Goal: Information Seeking & Learning: Learn about a topic

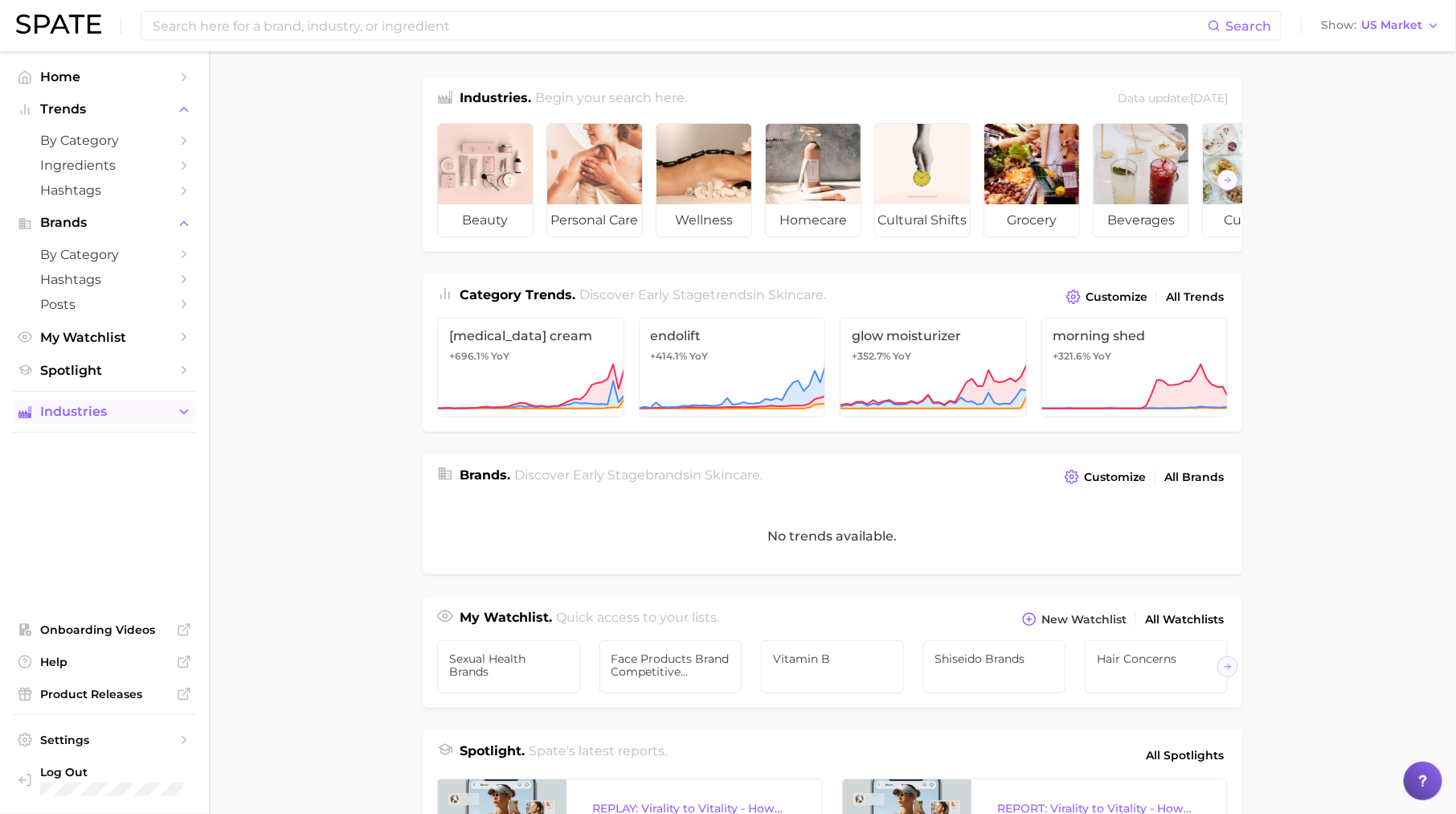
click at [102, 409] on span "Industries" at bounding box center [104, 411] width 128 height 14
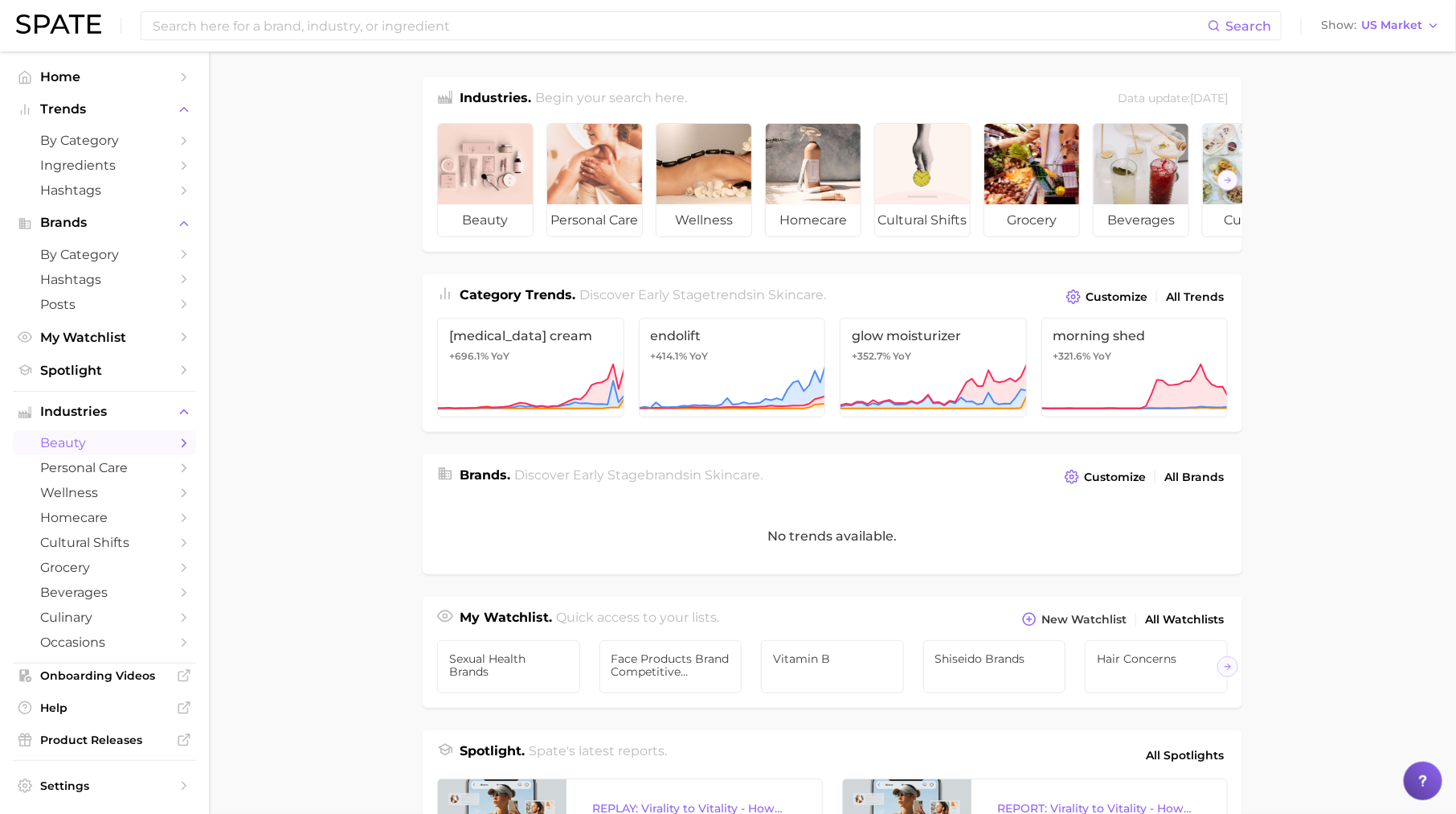
click at [111, 450] on span "beauty" at bounding box center [104, 443] width 128 height 15
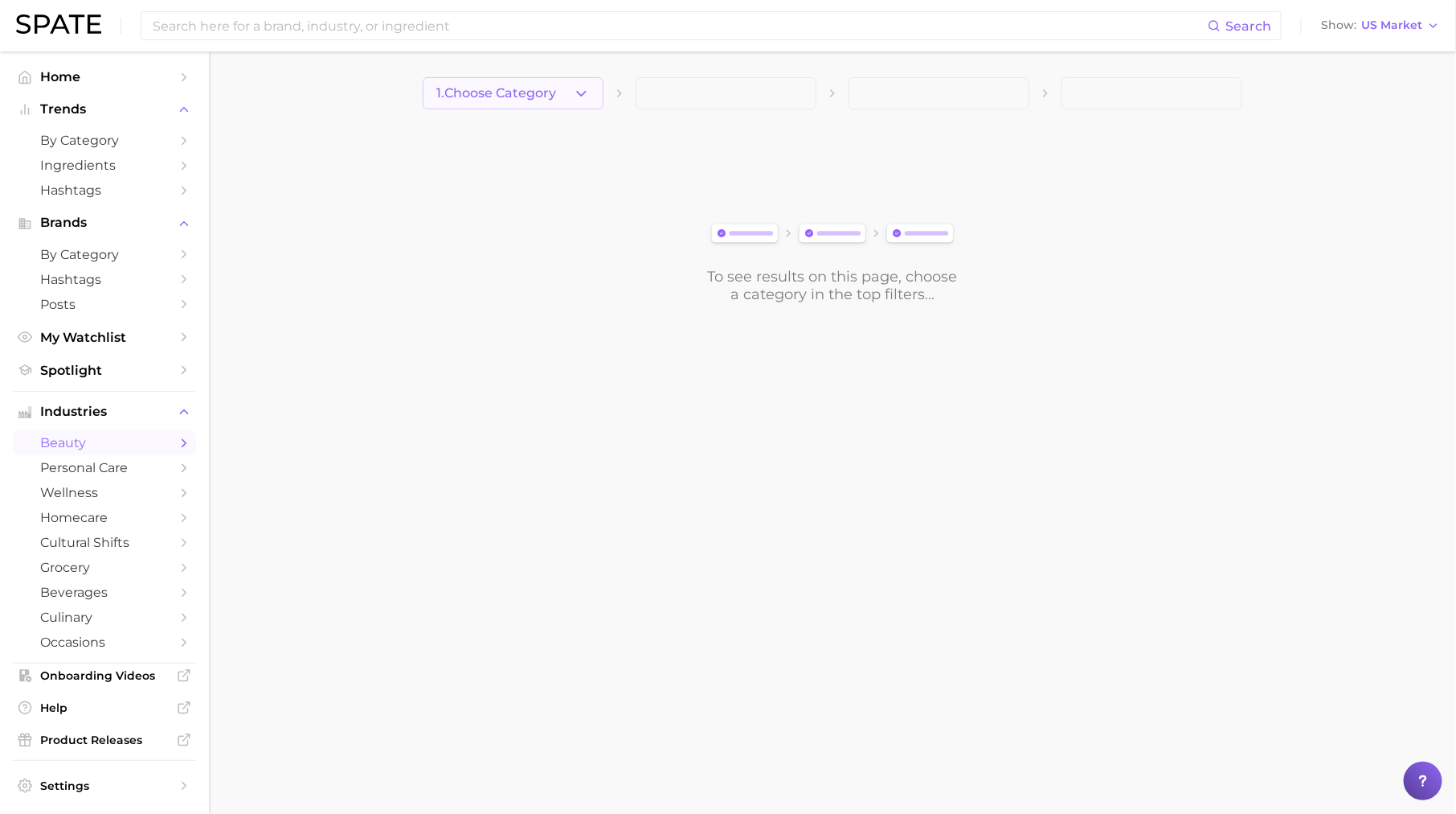
click at [469, 103] on button "1. Choose Category" at bounding box center [513, 93] width 181 height 32
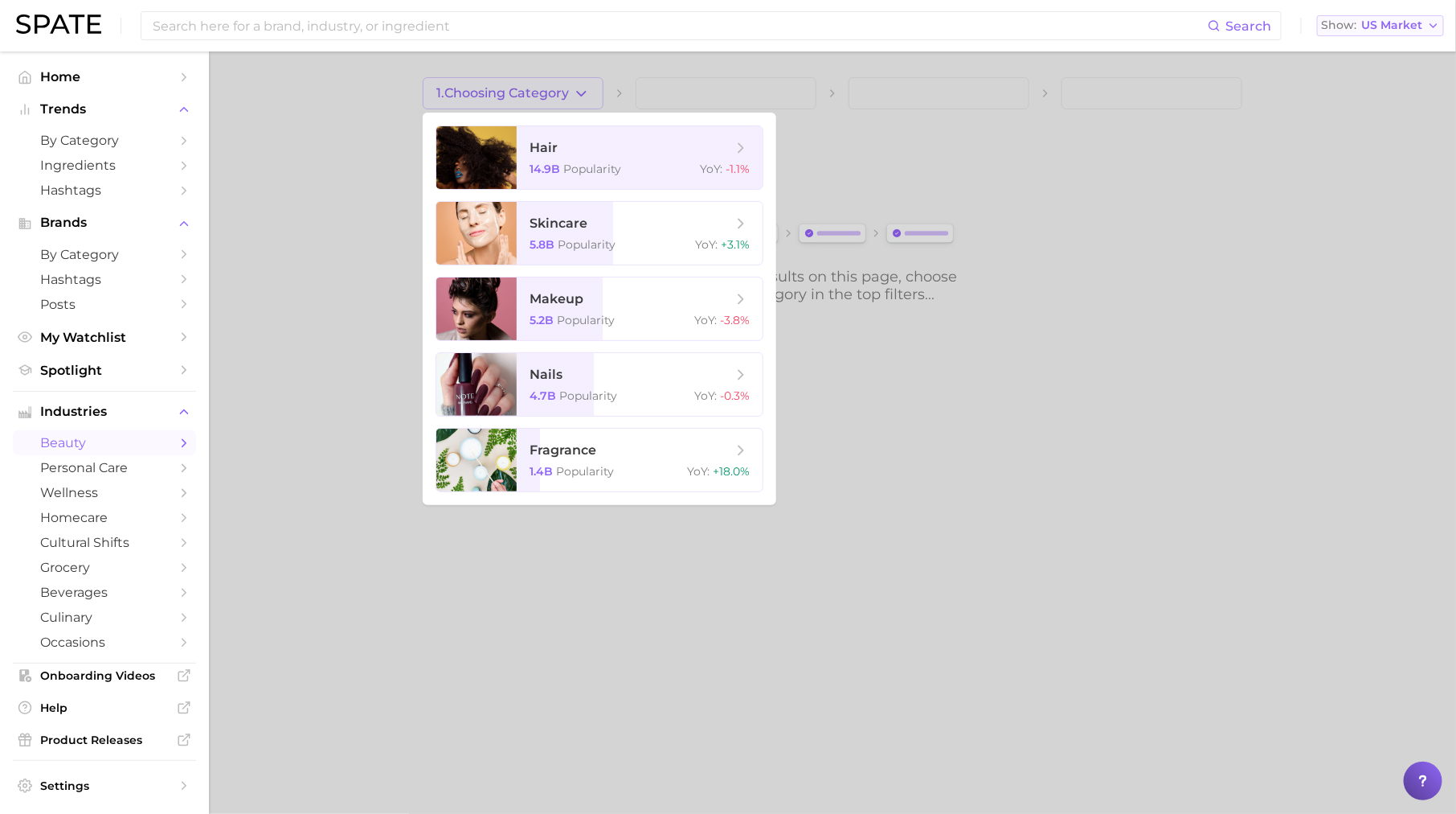
click at [1404, 21] on span "US Market" at bounding box center [1392, 25] width 61 height 9
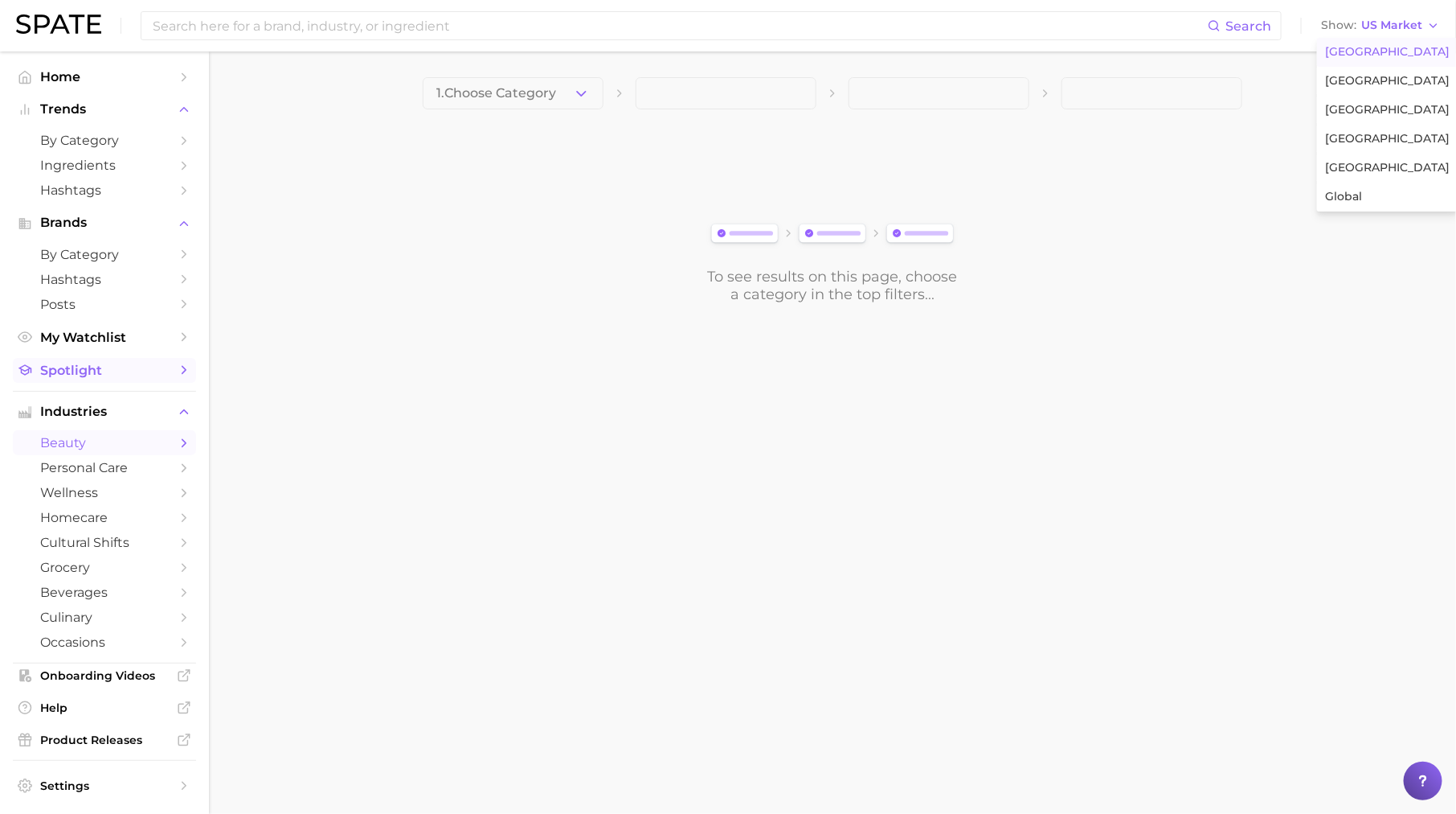
click at [106, 378] on span "Spotlight" at bounding box center [104, 370] width 128 height 15
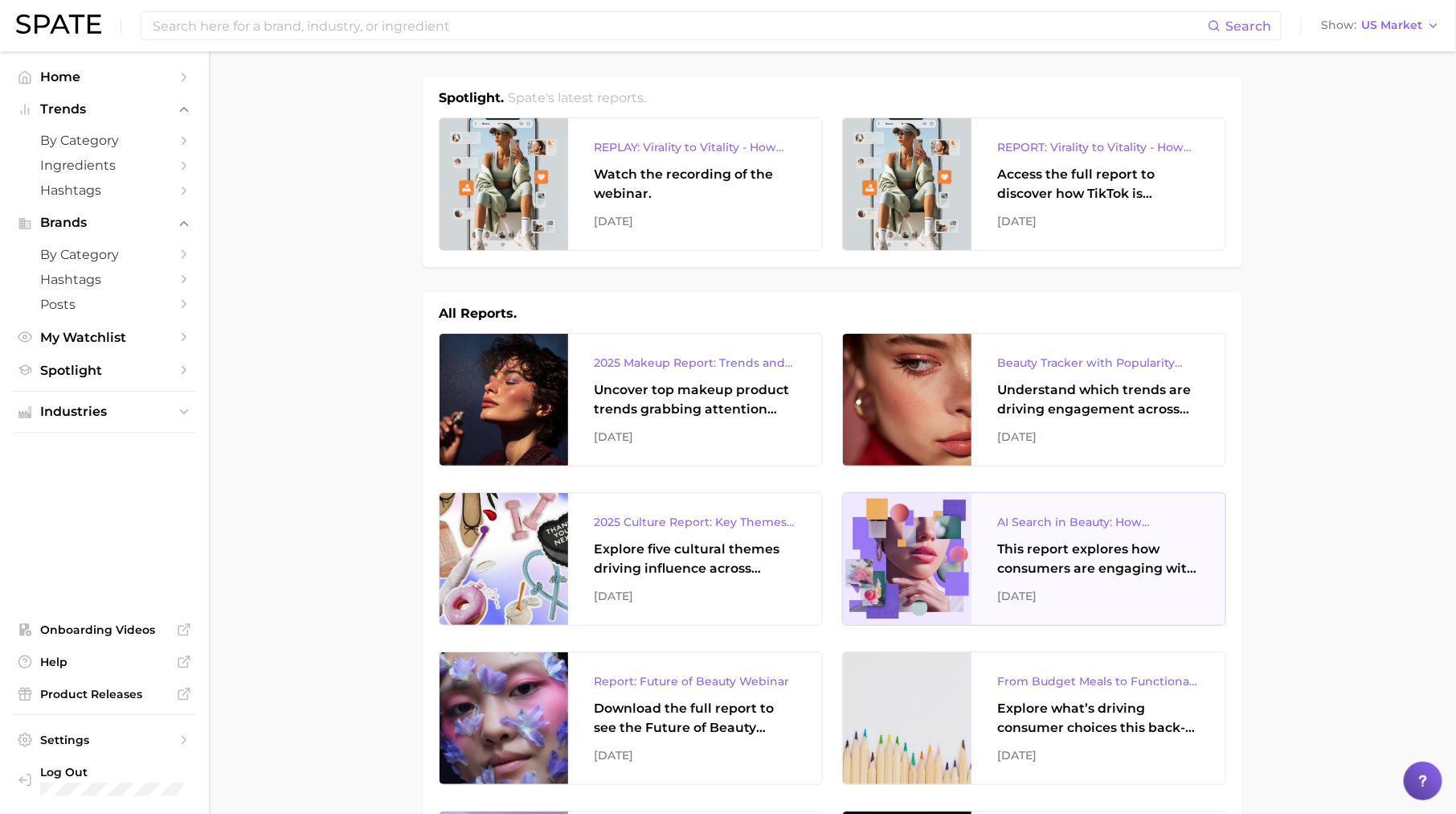
click at [1115, 560] on div "This report explores how consumers are engaging with AI-powered search tools — …" at bounding box center [1099, 558] width 202 height 39
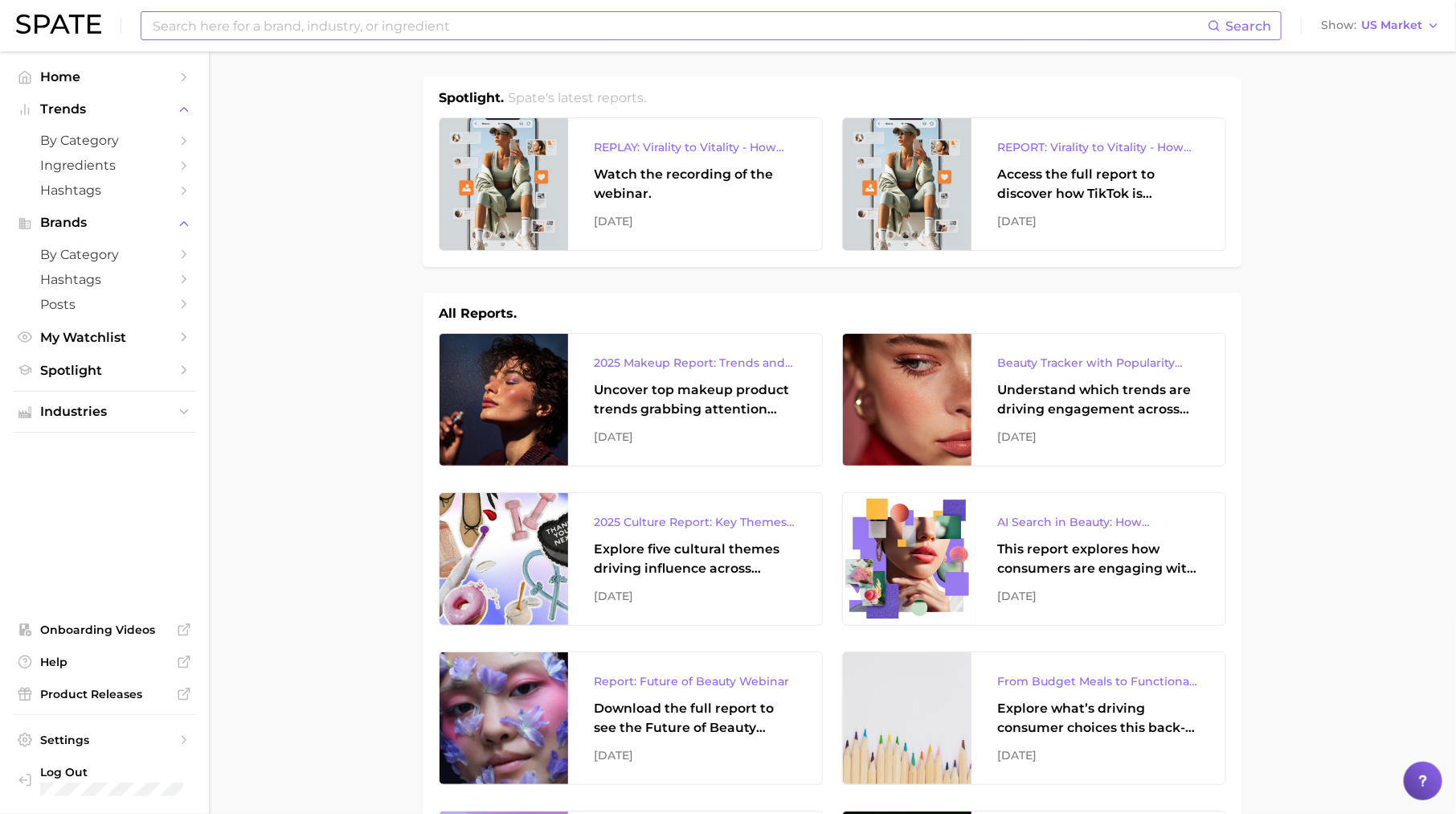
click at [321, 20] on input at bounding box center [680, 26] width 1057 height 28
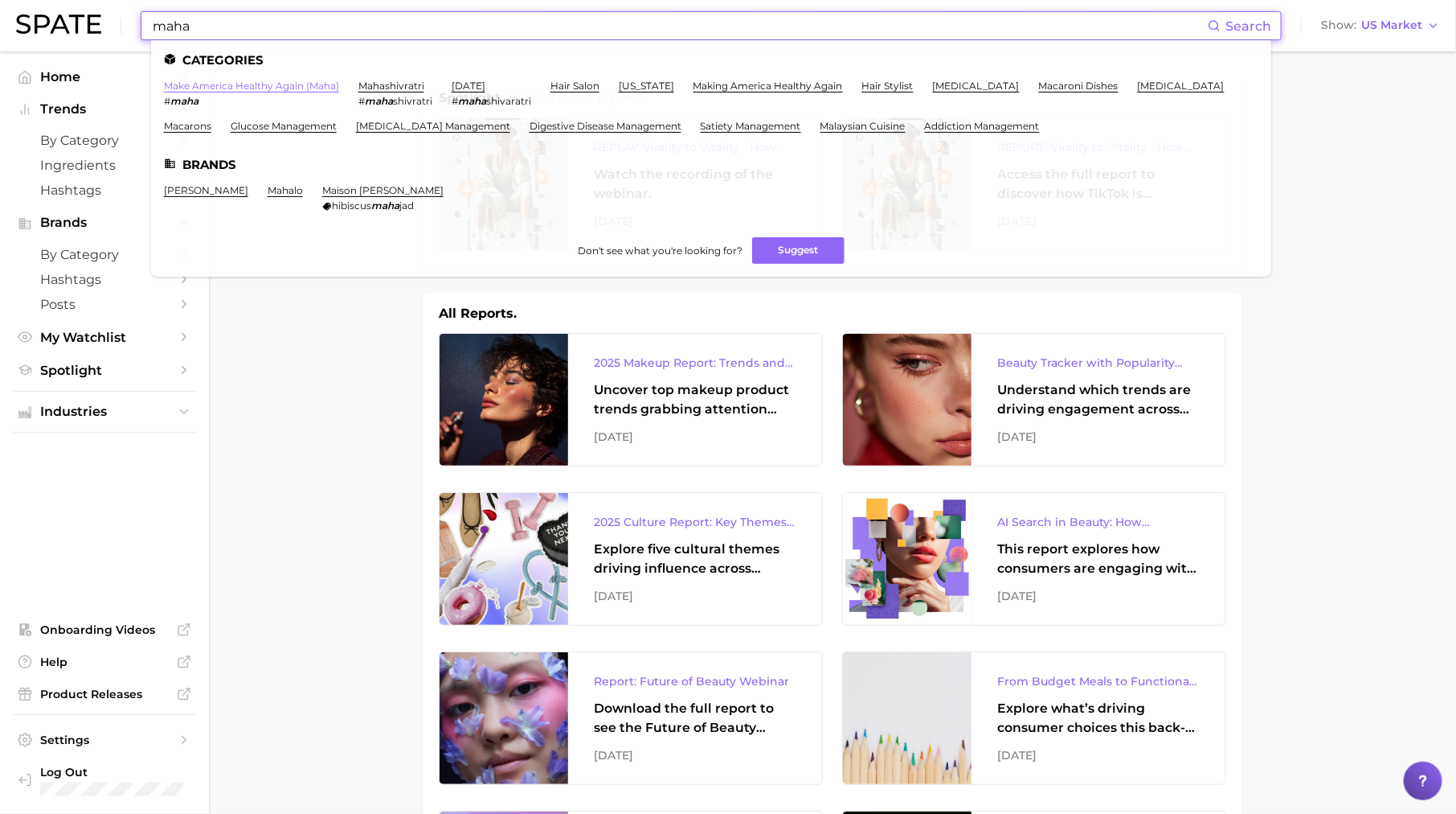
type input "maha"
click at [295, 85] on link "make america healthy again (maha)" at bounding box center [252, 86] width 175 height 12
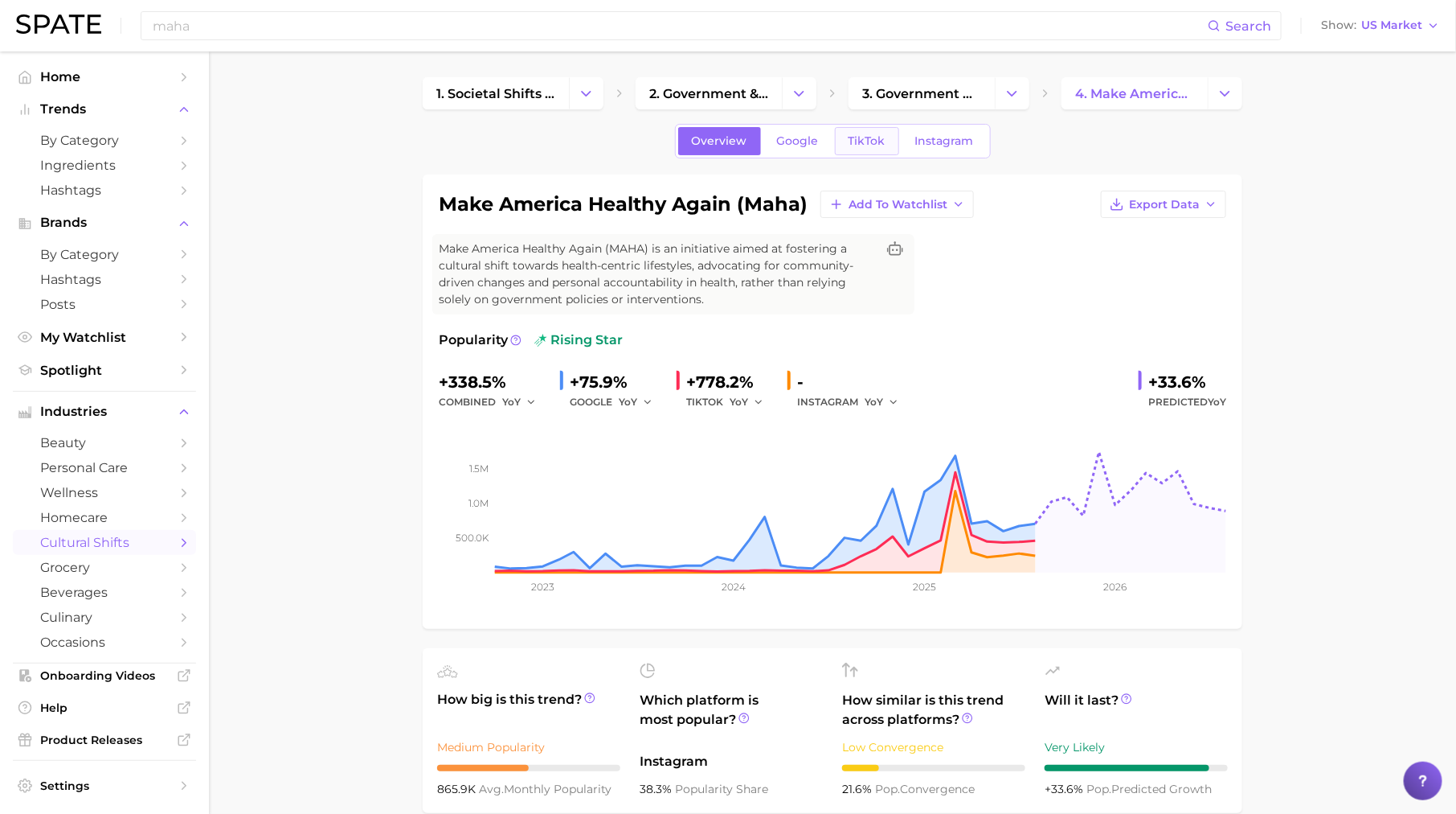
click at [859, 144] on span "TikTok" at bounding box center [867, 141] width 37 height 13
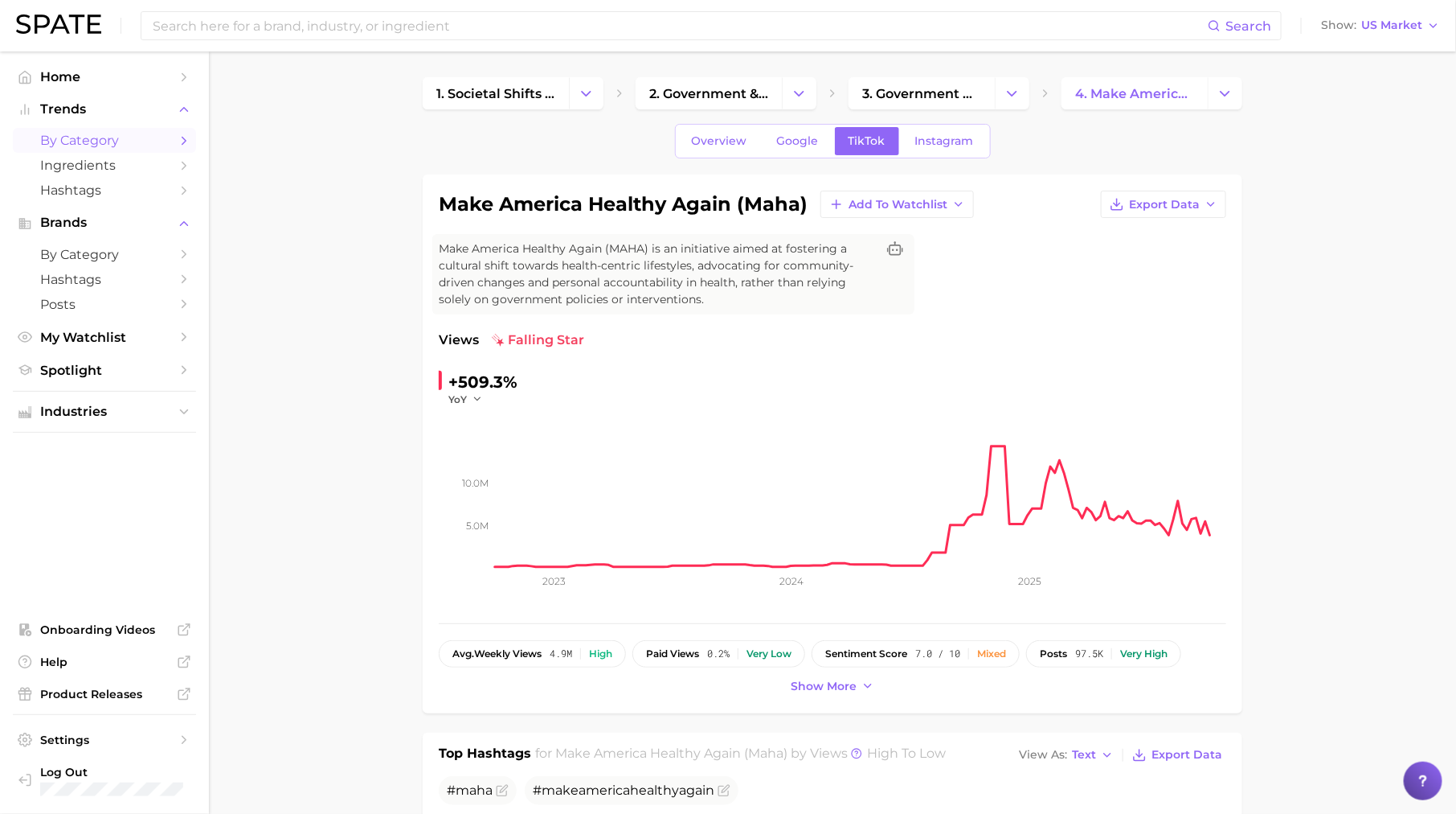
click at [160, 145] on span "by Category" at bounding box center [104, 141] width 128 height 15
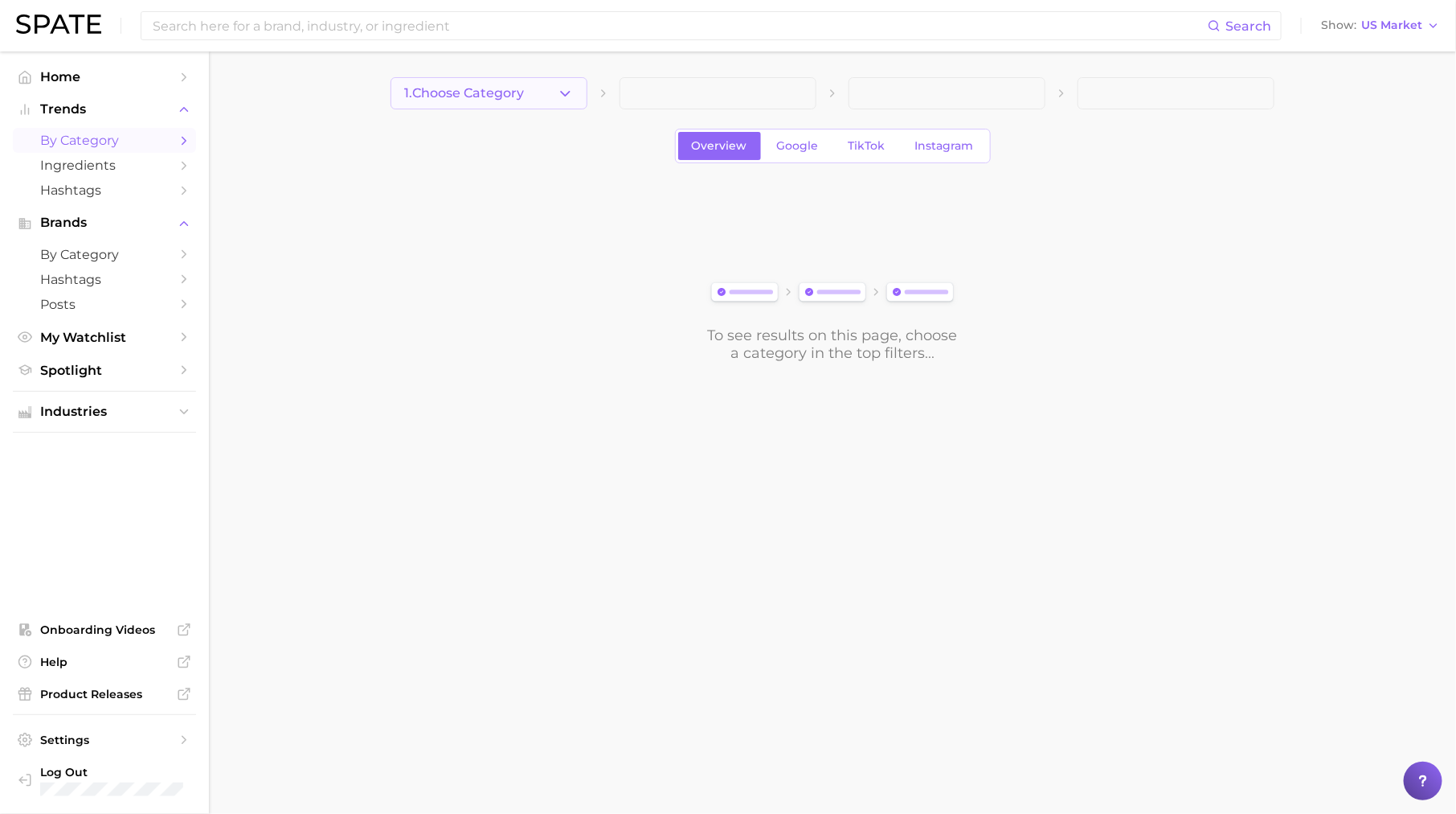
click at [486, 97] on span "1. Choose Category" at bounding box center [464, 92] width 120 height 14
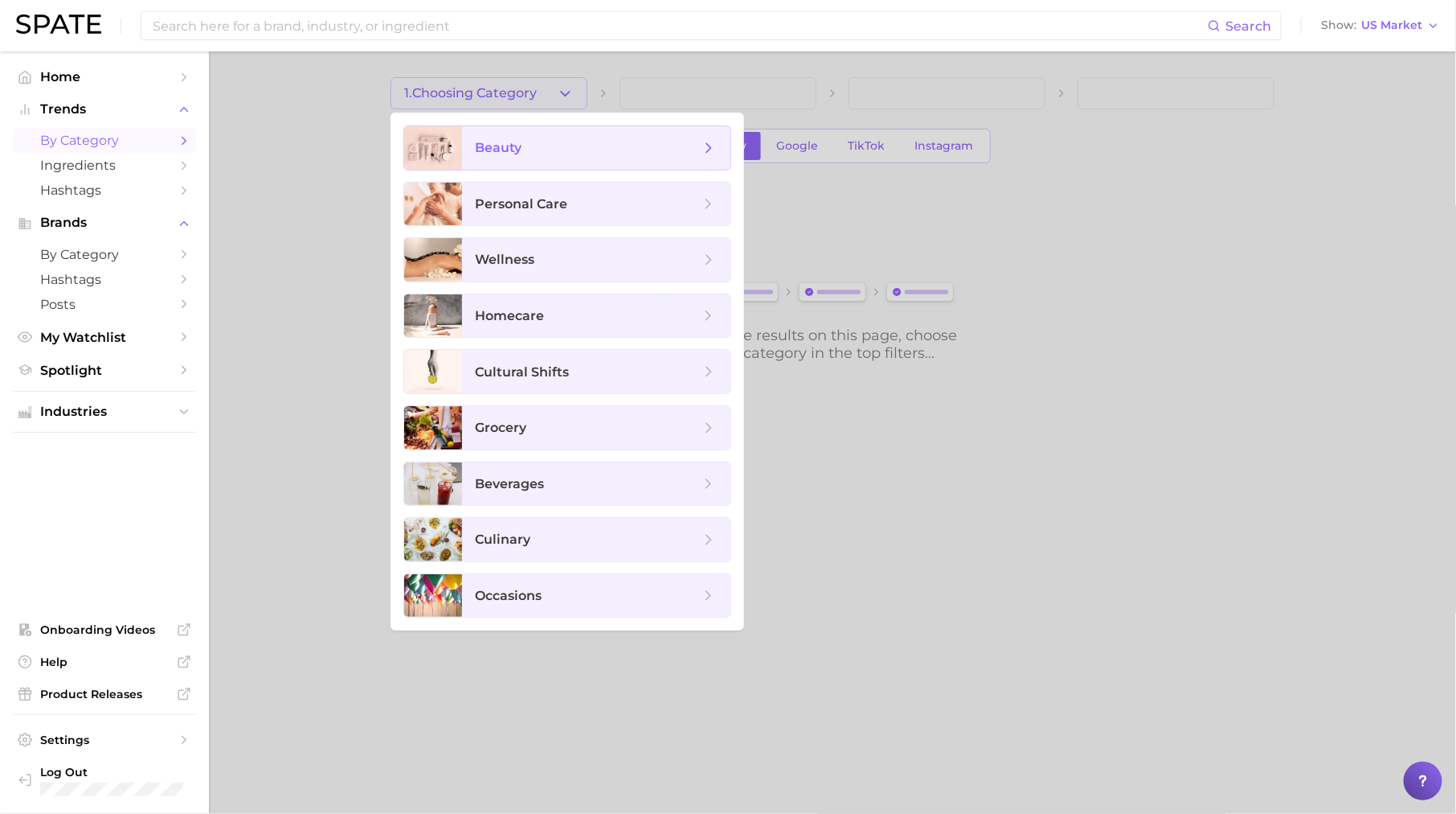
click at [504, 159] on span "beauty" at bounding box center [596, 148] width 268 height 44
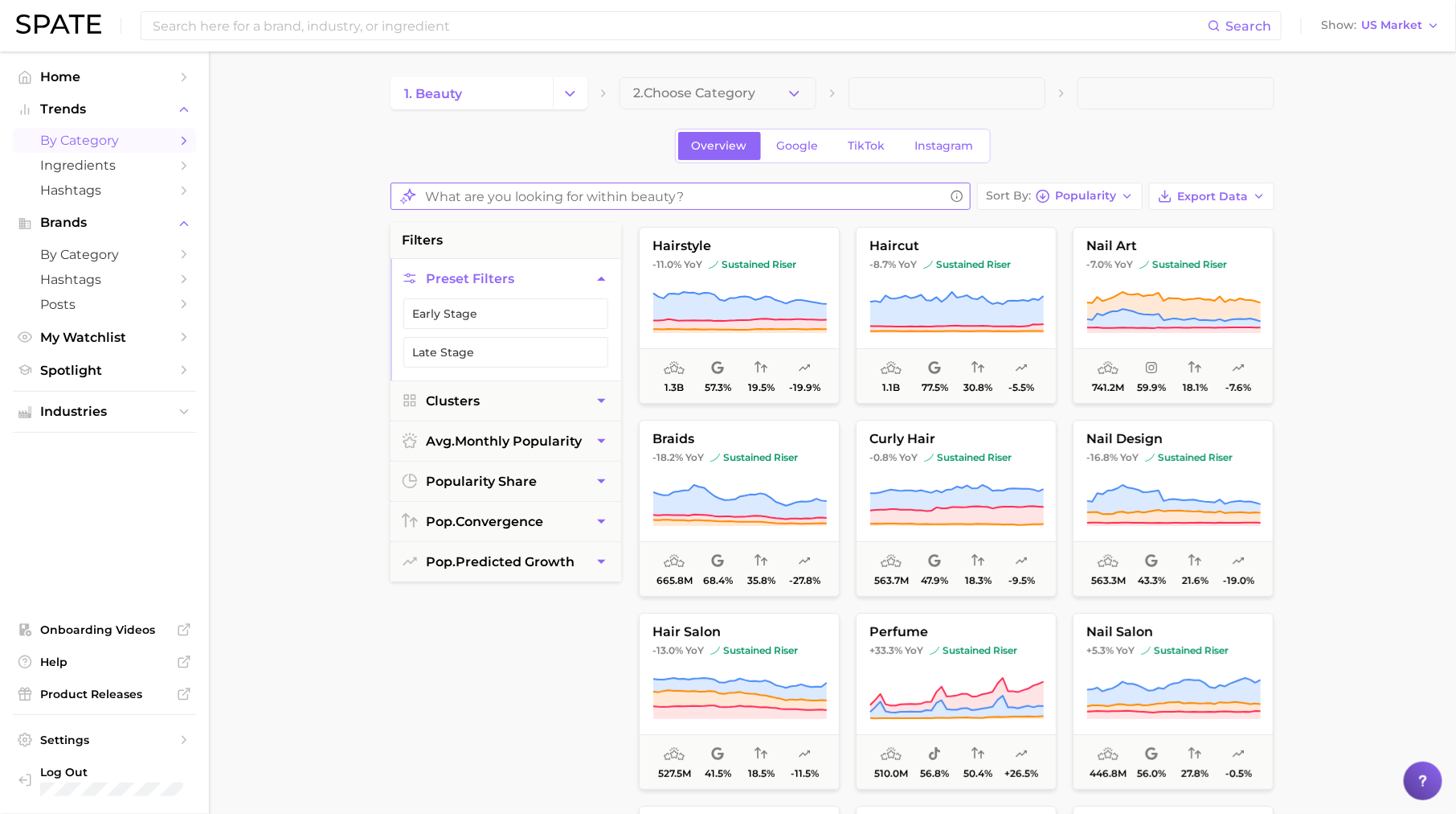
click at [527, 199] on input "What are you looking for within beauty?" at bounding box center [684, 196] width 519 height 31
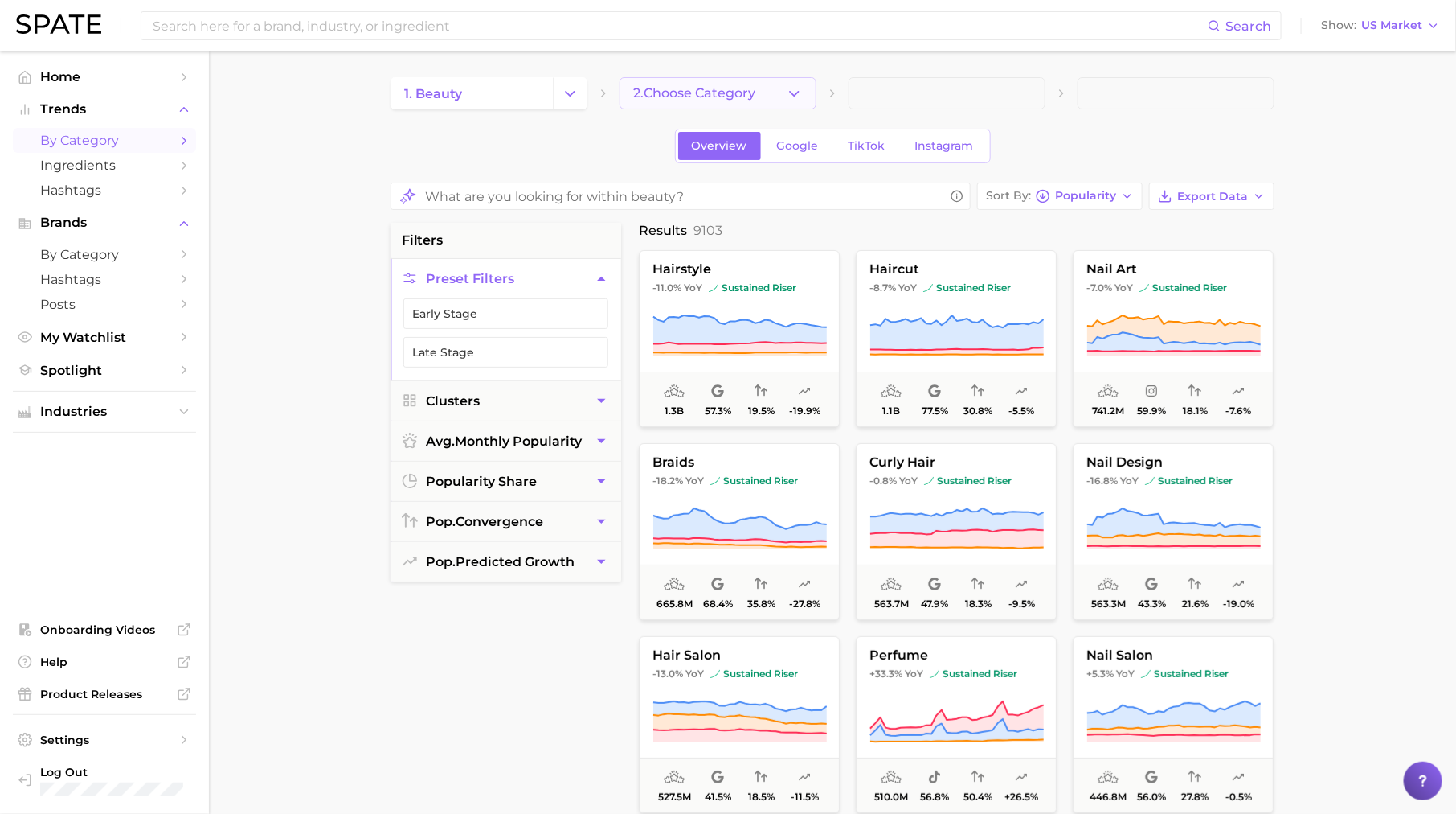
click at [715, 84] on button "2. Choose Category" at bounding box center [718, 93] width 197 height 32
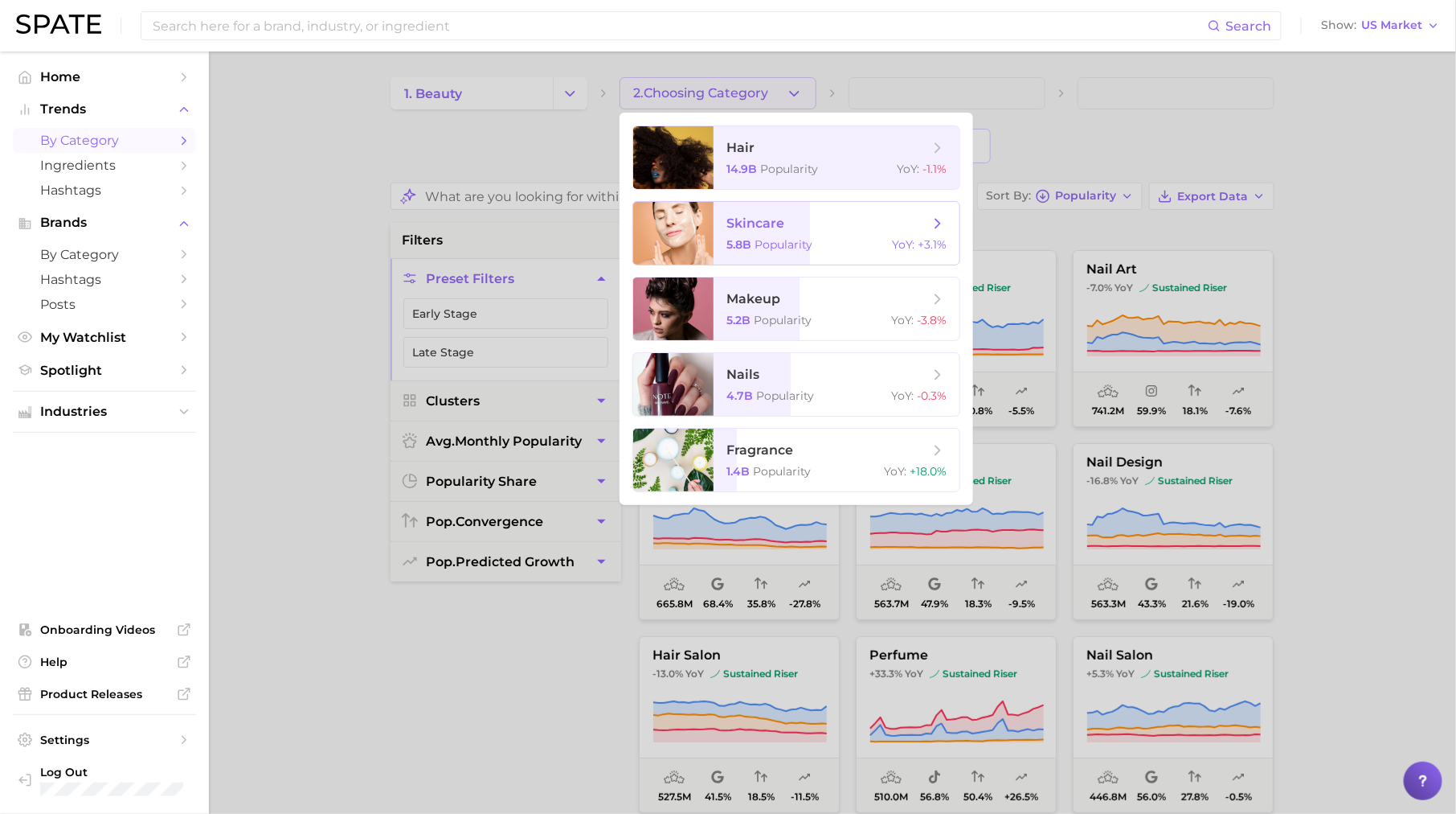
click at [781, 233] on span "skincare 5.8b Popularity YoY : +3.1%" at bounding box center [836, 233] width 246 height 63
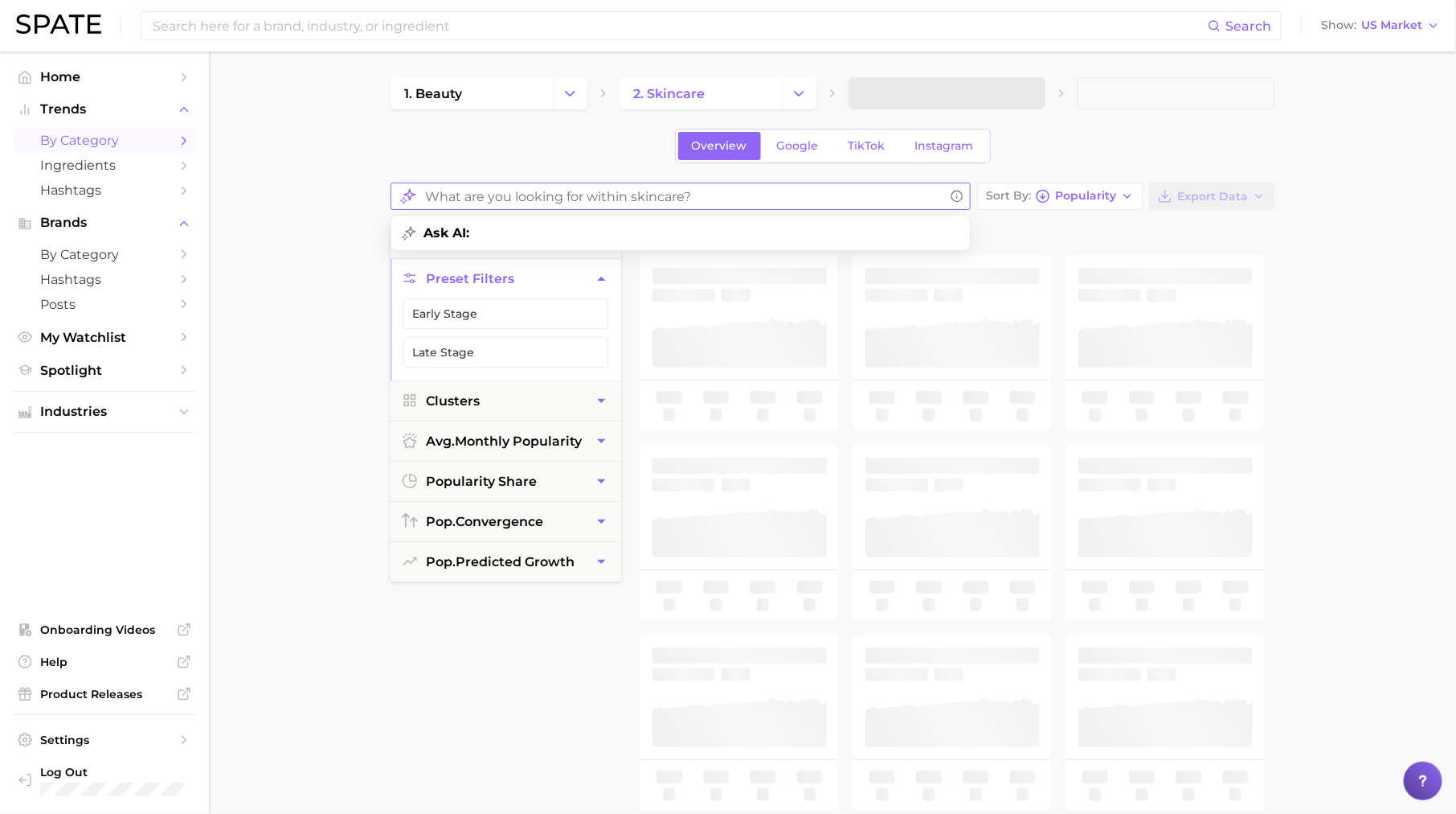
click at [575, 185] on input "What are you looking for within skincare?" at bounding box center [684, 196] width 519 height 31
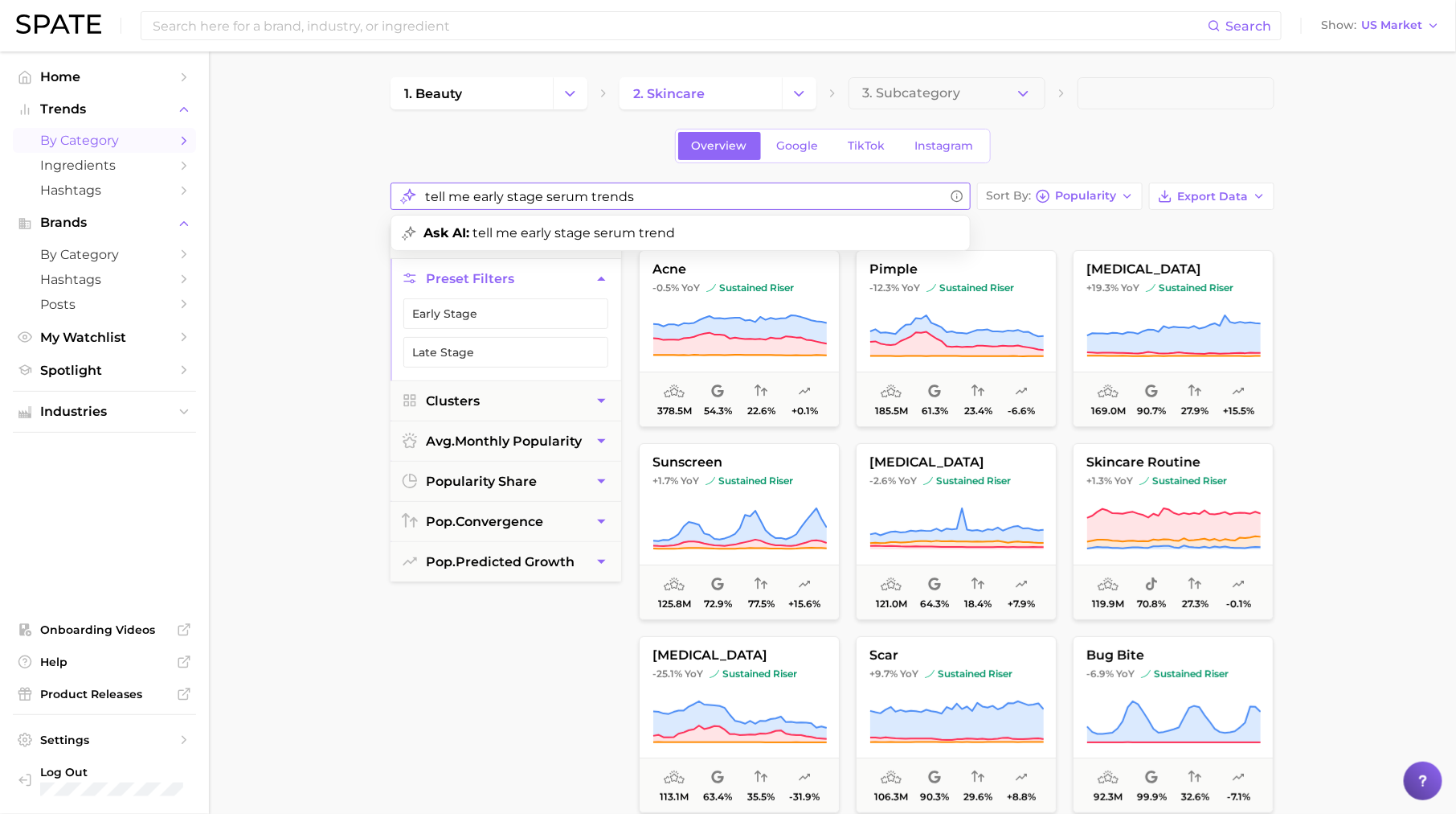
type input "tell me early stage serum trends"
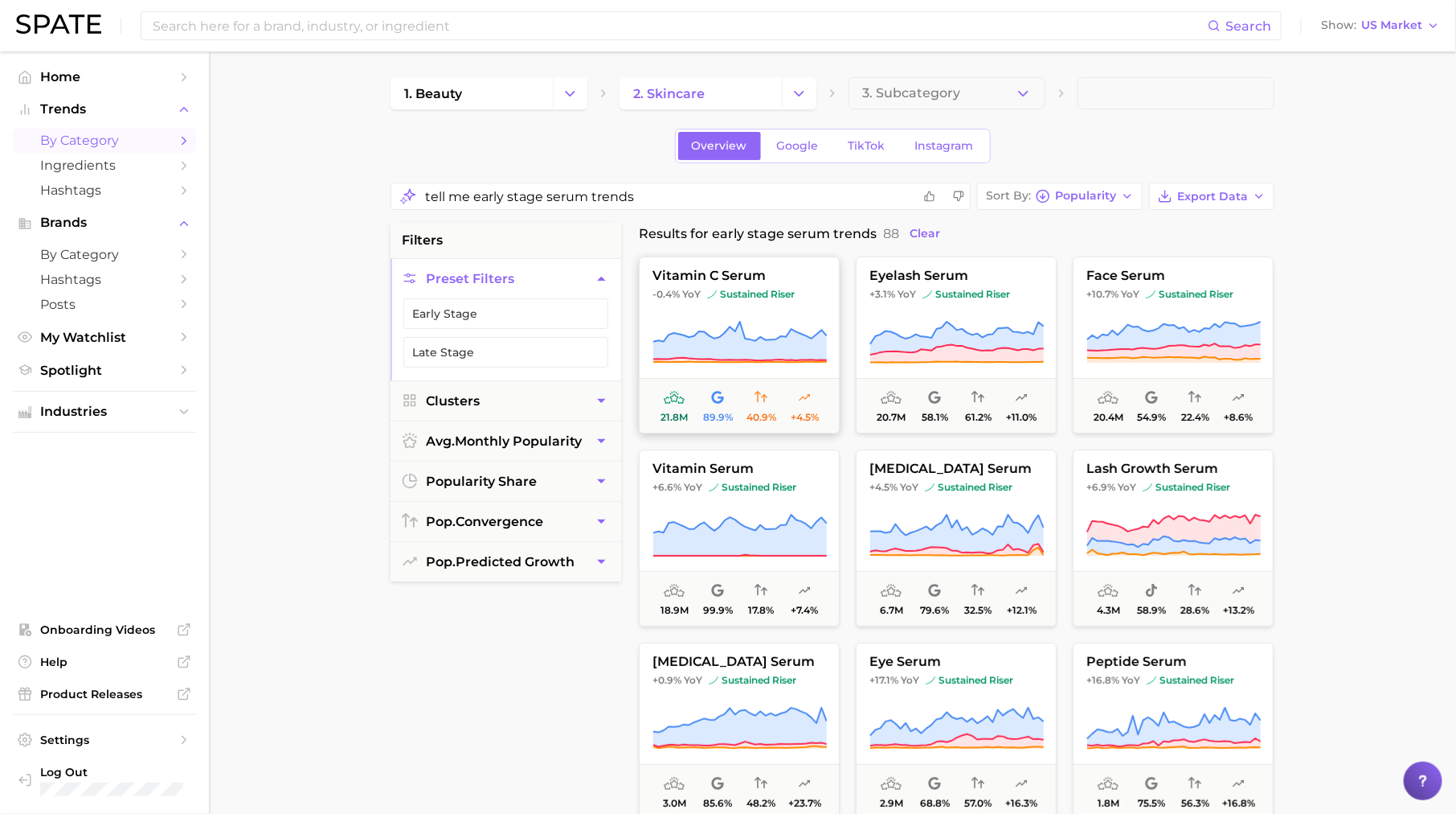
click at [737, 346] on icon at bounding box center [740, 340] width 174 height 39
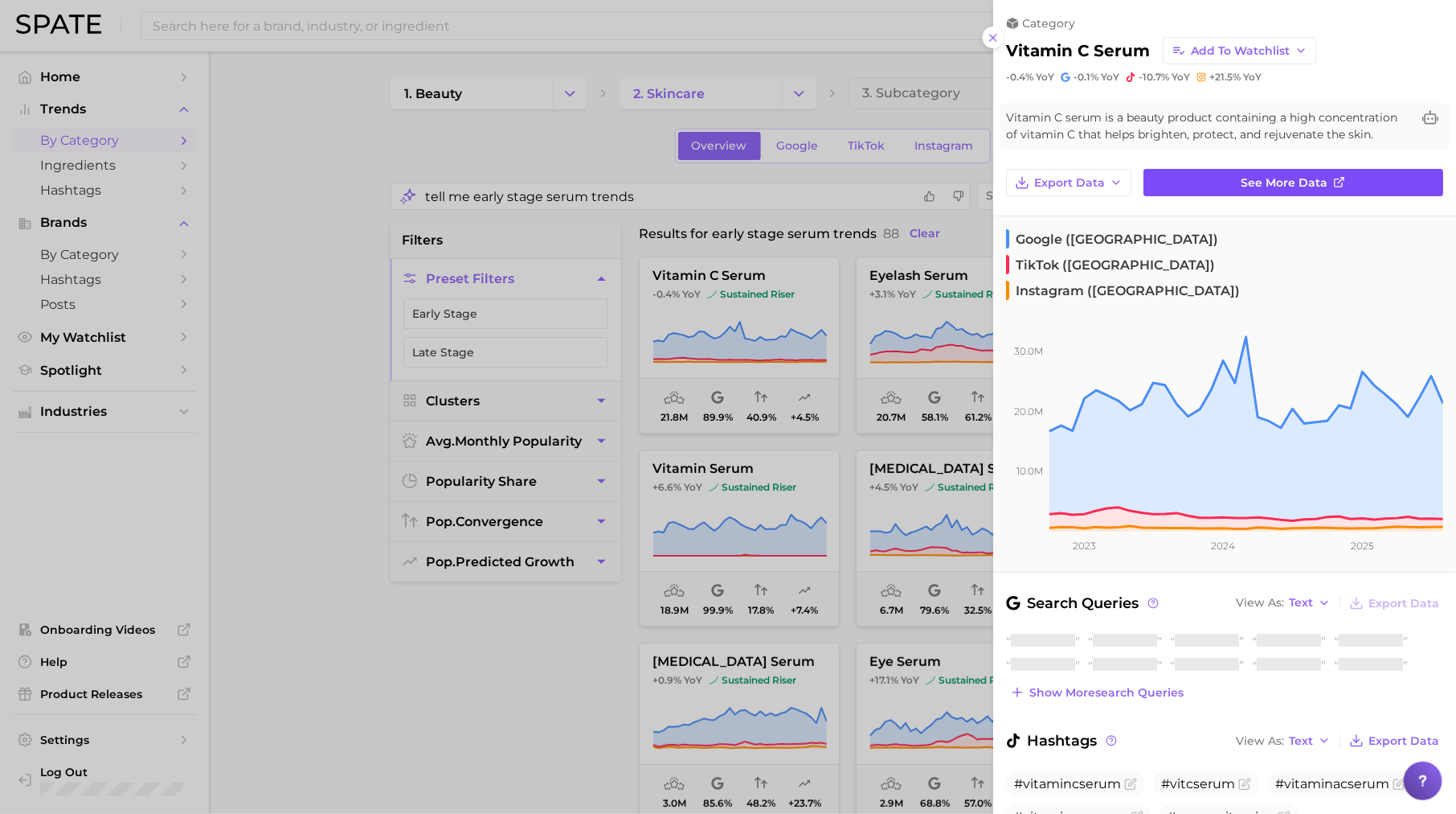
click at [1154, 185] on link "See more data" at bounding box center [1293, 183] width 299 height 28
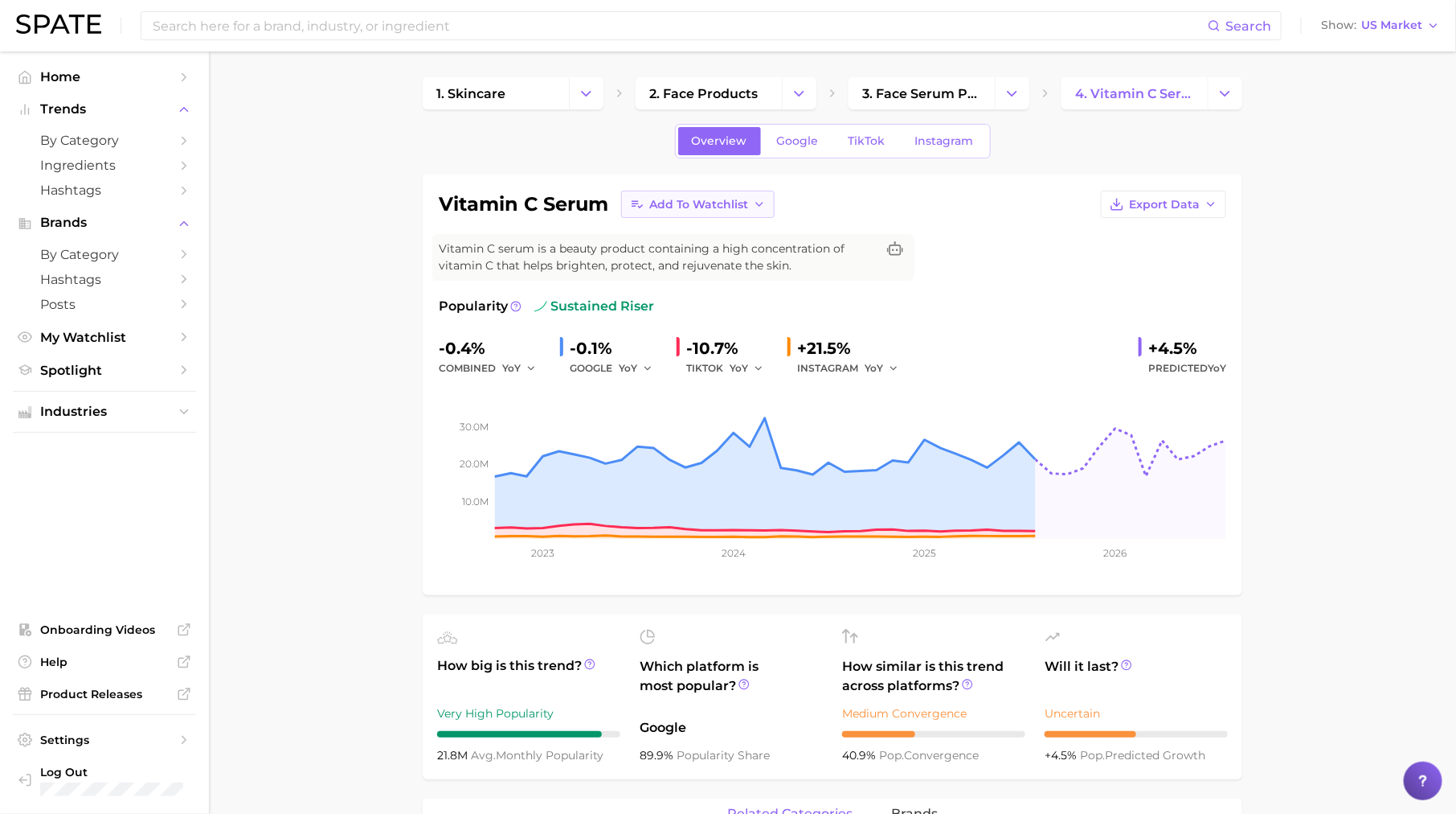
click at [693, 202] on span "Add to Watchlist" at bounding box center [699, 204] width 99 height 13
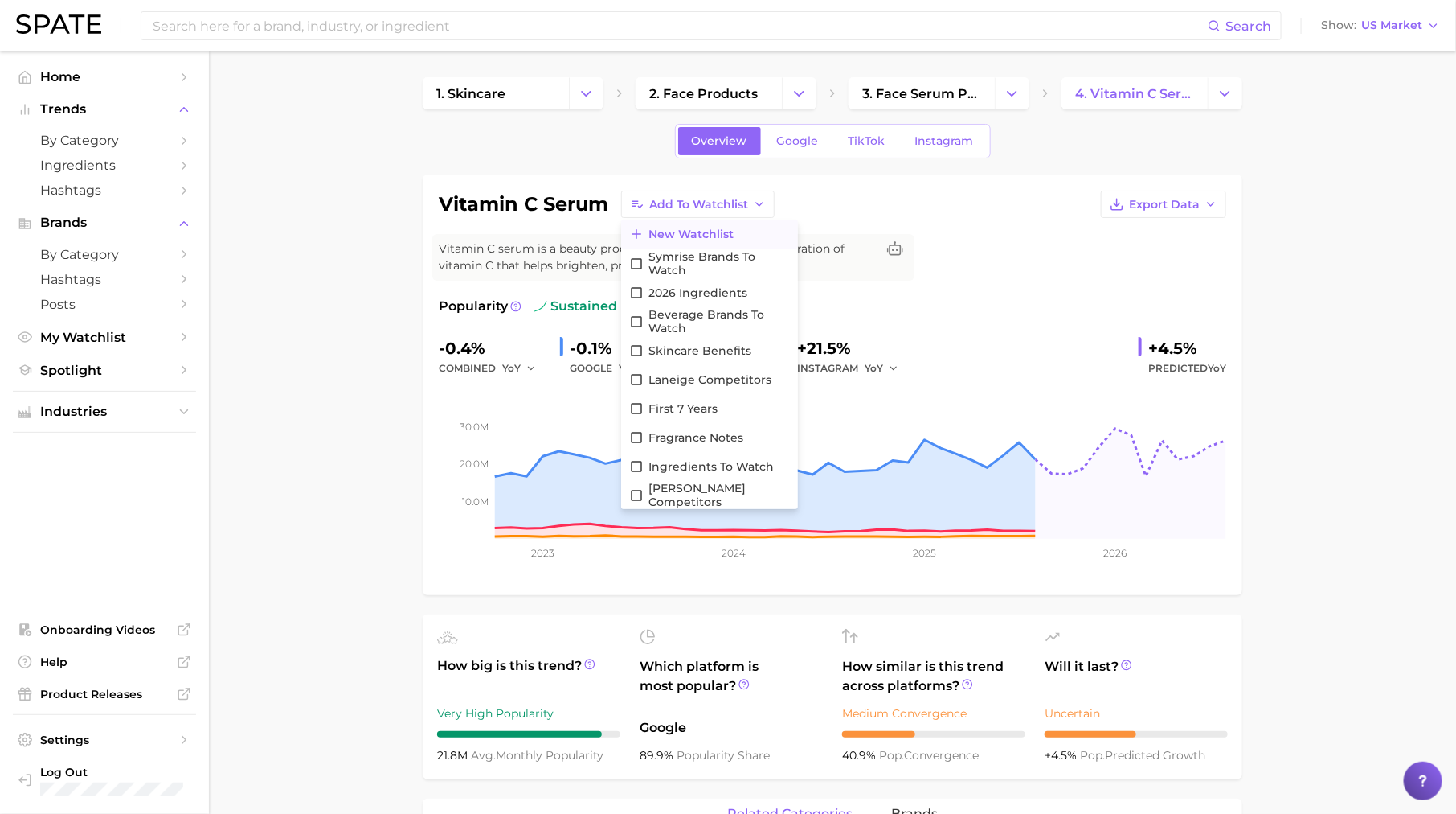
click at [680, 227] on span "New Watchlist" at bounding box center [691, 234] width 86 height 13
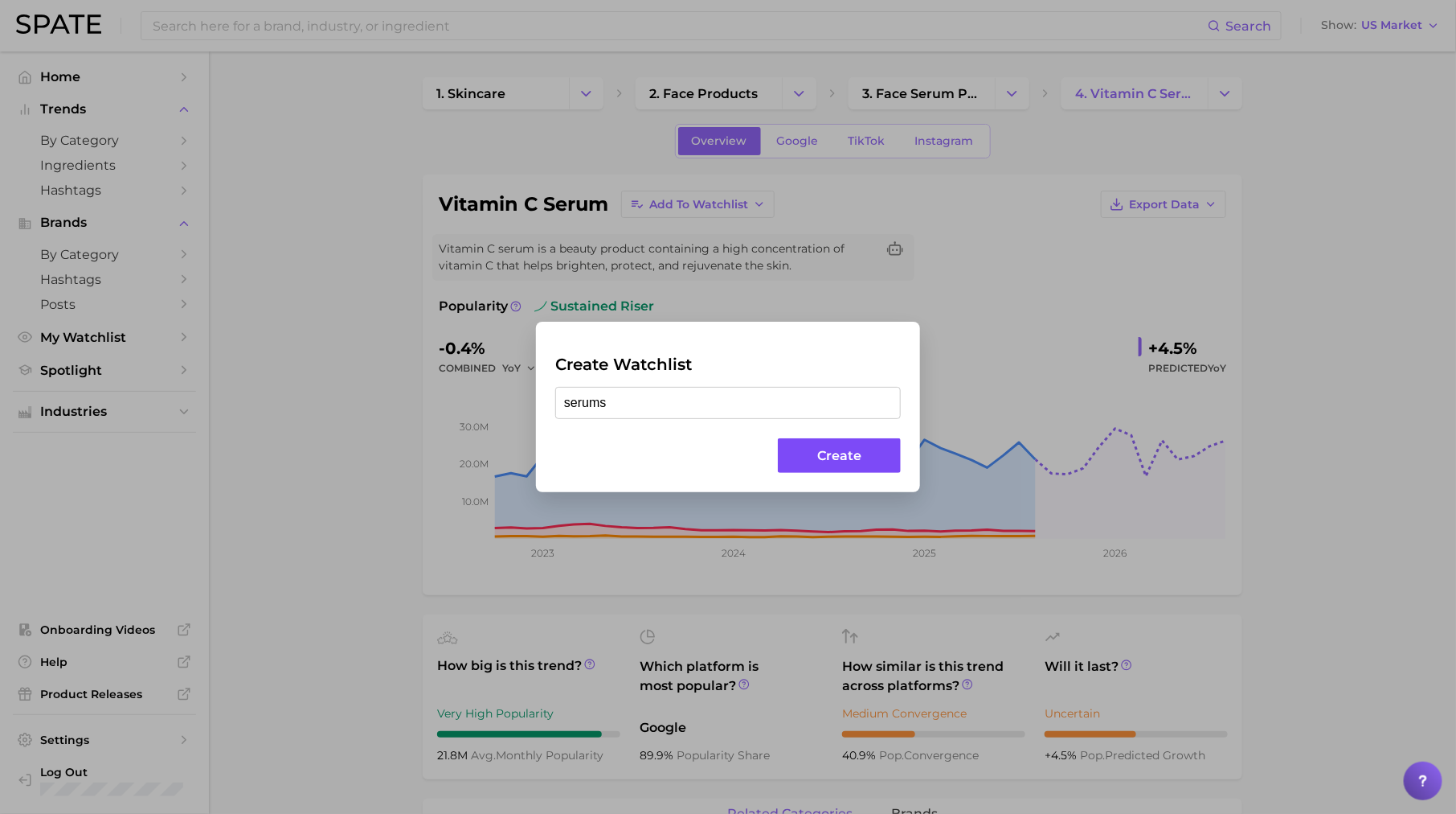
type input "serums"
click at [851, 450] on button "Create" at bounding box center [839, 455] width 123 height 34
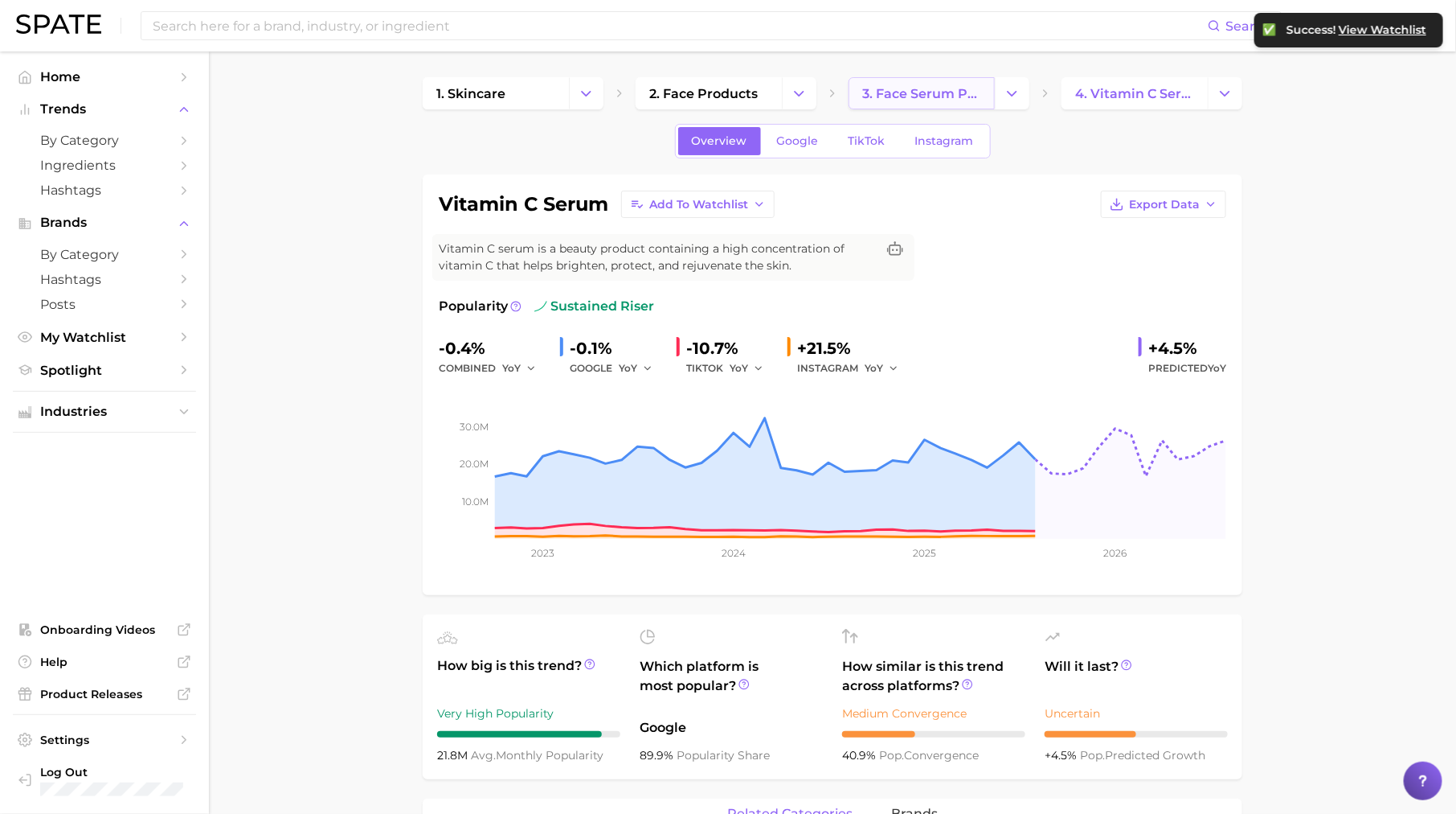
click at [956, 96] on span "3. face serum products" at bounding box center [921, 93] width 119 height 15
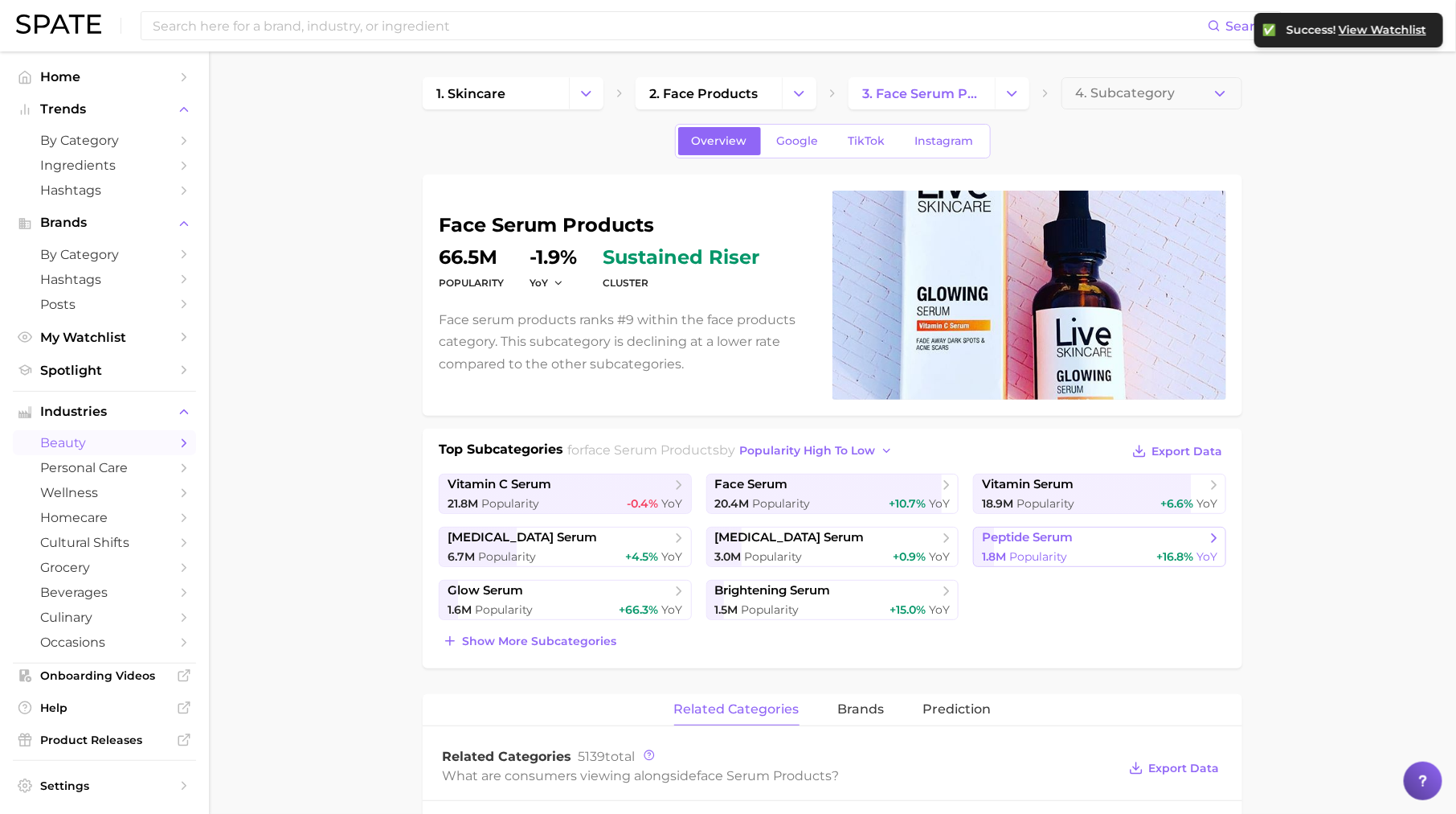
click at [1018, 546] on link "peptide serum 1.8m Popularity +16.8% YoY" at bounding box center [1100, 547] width 253 height 40
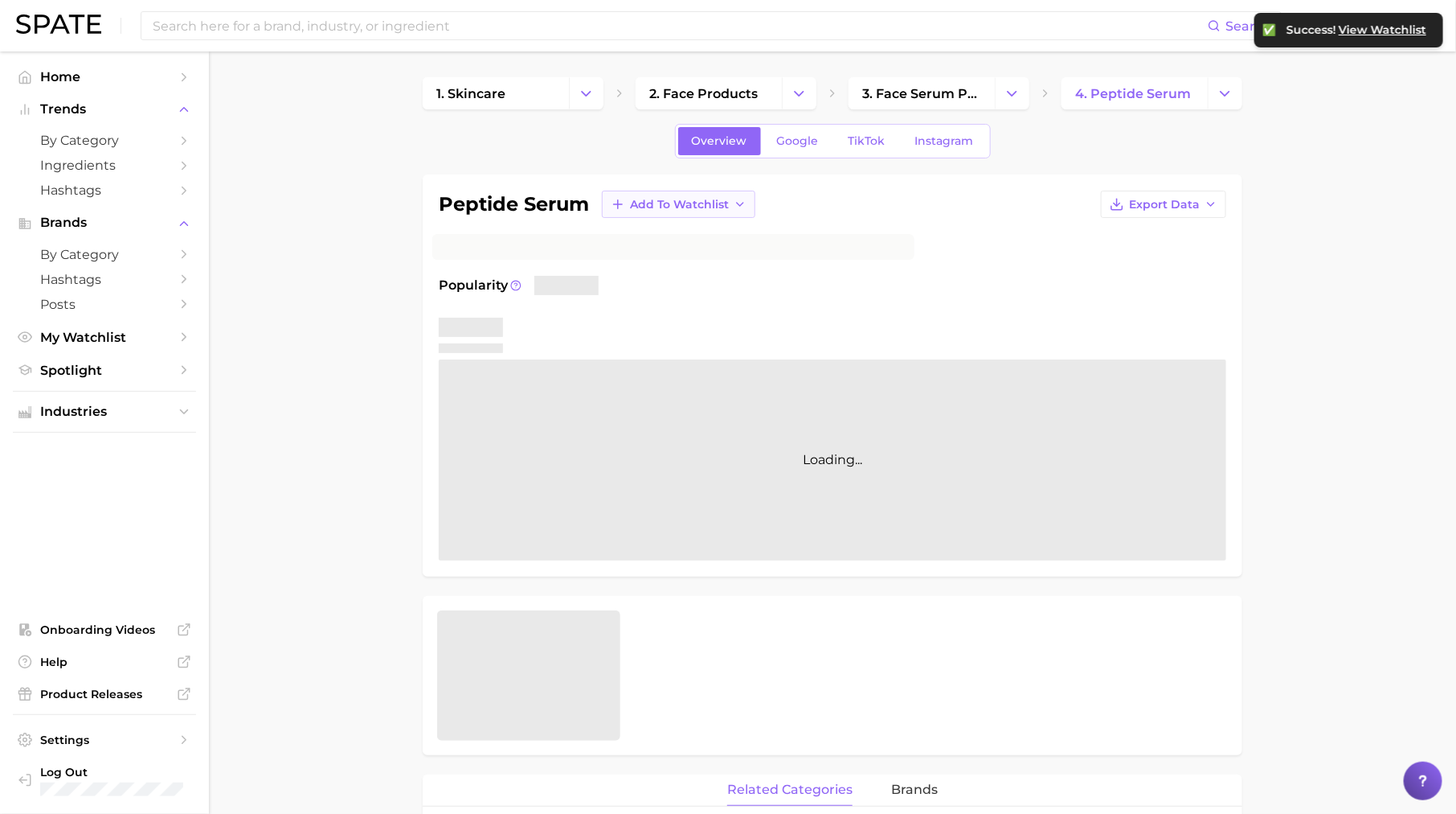
click at [575, 200] on h1 "peptide serum" at bounding box center [514, 204] width 150 height 19
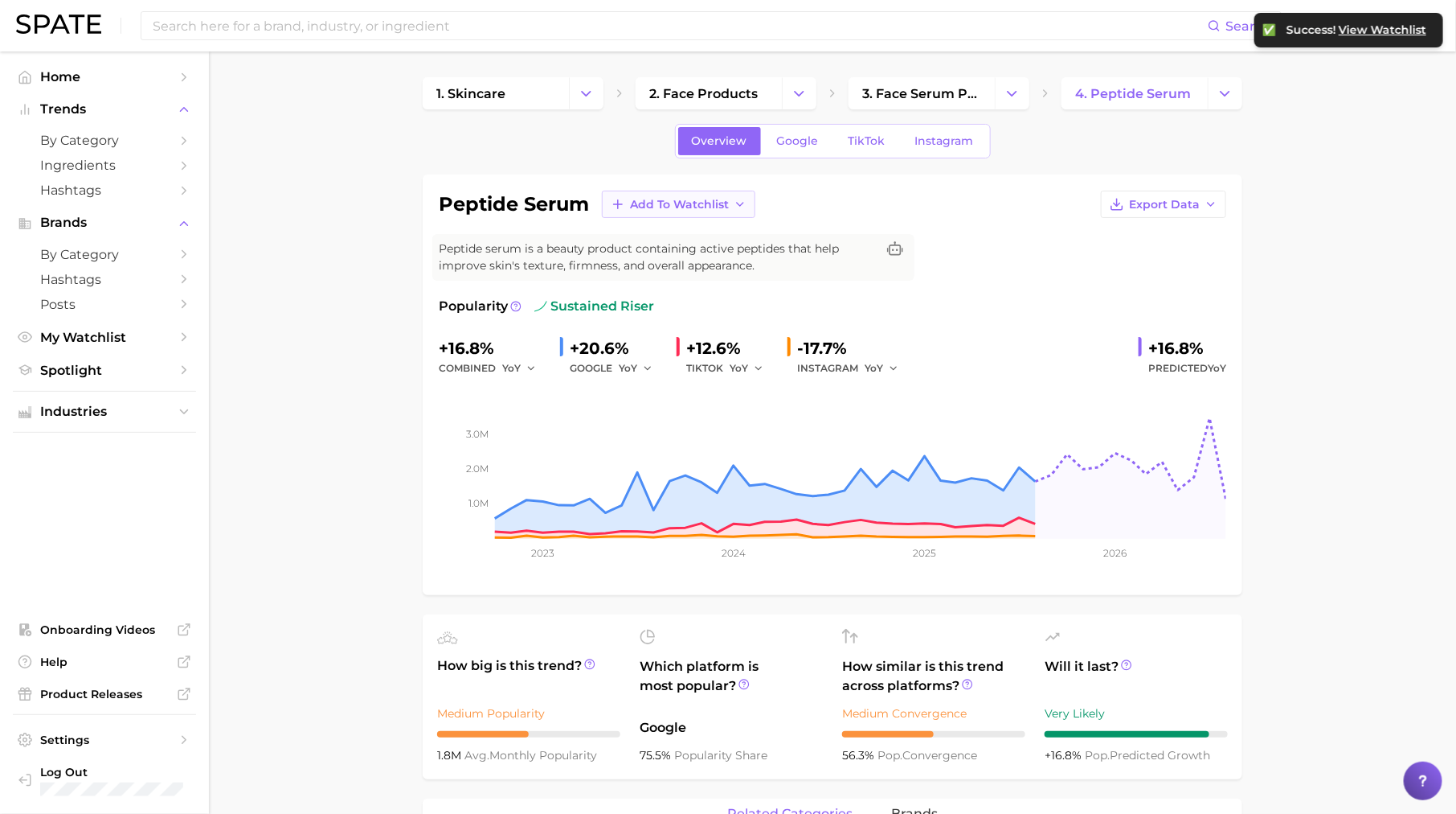
click at [680, 199] on span "Add to Watchlist" at bounding box center [680, 204] width 99 height 13
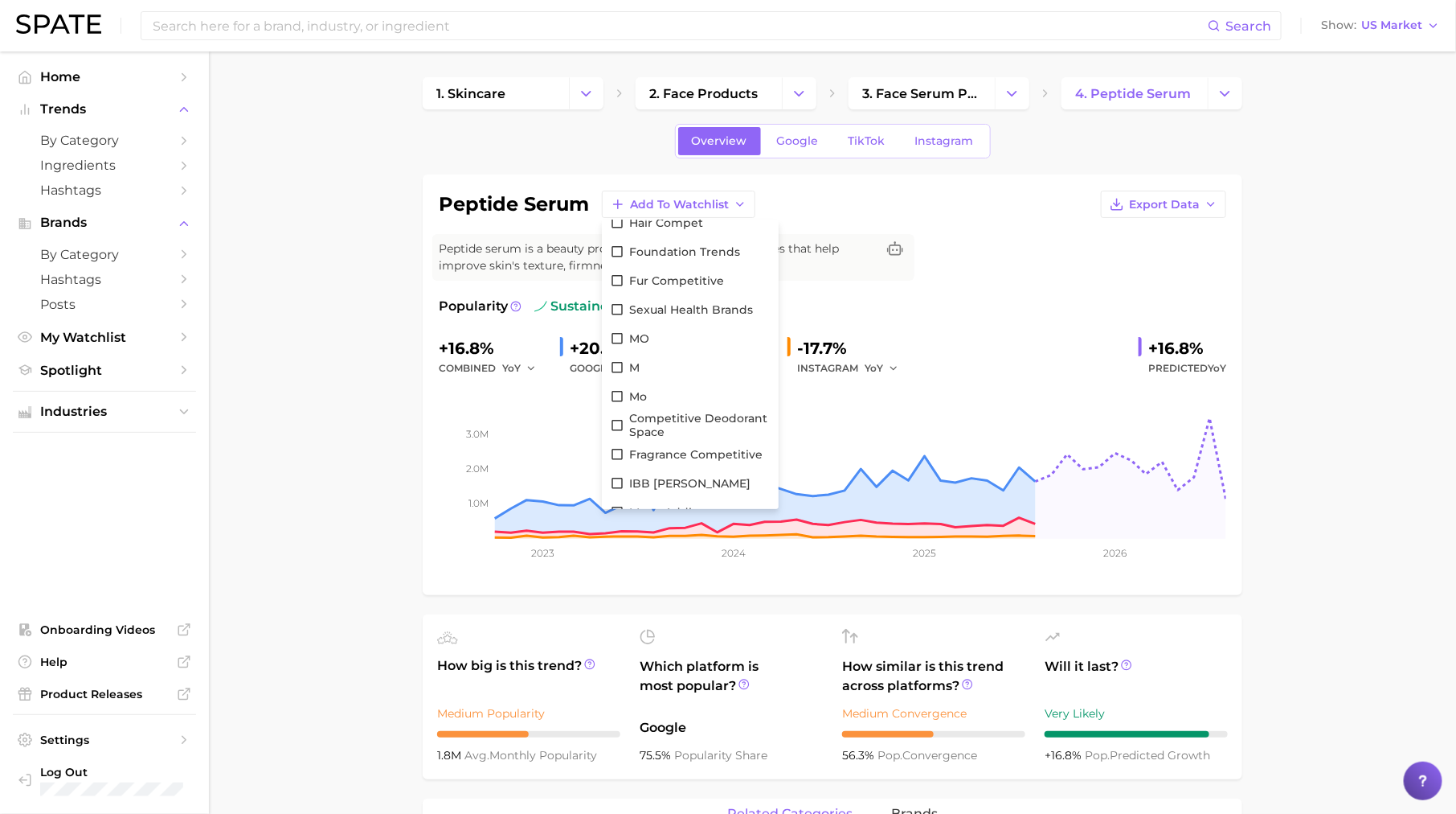
scroll to position [8134, 0]
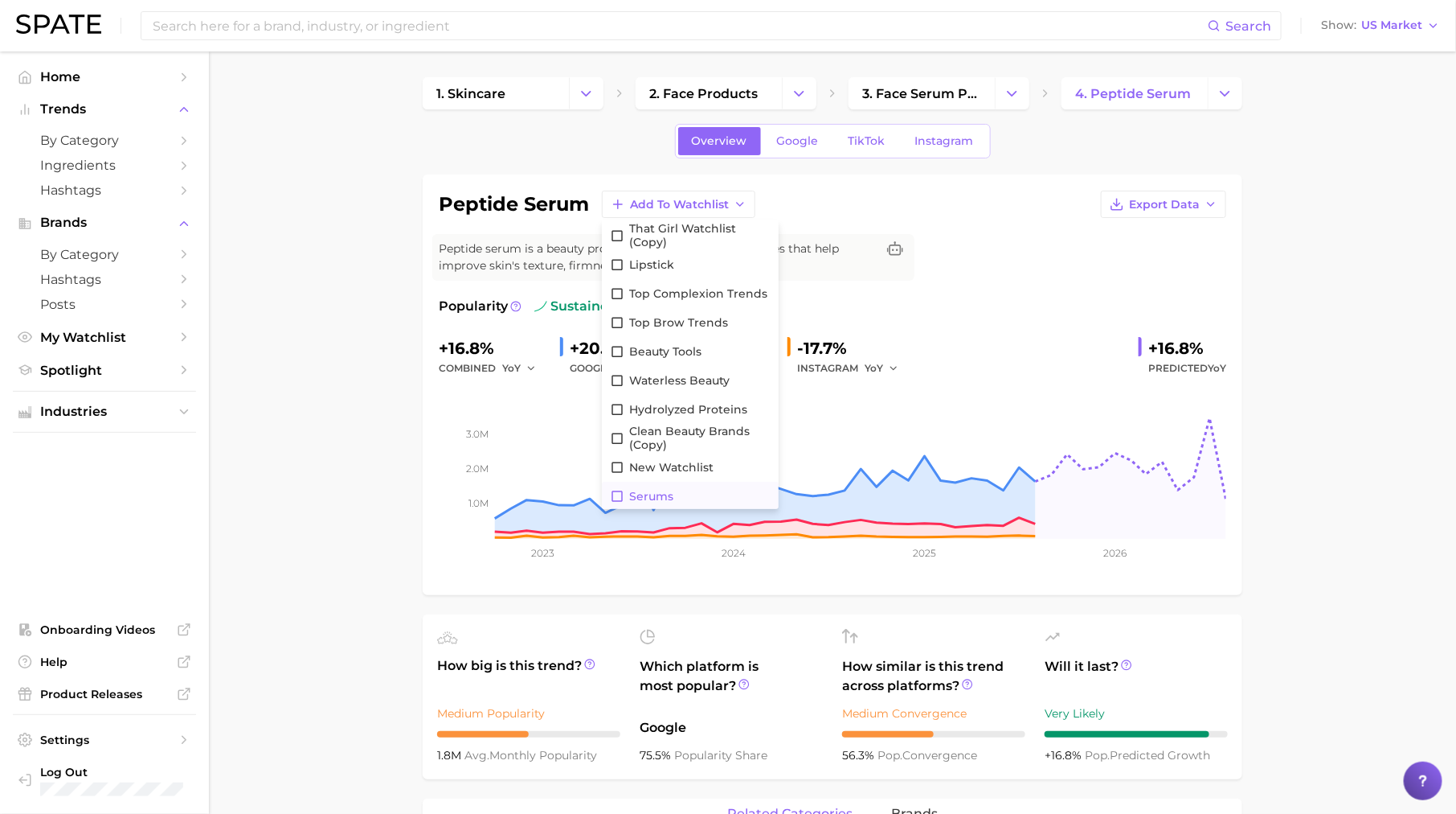
click at [617, 491] on icon at bounding box center [617, 495] width 14 height 14
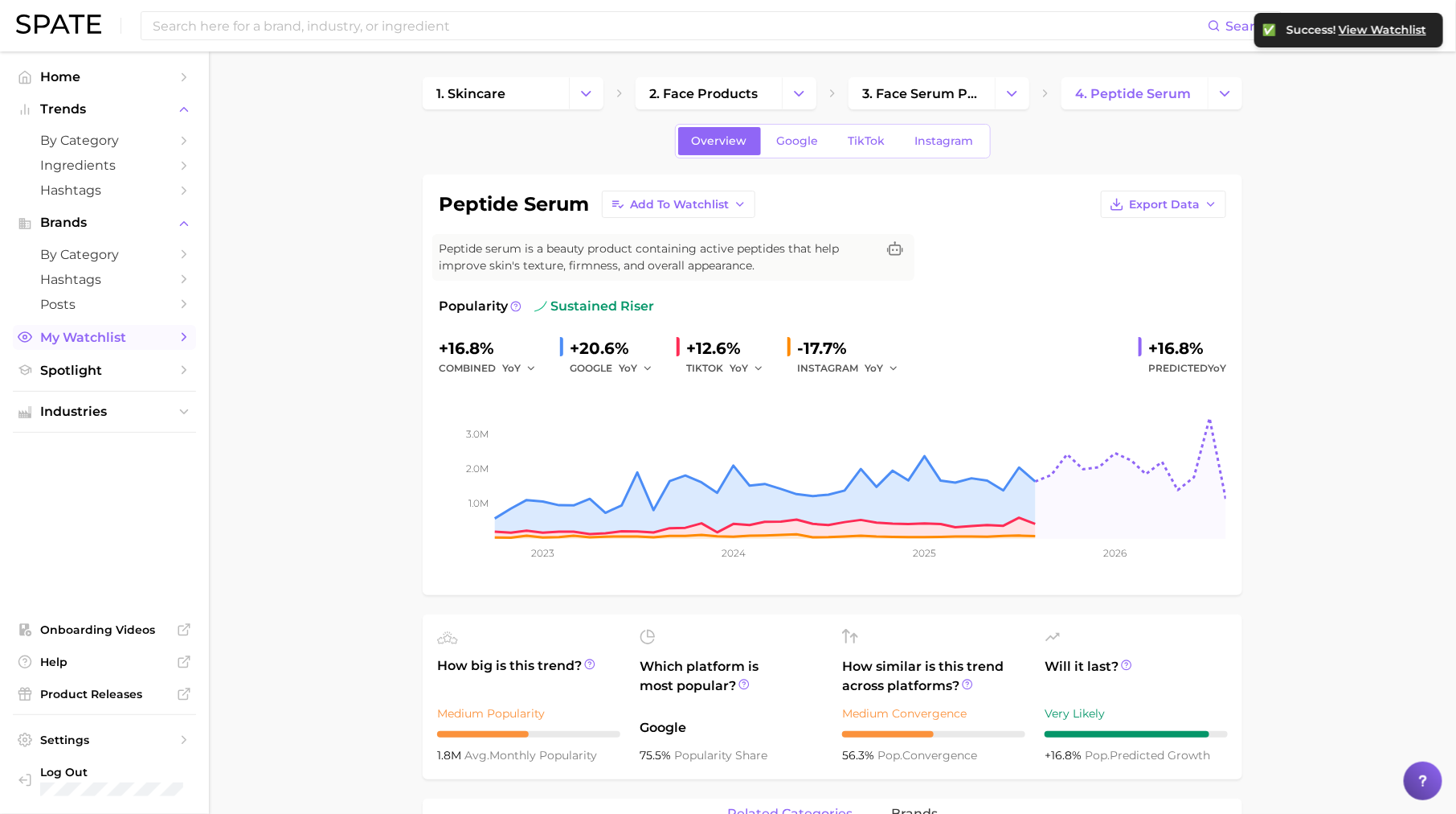
click at [123, 345] on span "My Watchlist" at bounding box center [104, 338] width 128 height 15
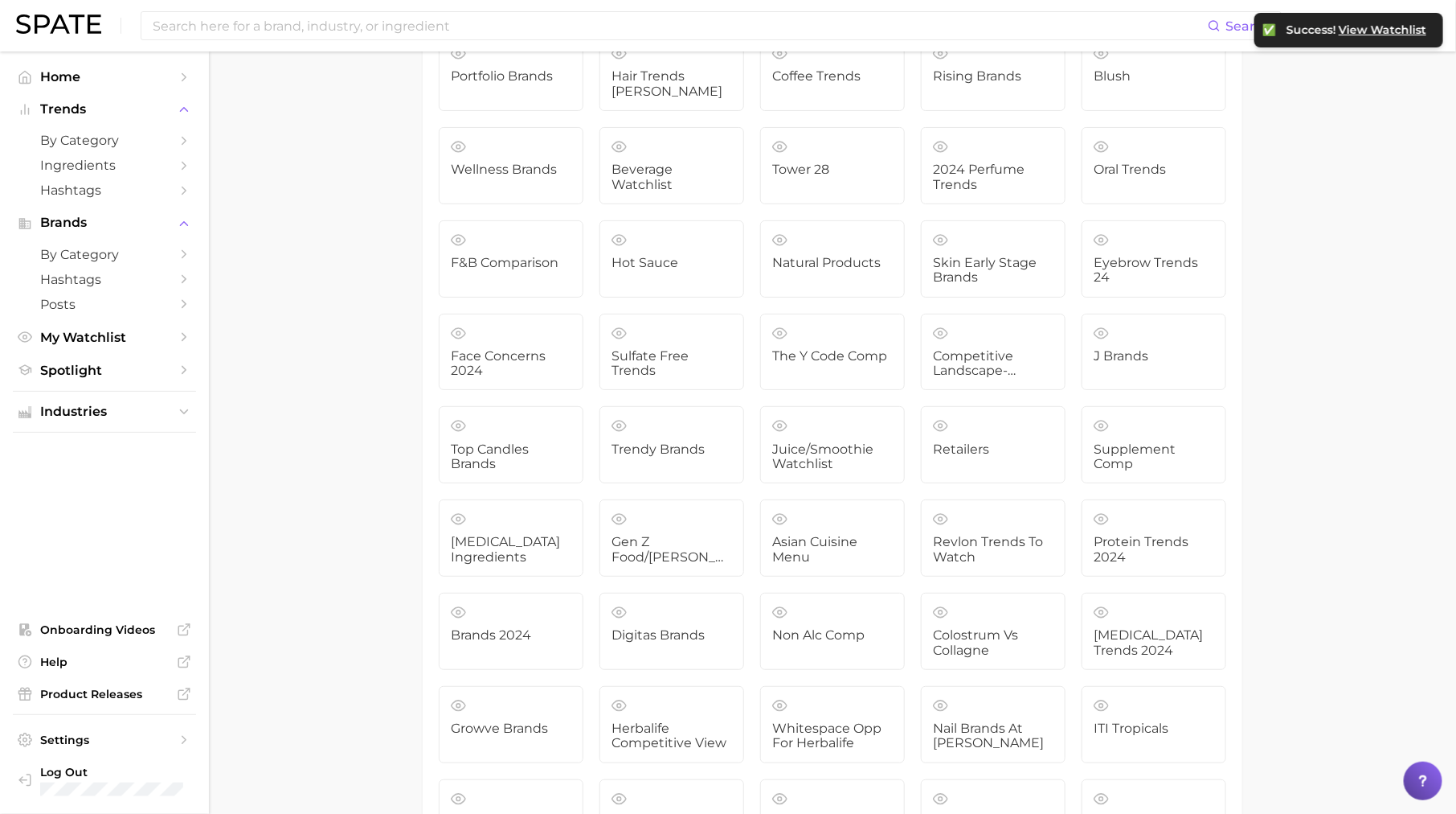
scroll to position [4725, 0]
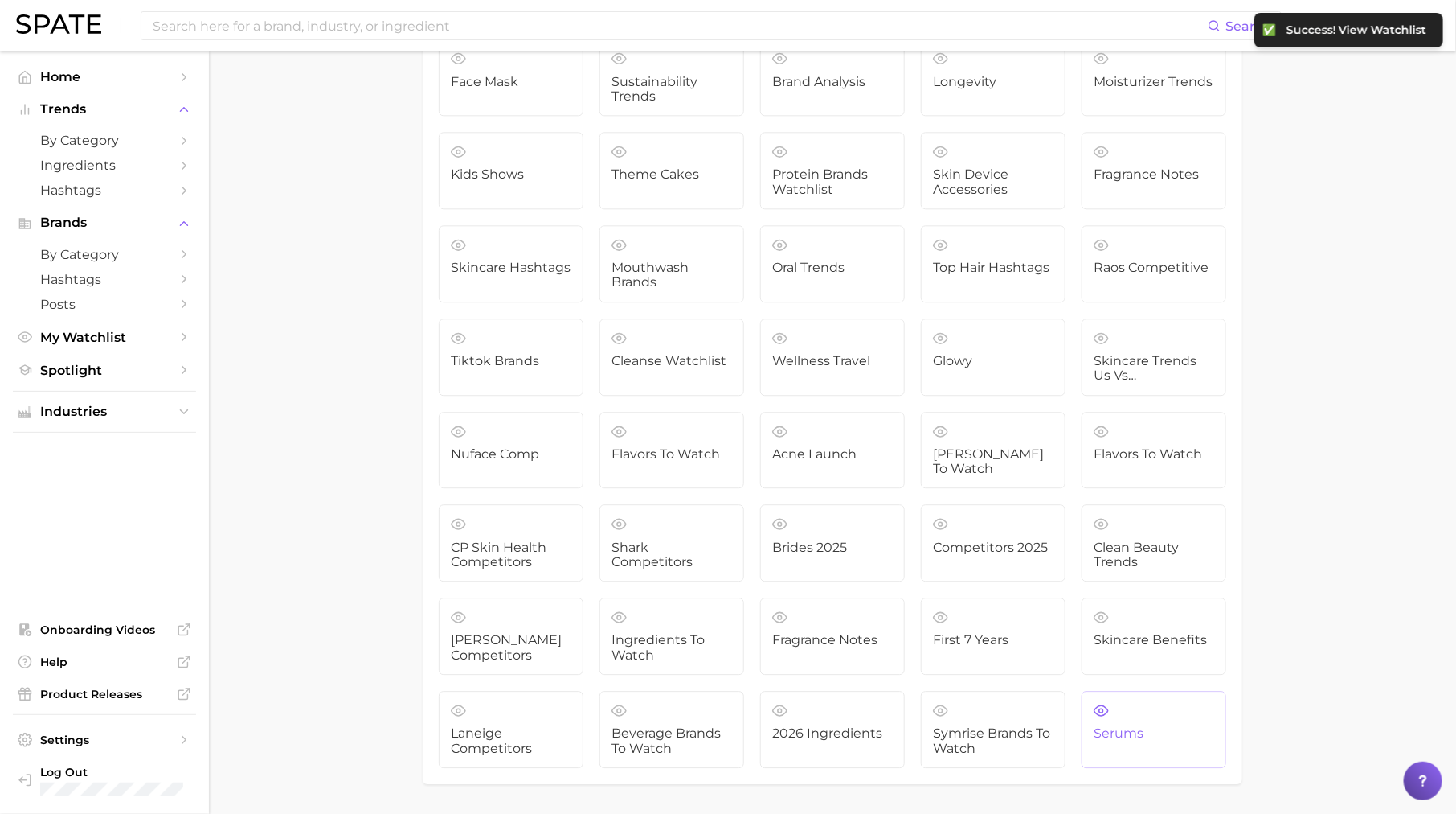
click at [1174, 705] on link "serums" at bounding box center [1154, 728] width 144 height 77
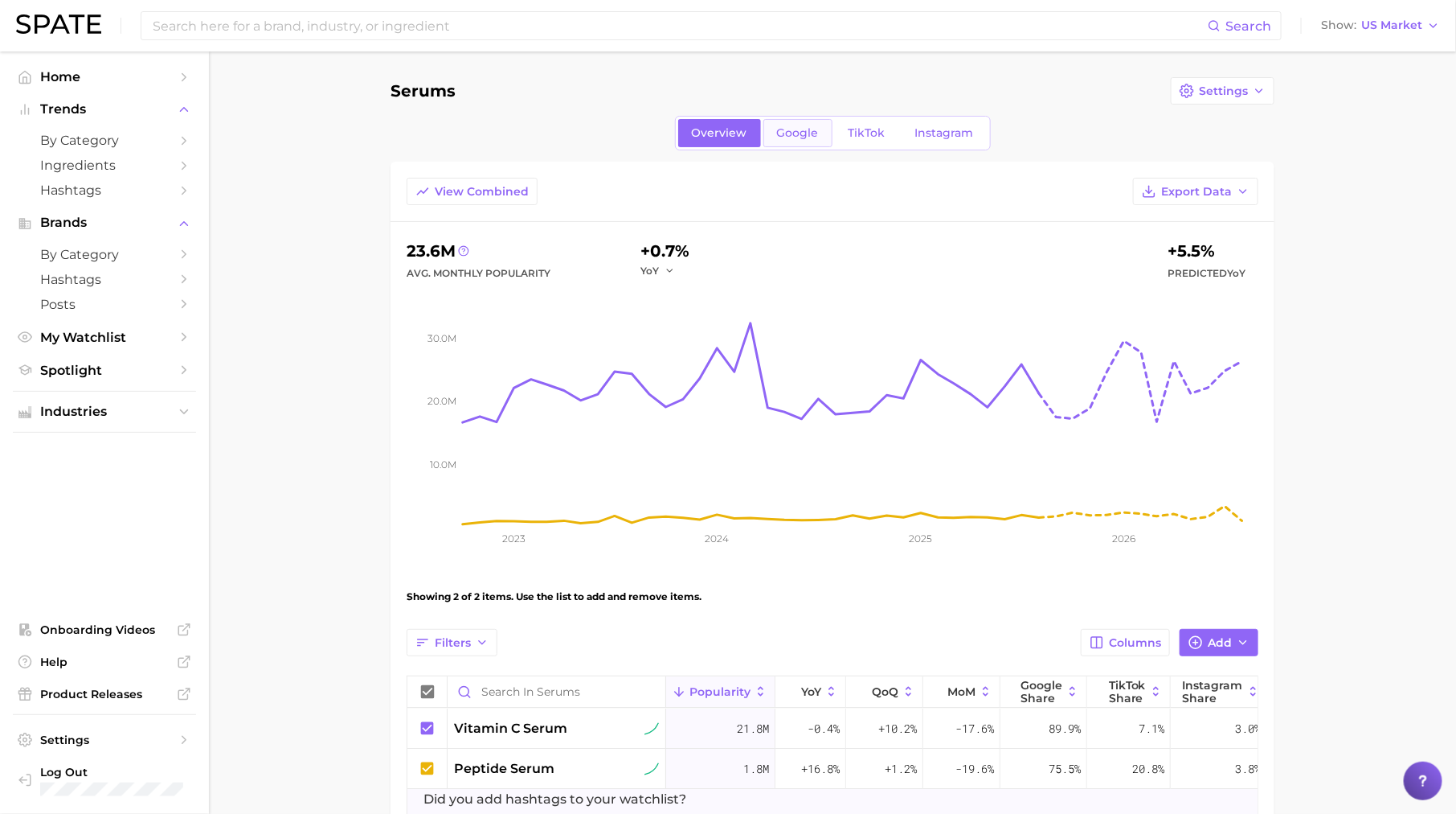
click at [787, 127] on span "Google" at bounding box center [798, 133] width 42 height 13
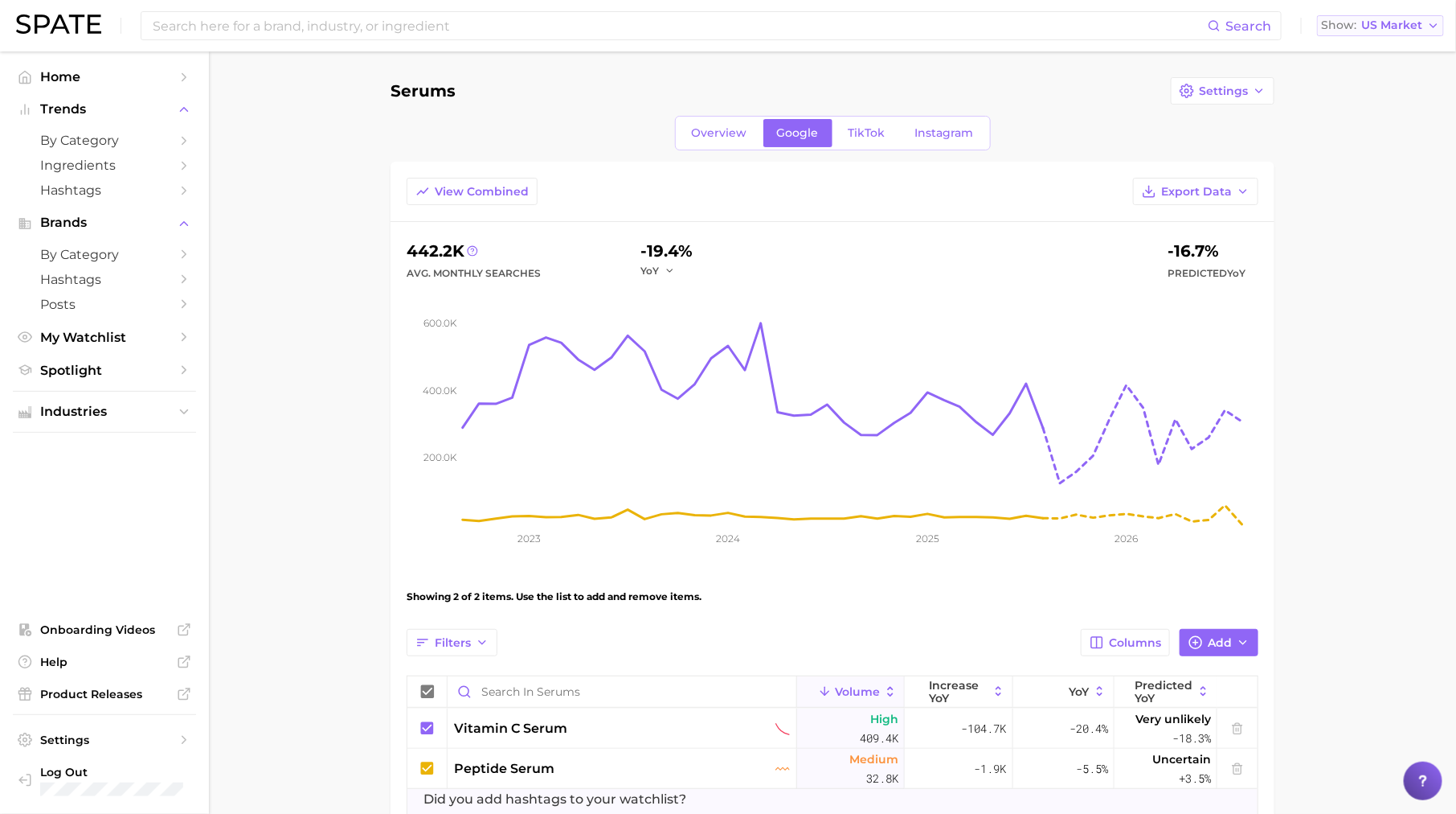
click at [1358, 21] on div "Show US Market" at bounding box center [1371, 25] width 102 height 9
click at [1367, 77] on span "[GEOGRAPHIC_DATA]" at bounding box center [1388, 81] width 125 height 13
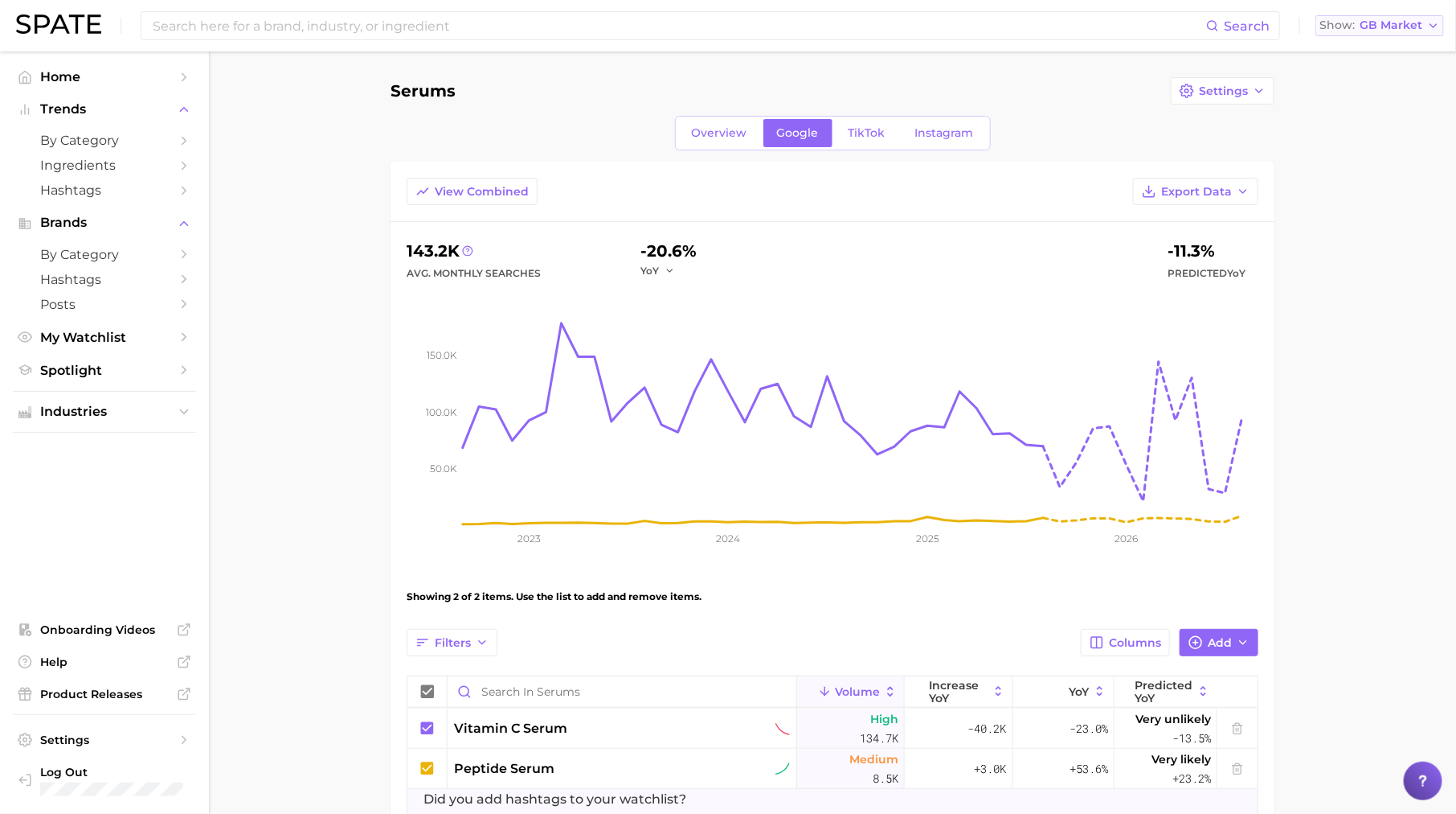
click at [1380, 25] on span "GB Market" at bounding box center [1391, 25] width 63 height 9
click at [1376, 111] on button "[GEOGRAPHIC_DATA]" at bounding box center [1386, 110] width 141 height 29
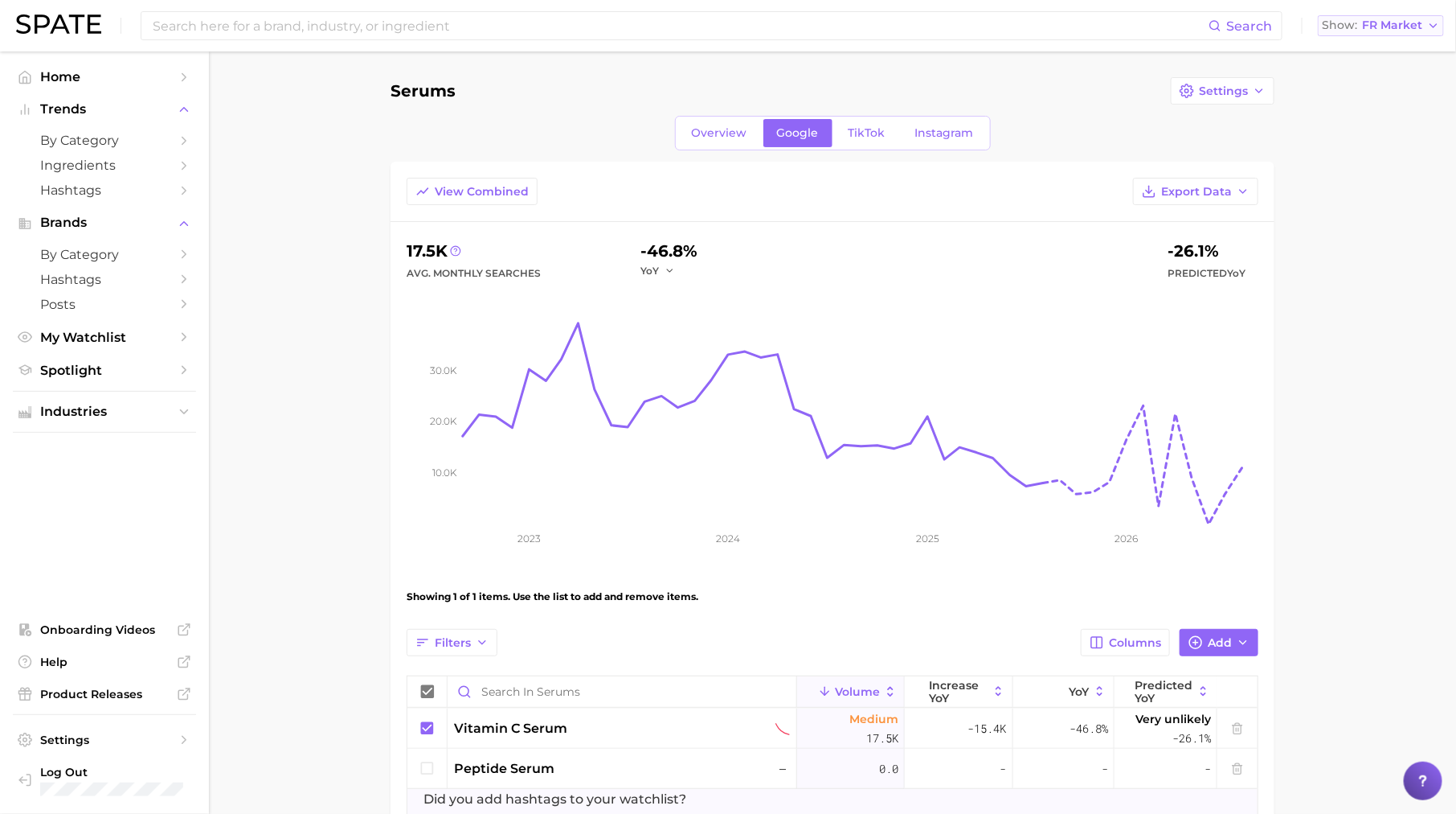
click at [1383, 21] on span "FR Market" at bounding box center [1391, 25] width 60 height 9
click at [1368, 47] on span "[GEOGRAPHIC_DATA]" at bounding box center [1388, 51] width 125 height 13
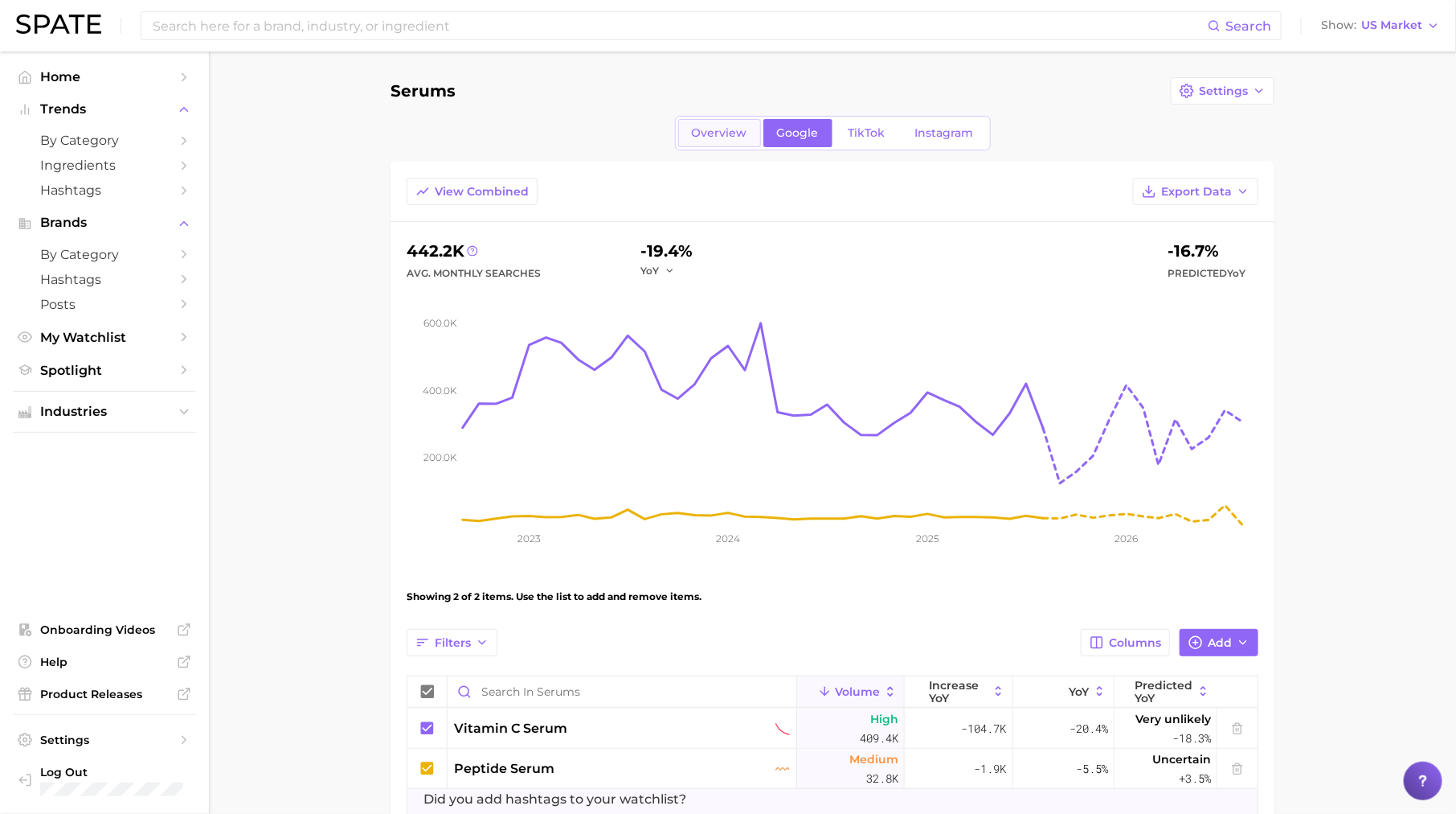
click at [736, 131] on span "Overview" at bounding box center [719, 133] width 55 height 13
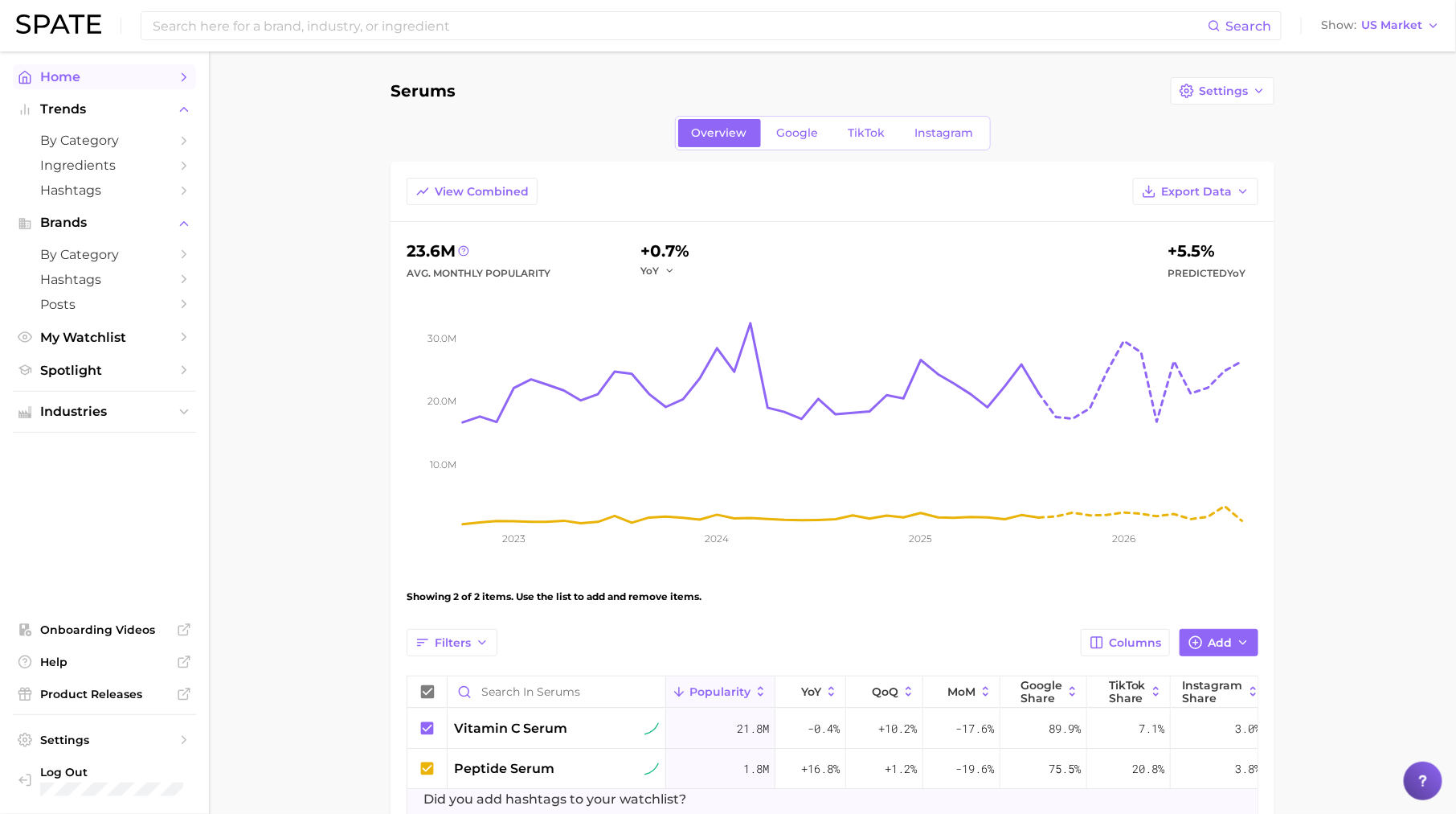
click at [148, 78] on span "Home" at bounding box center [104, 77] width 128 height 15
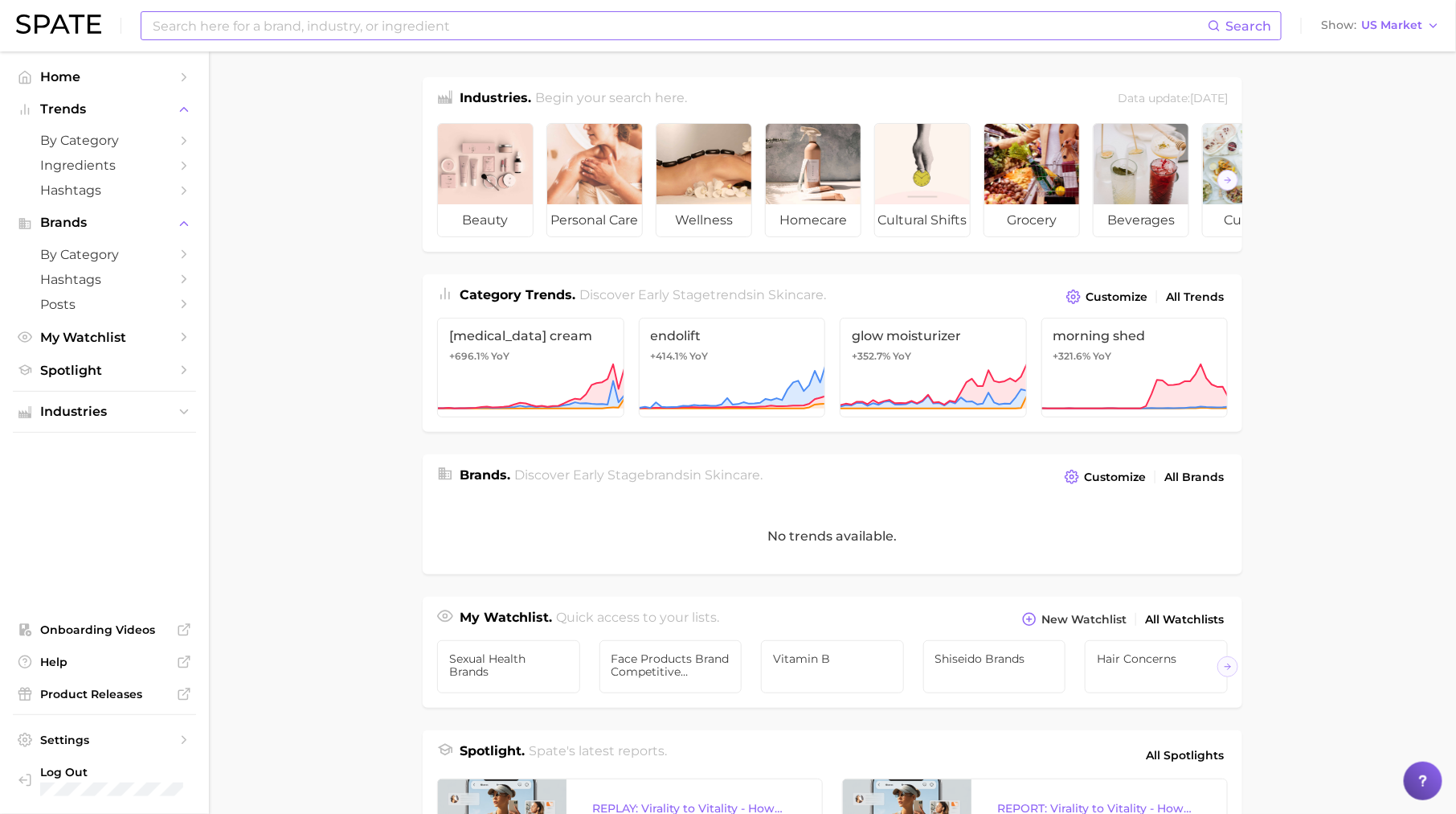
click at [347, 32] on input at bounding box center [680, 26] width 1057 height 28
click at [770, 60] on button "Suggest" at bounding box center [776, 67] width 92 height 27
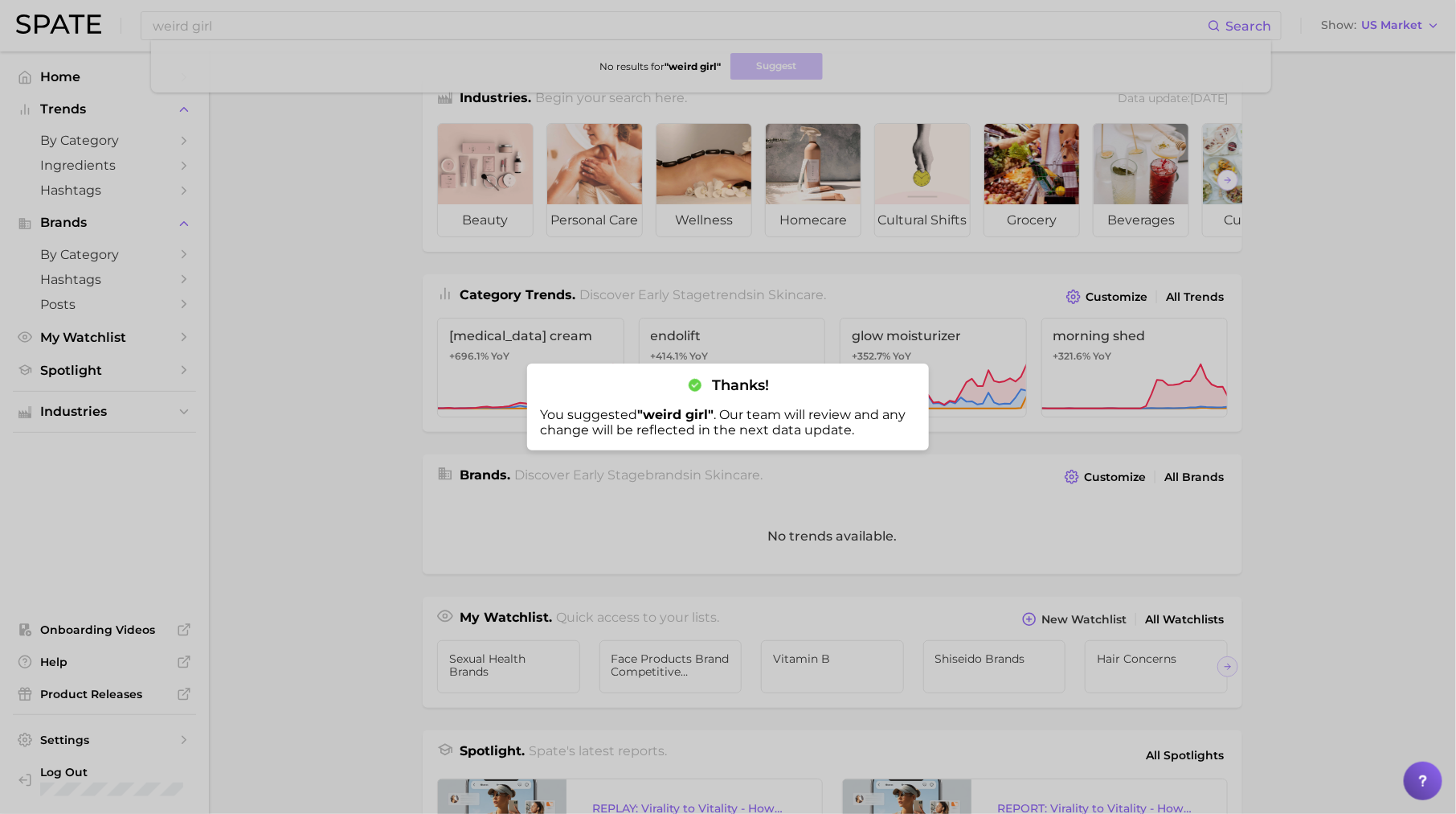
click at [239, 28] on div at bounding box center [728, 407] width 1456 height 814
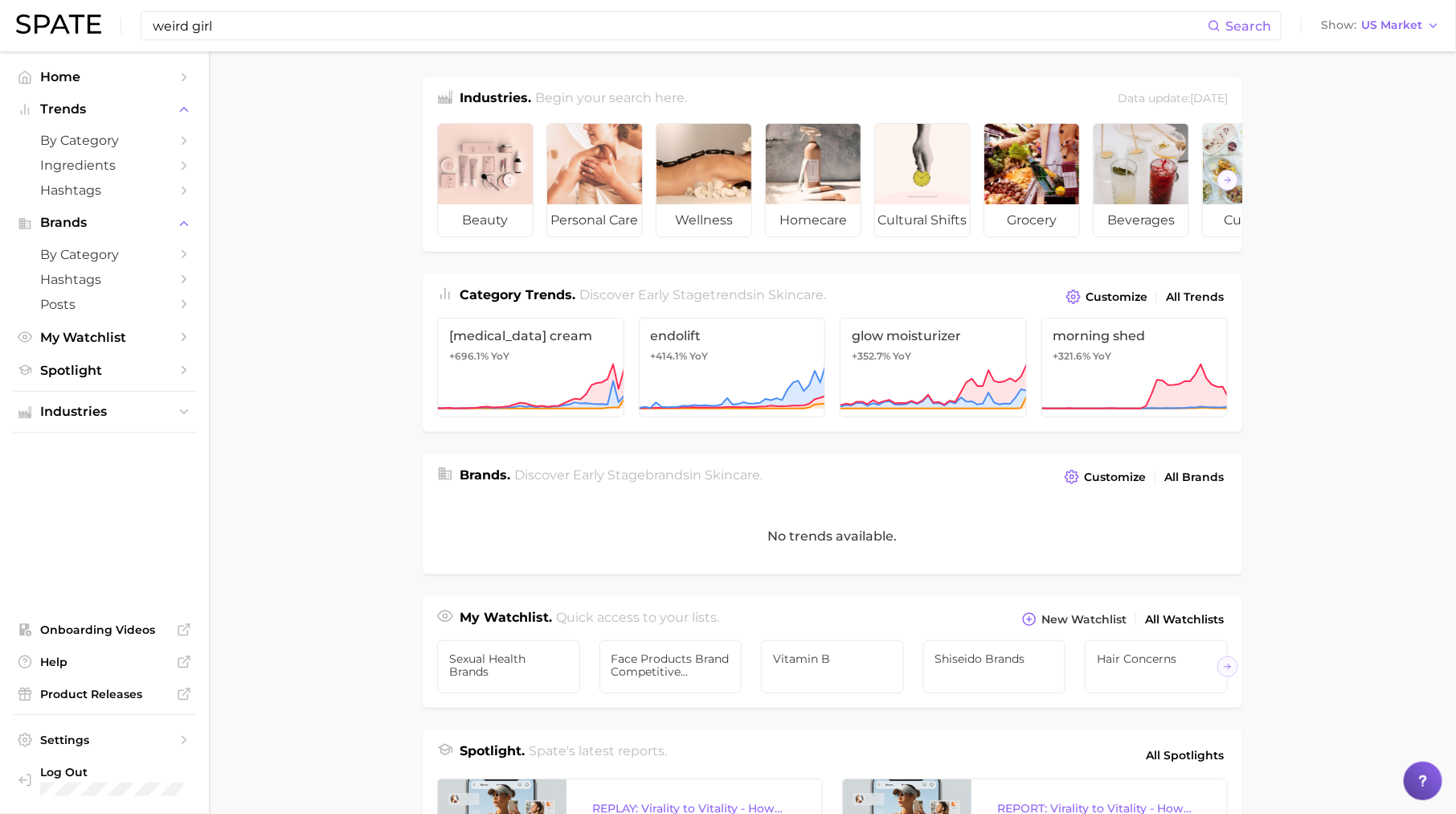
click at [239, 28] on input "weird girl" at bounding box center [680, 26] width 1057 height 28
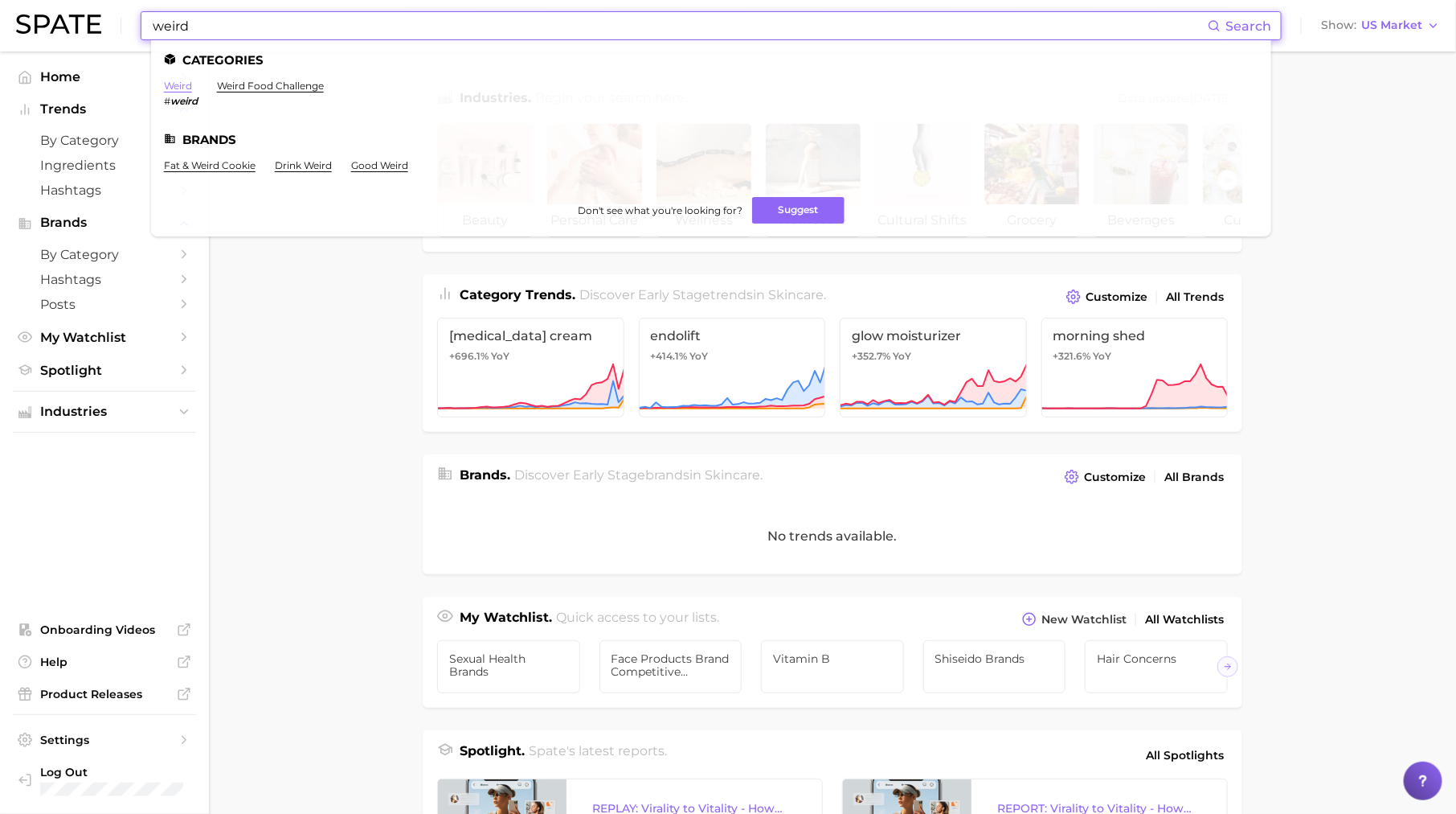
type input "weird"
click at [175, 81] on link "weird" at bounding box center [179, 86] width 29 height 12
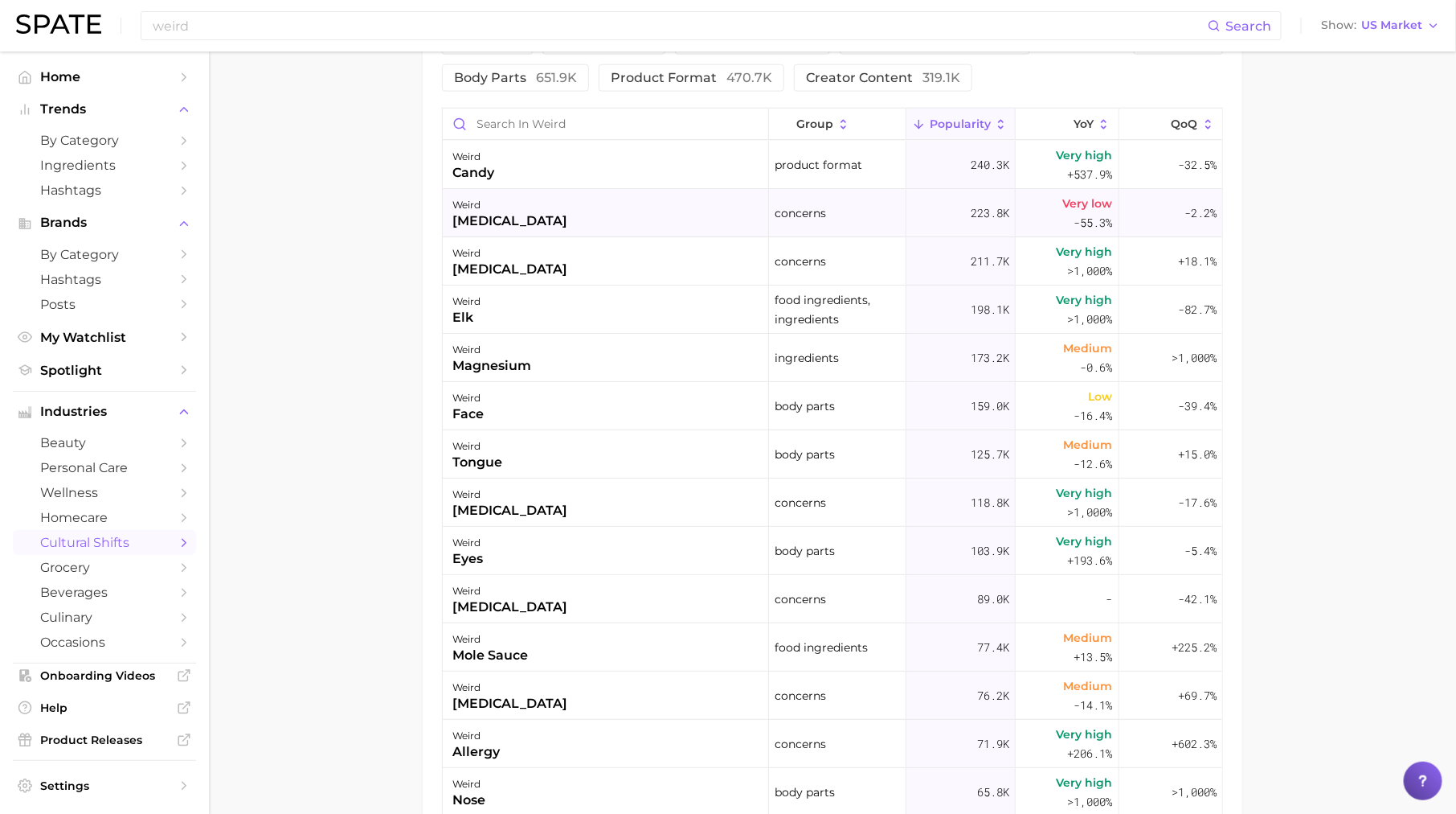
scroll to position [259, 0]
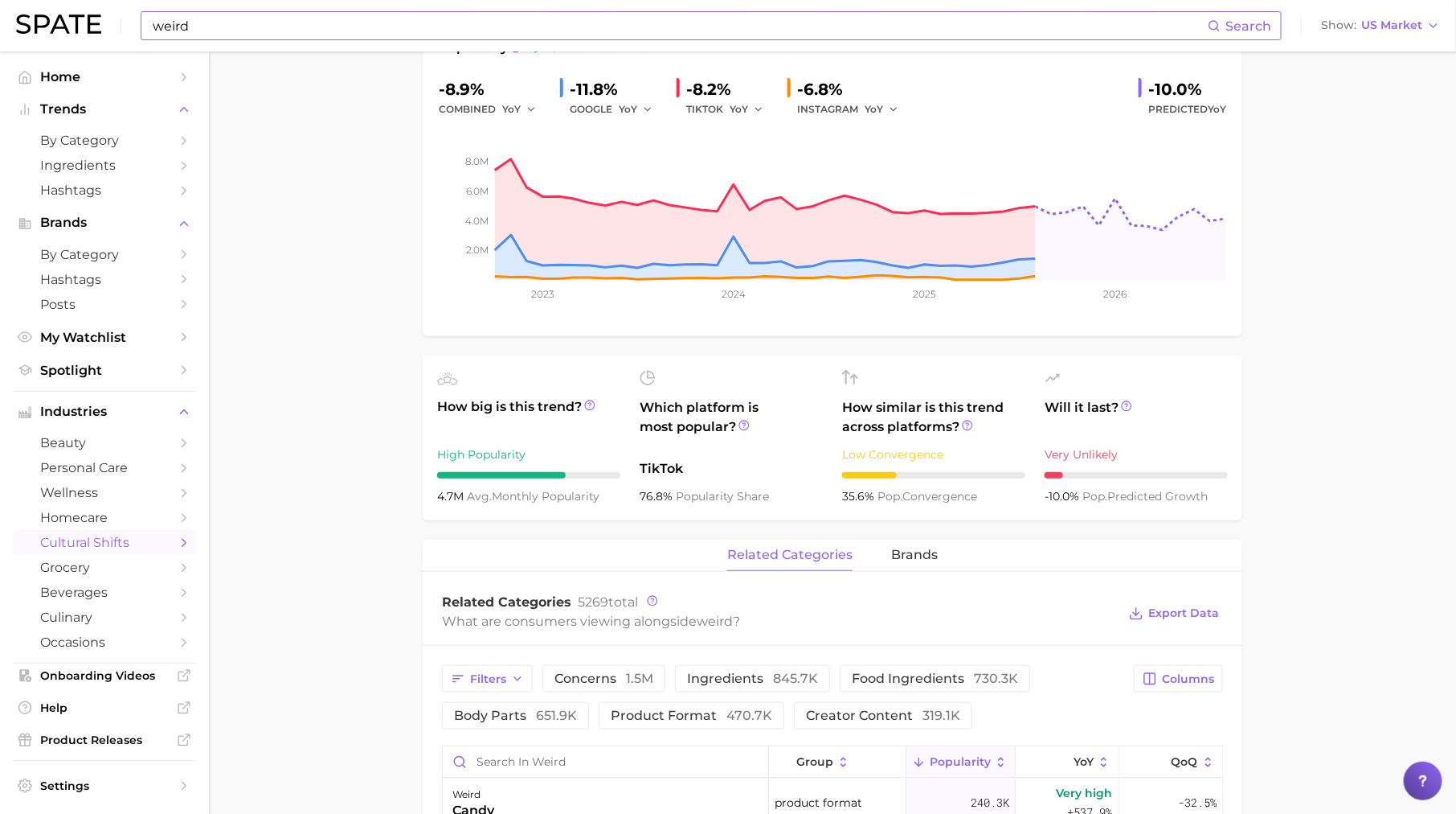
click at [385, 31] on input "weird" at bounding box center [680, 26] width 1057 height 28
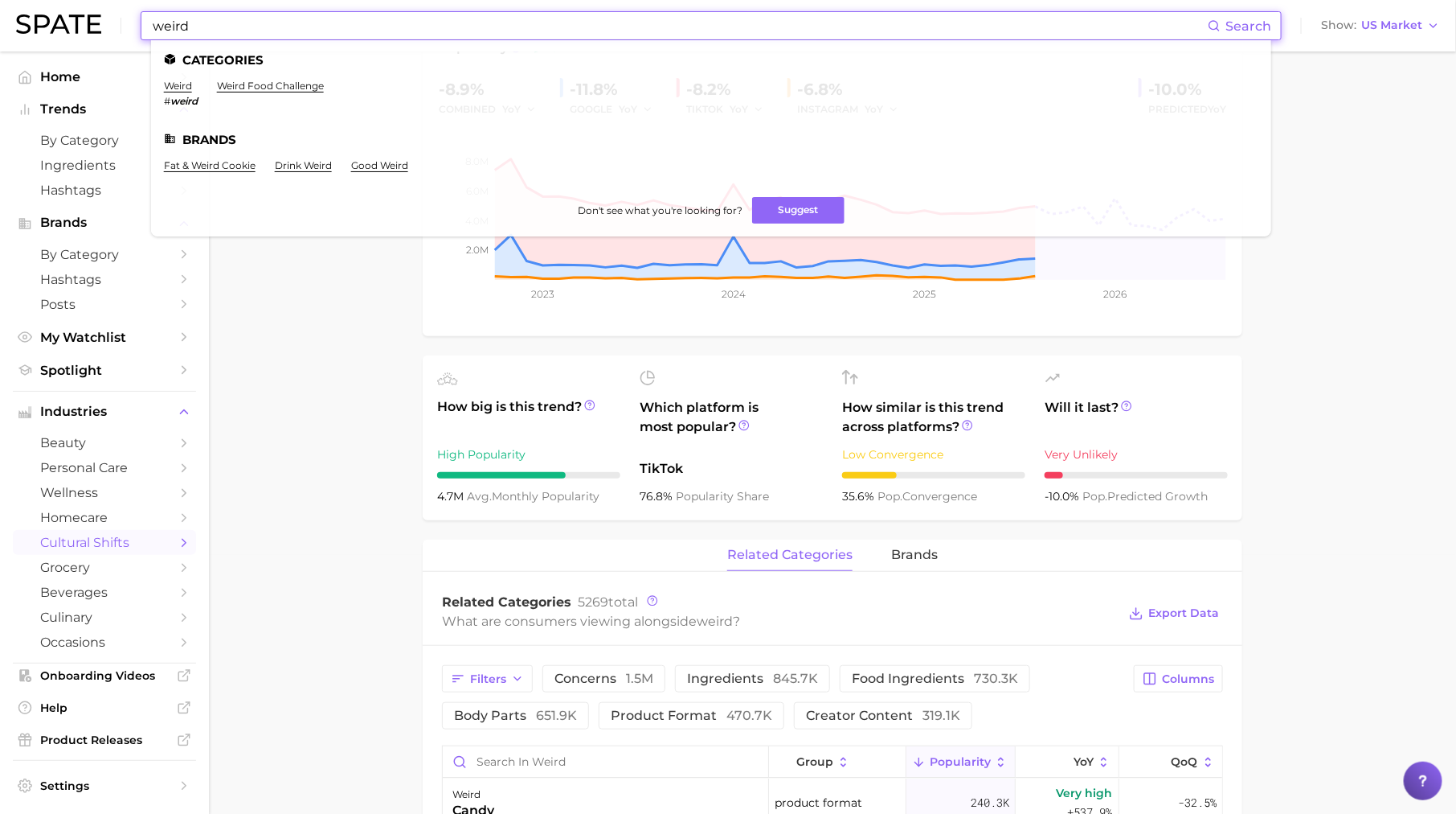
click at [385, 31] on input "weird" at bounding box center [680, 26] width 1057 height 28
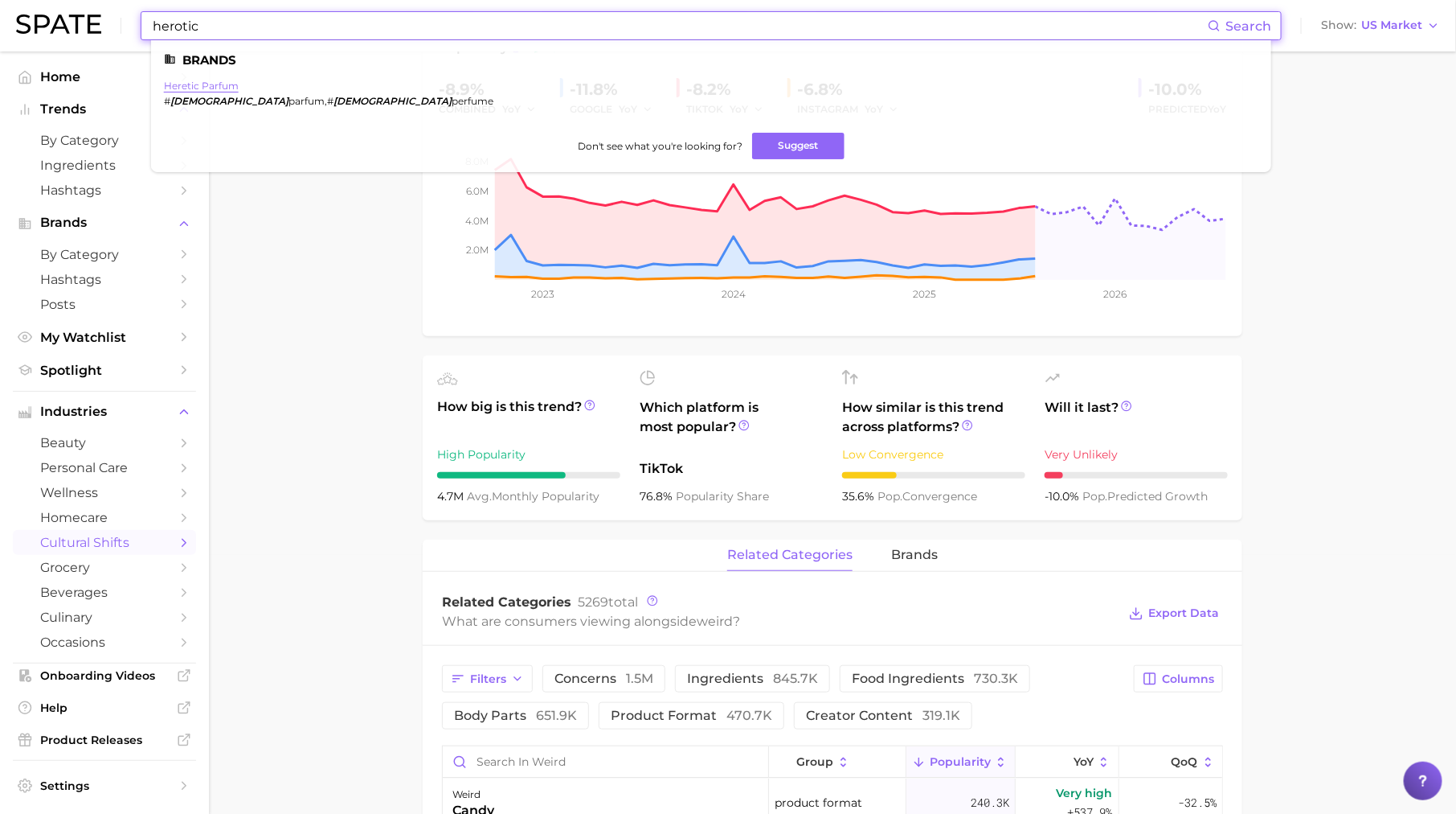
type input "herotic"
click at [225, 81] on link "heretic parfum" at bounding box center [201, 86] width 75 height 12
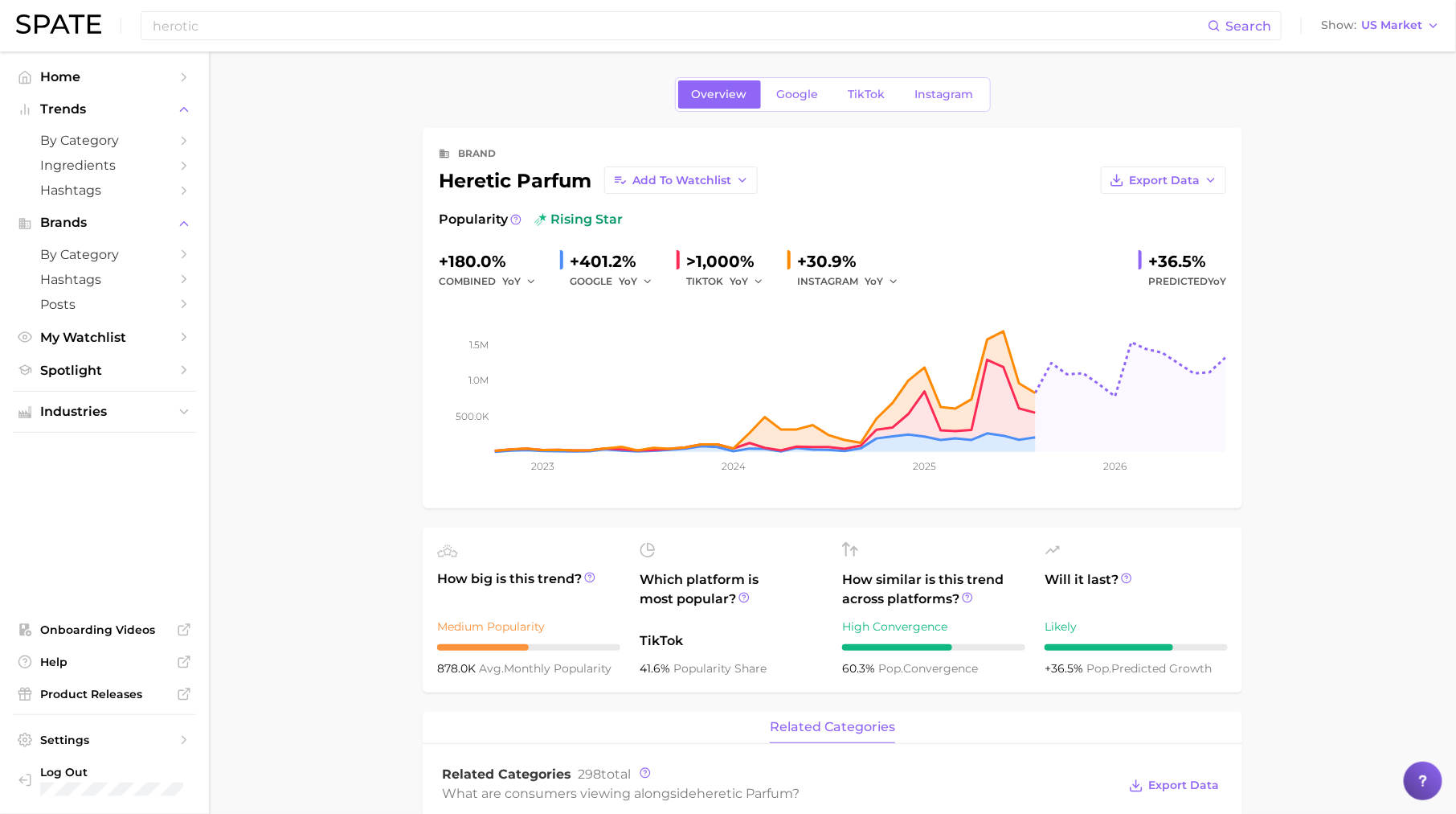
click at [878, 90] on span "TikTok" at bounding box center [867, 94] width 37 height 13
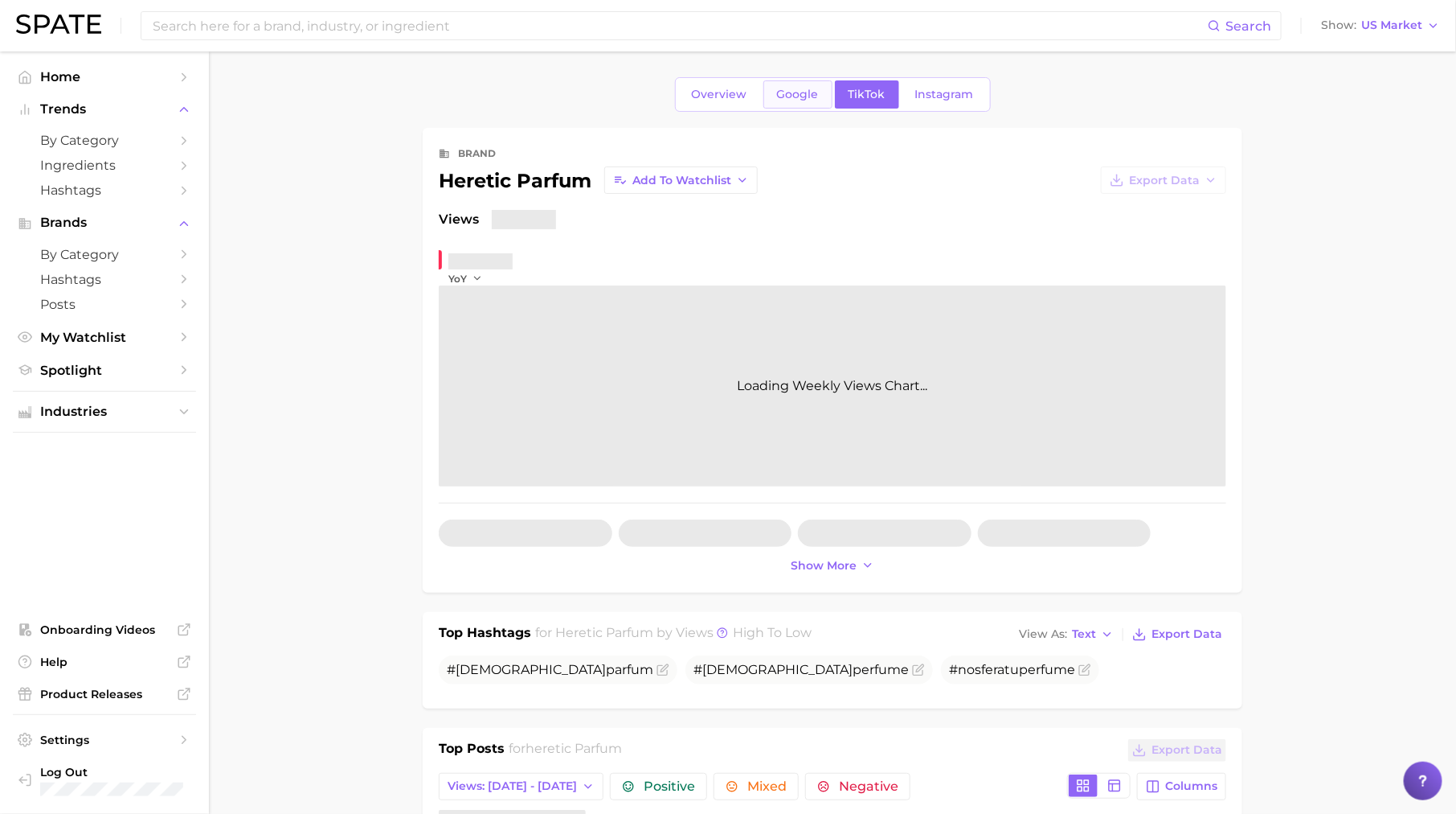
click at [814, 105] on link "Google" at bounding box center [797, 95] width 69 height 29
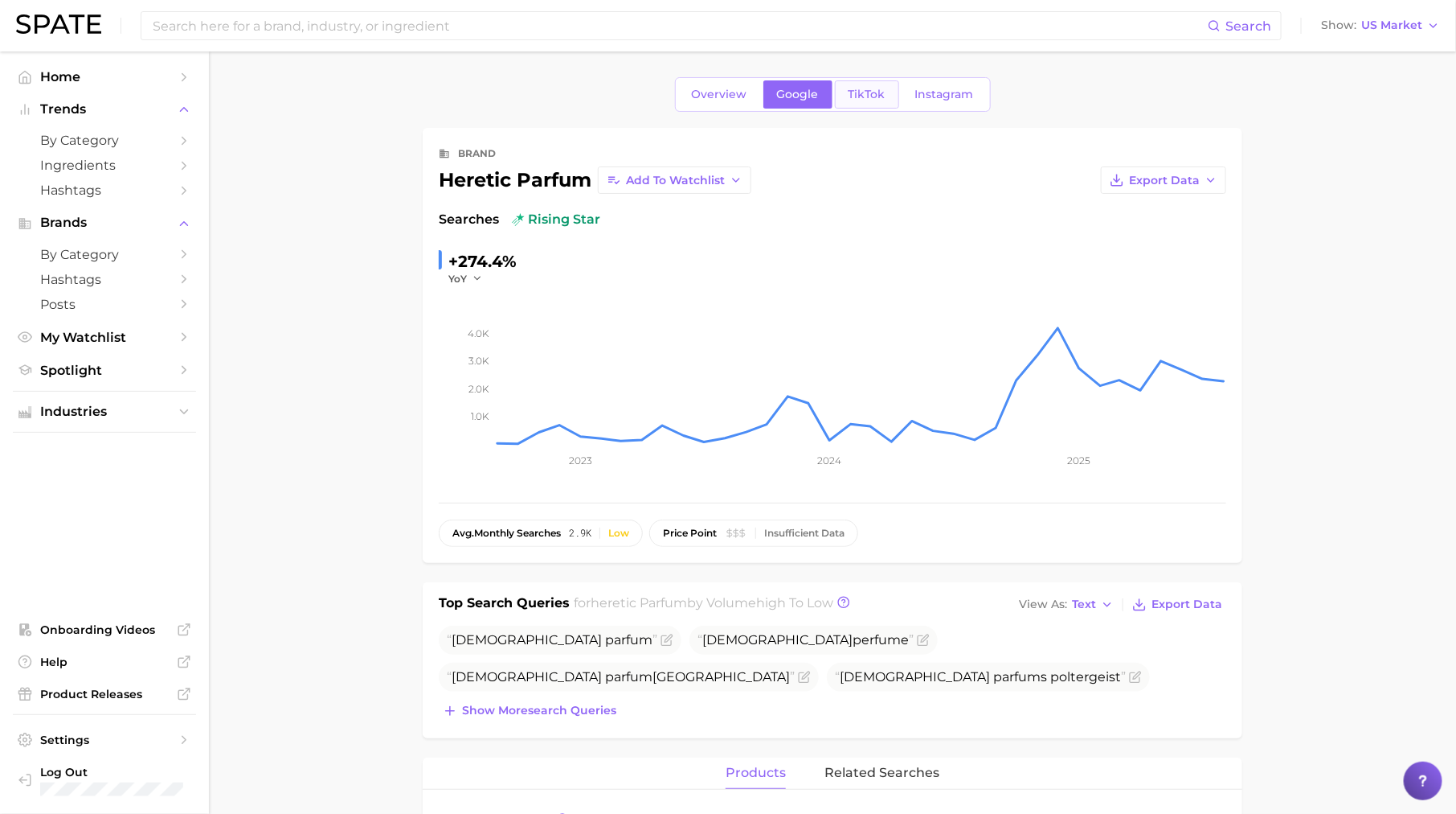
click at [876, 104] on link "TikTok" at bounding box center [868, 95] width 65 height 29
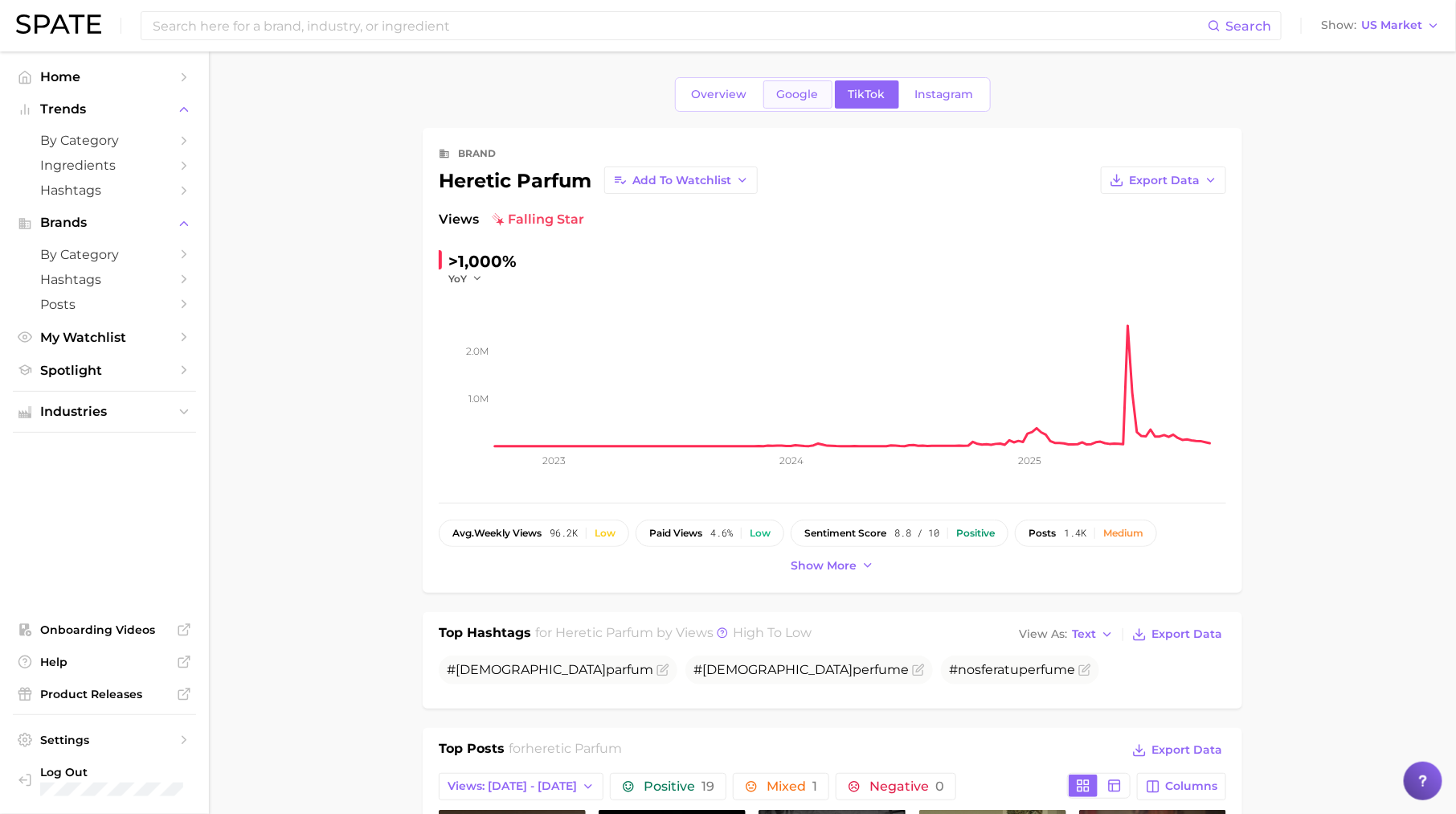
click at [799, 102] on link "Google" at bounding box center [797, 95] width 69 height 29
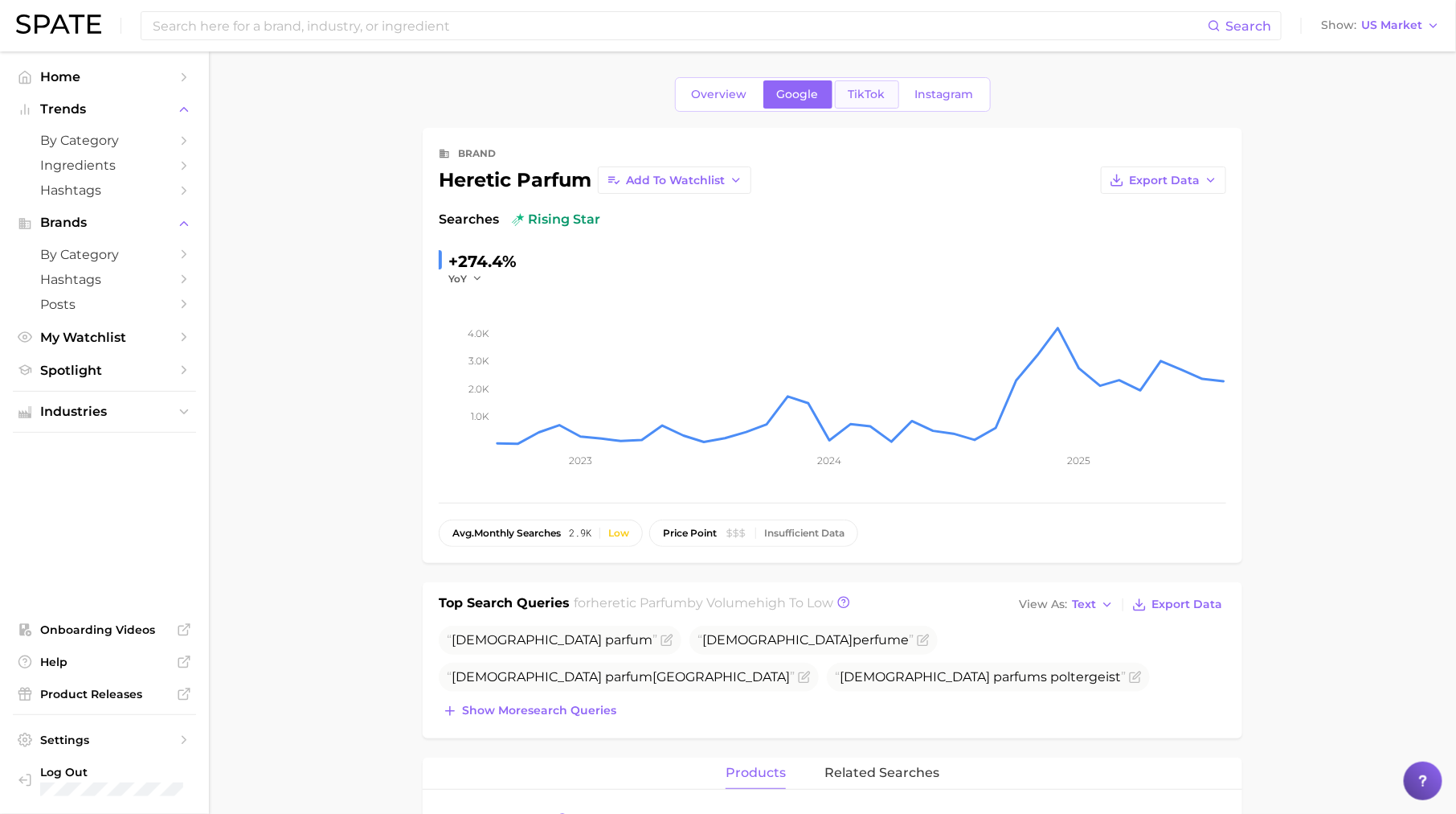
click at [866, 84] on link "TikTok" at bounding box center [868, 95] width 65 height 29
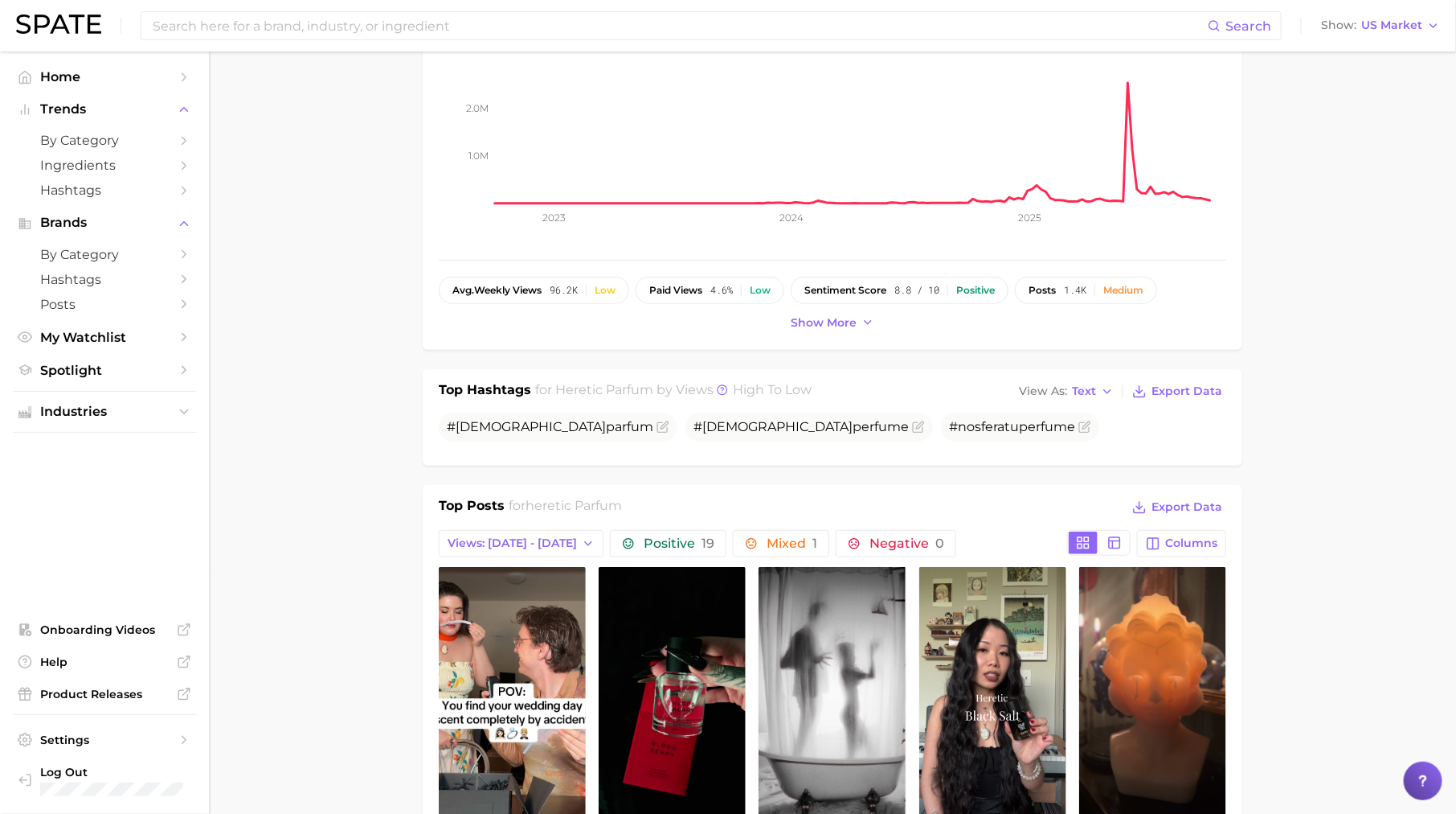
scroll to position [709, 0]
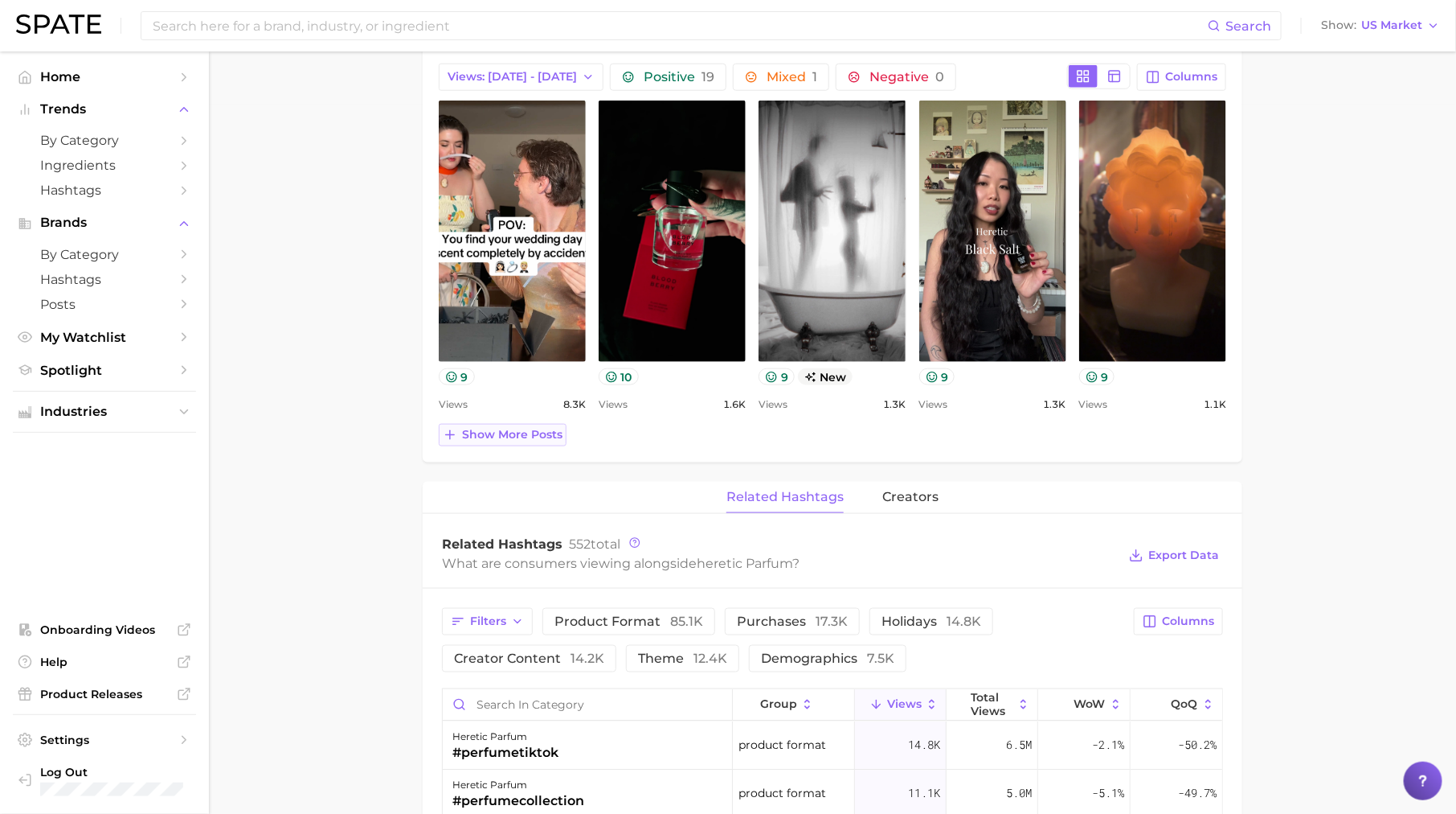
click at [544, 428] on span "Show more posts" at bounding box center [512, 435] width 101 height 13
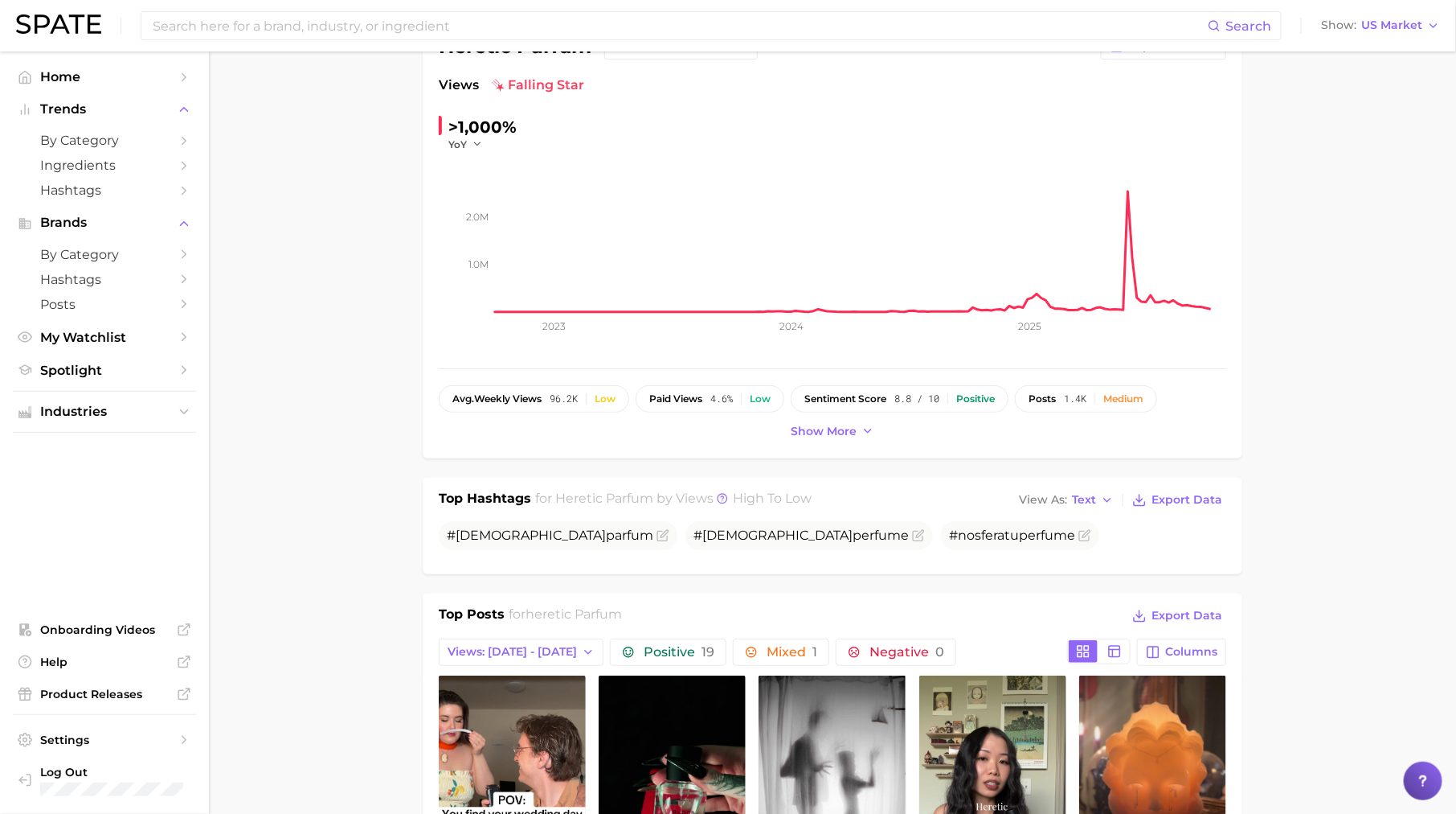
scroll to position [0, 0]
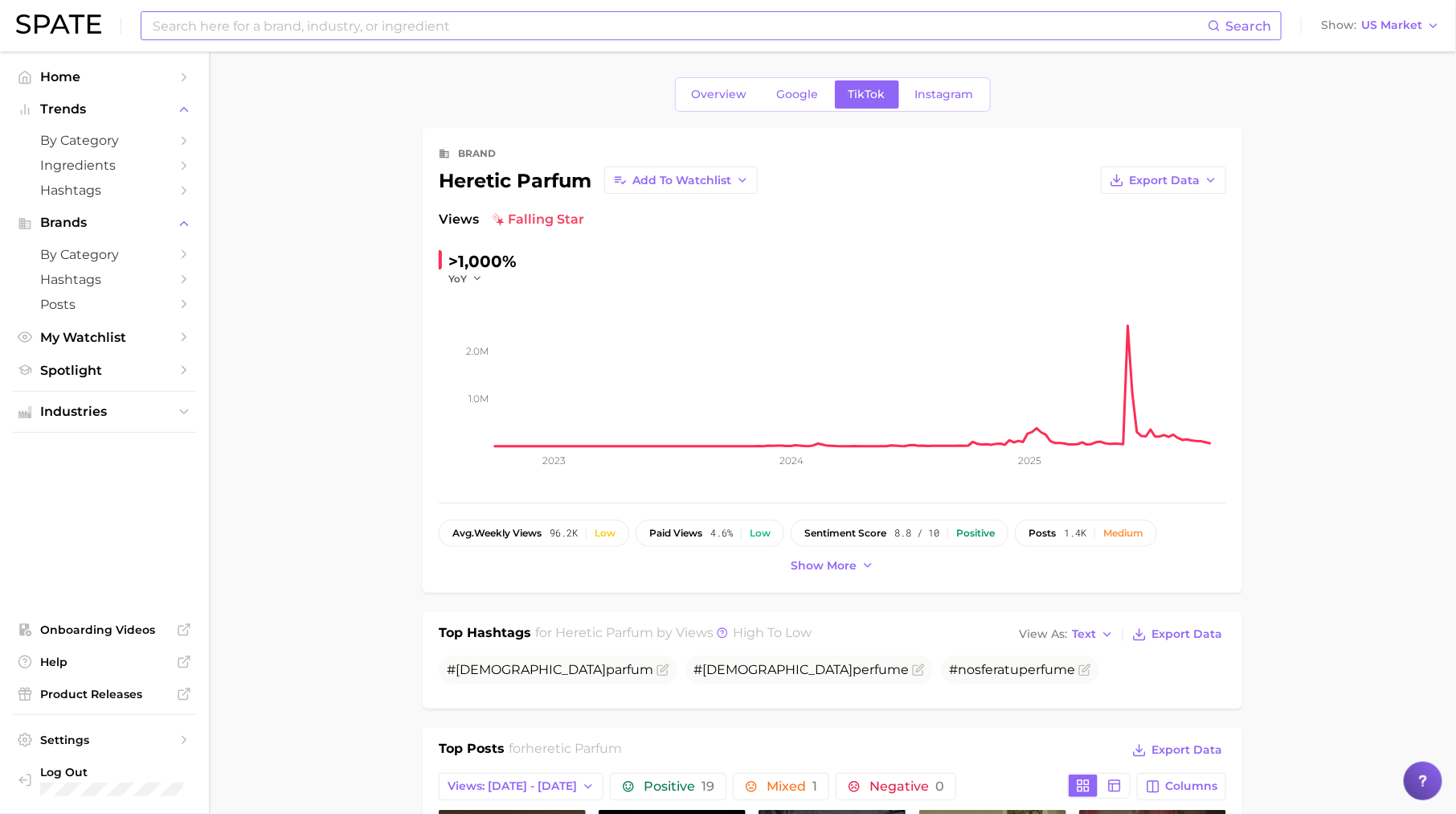
click at [261, 25] on input at bounding box center [680, 26] width 1057 height 28
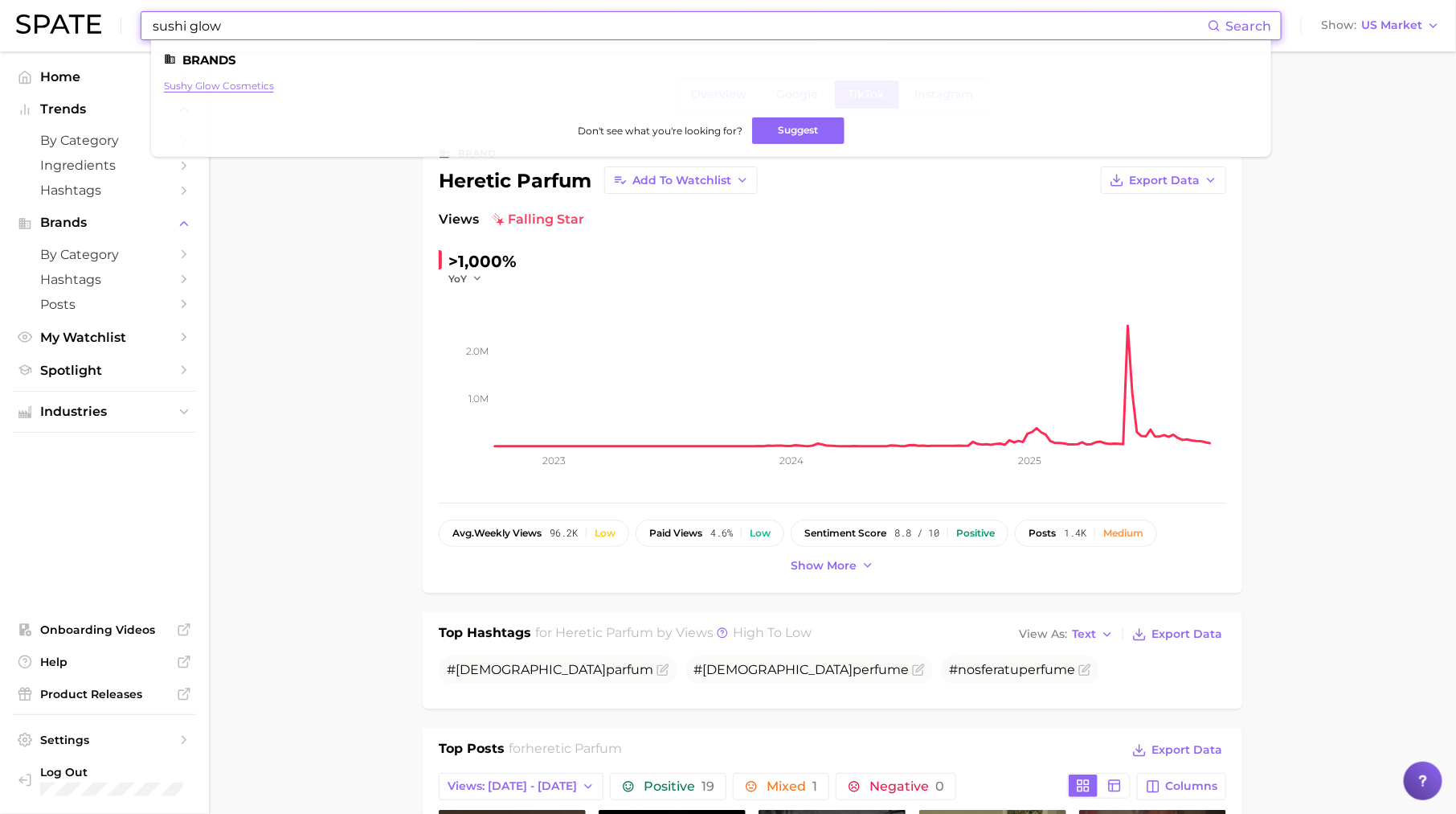
type input "sushi glow"
click at [201, 89] on link "sushy glow cosmetics" at bounding box center [220, 86] width 110 height 12
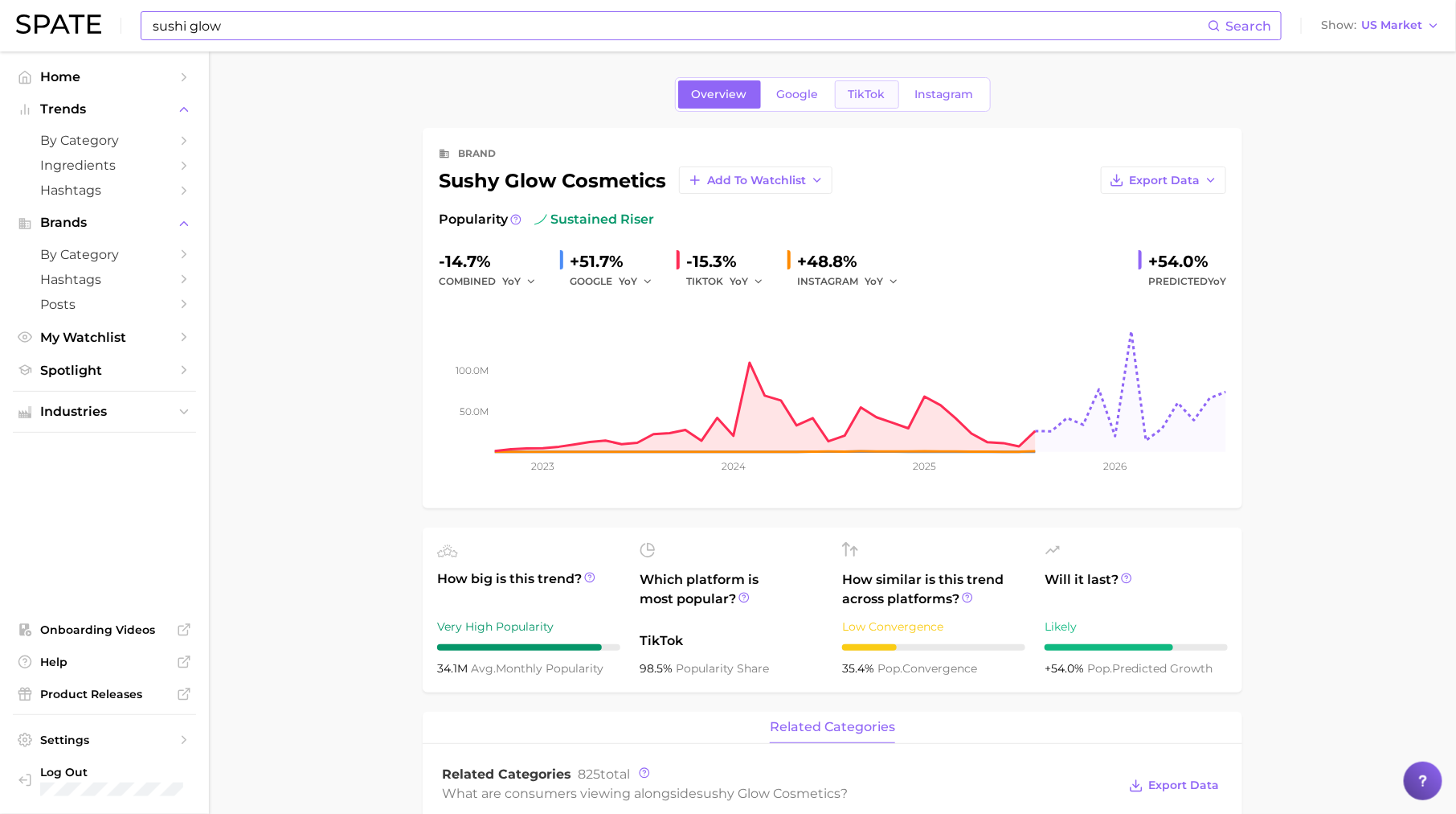
click at [849, 91] on span "TikTok" at bounding box center [867, 94] width 37 height 13
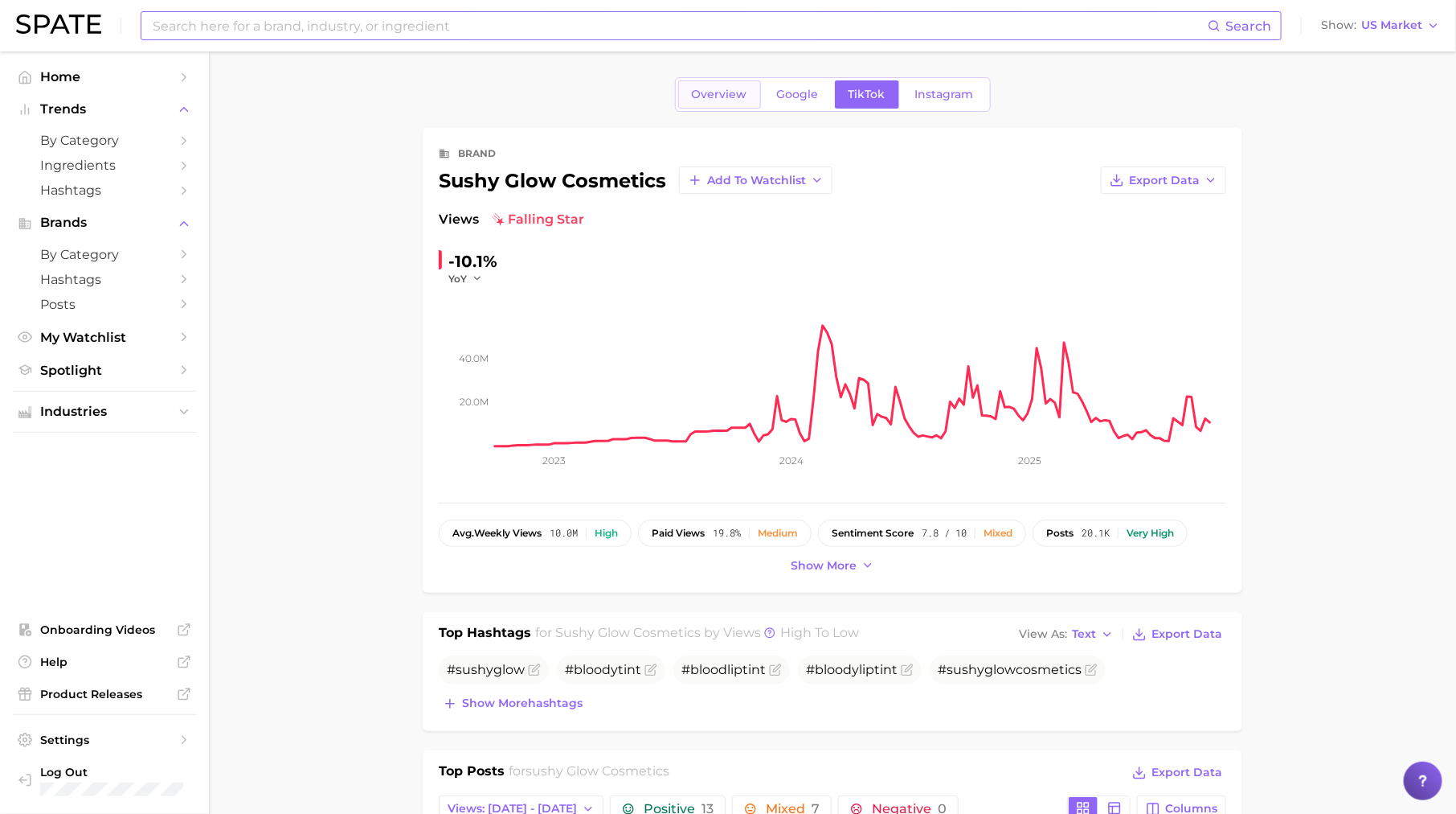
click at [713, 97] on span "Overview" at bounding box center [719, 94] width 55 height 13
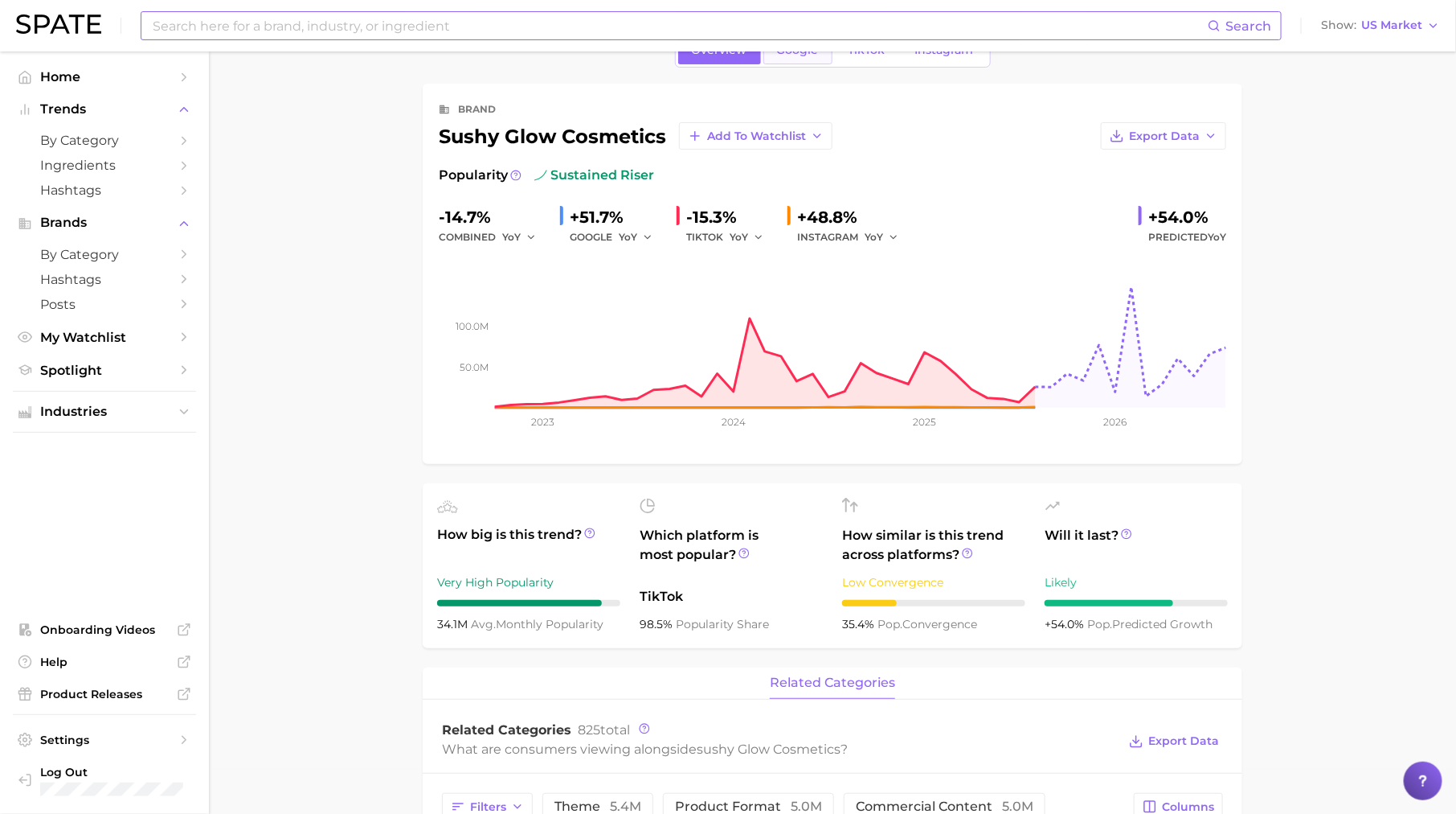
click at [808, 55] on span "Google" at bounding box center [798, 50] width 42 height 13
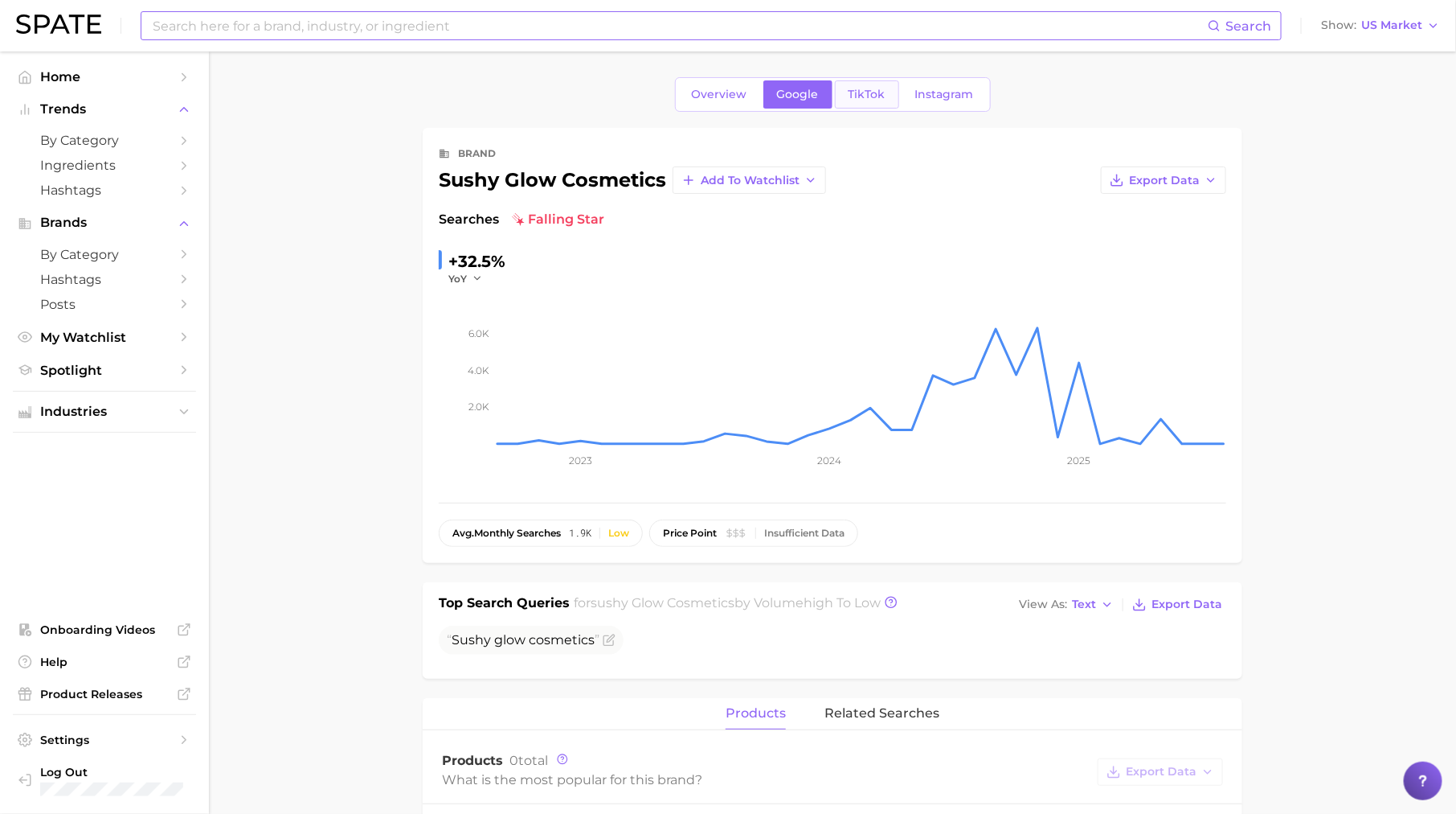
click at [862, 107] on link "TikTok" at bounding box center [868, 95] width 65 height 29
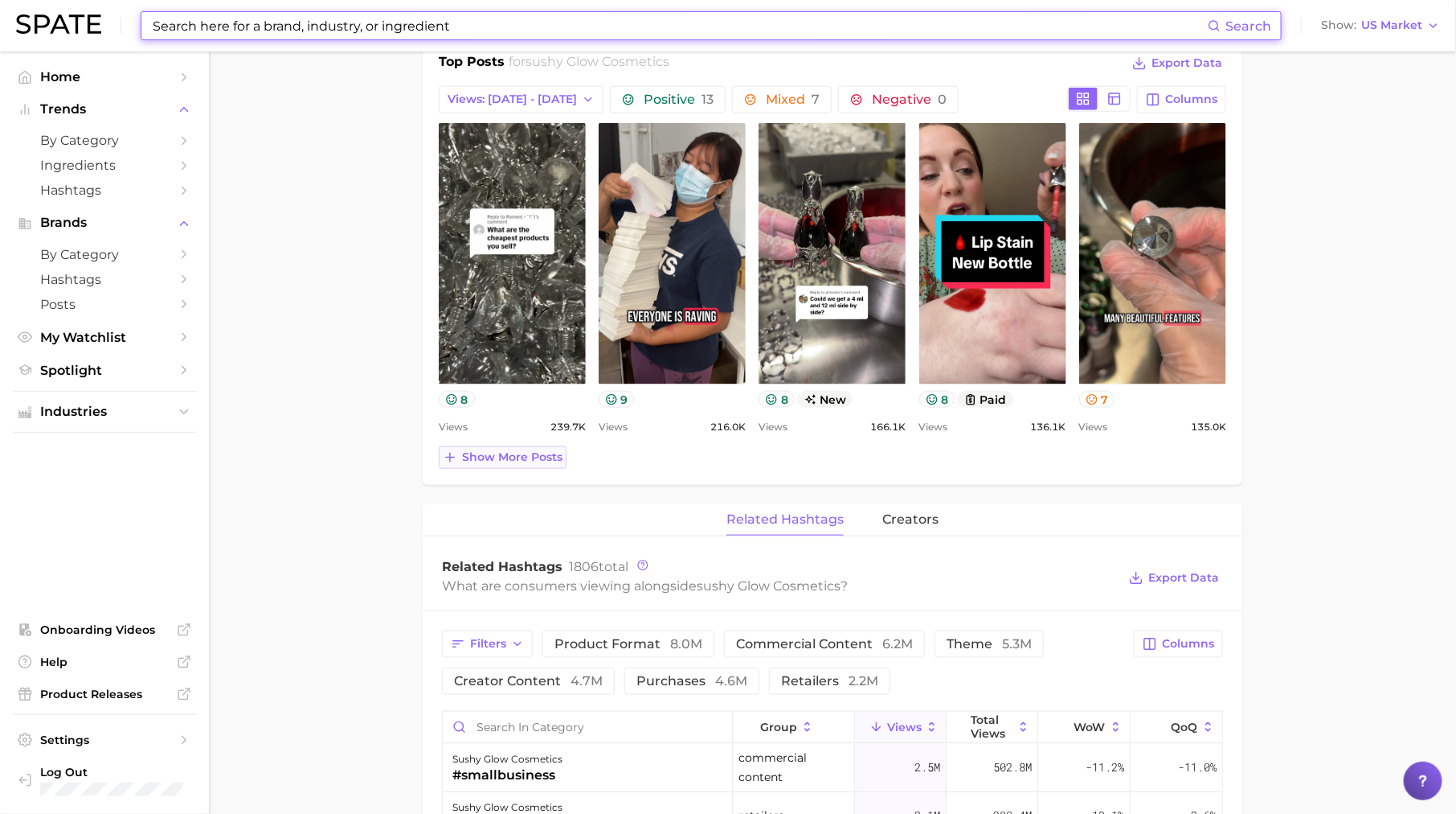
click at [516, 455] on span "Show more posts" at bounding box center [512, 457] width 101 height 13
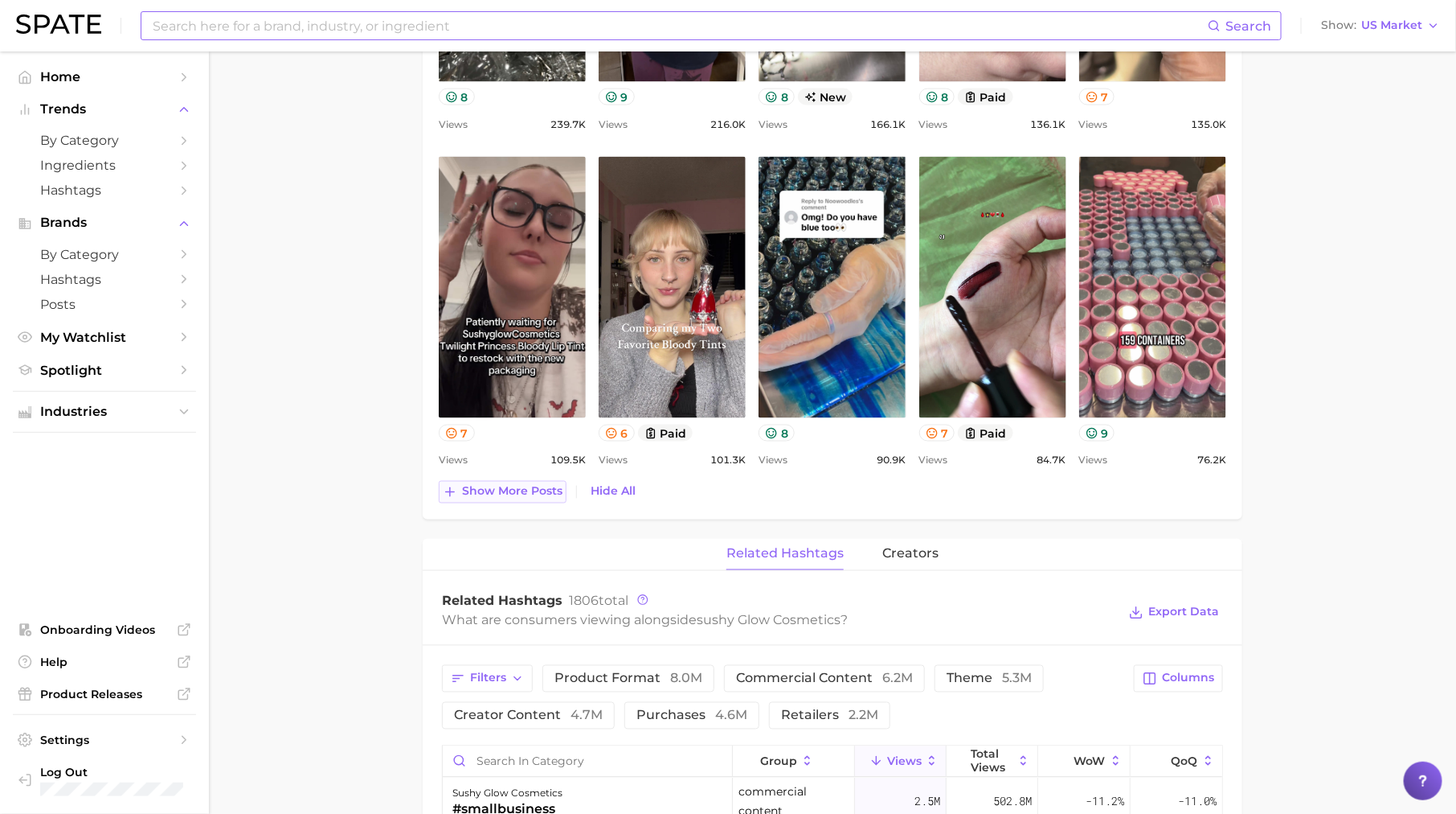
click at [495, 490] on span "Show more posts" at bounding box center [512, 492] width 101 height 13
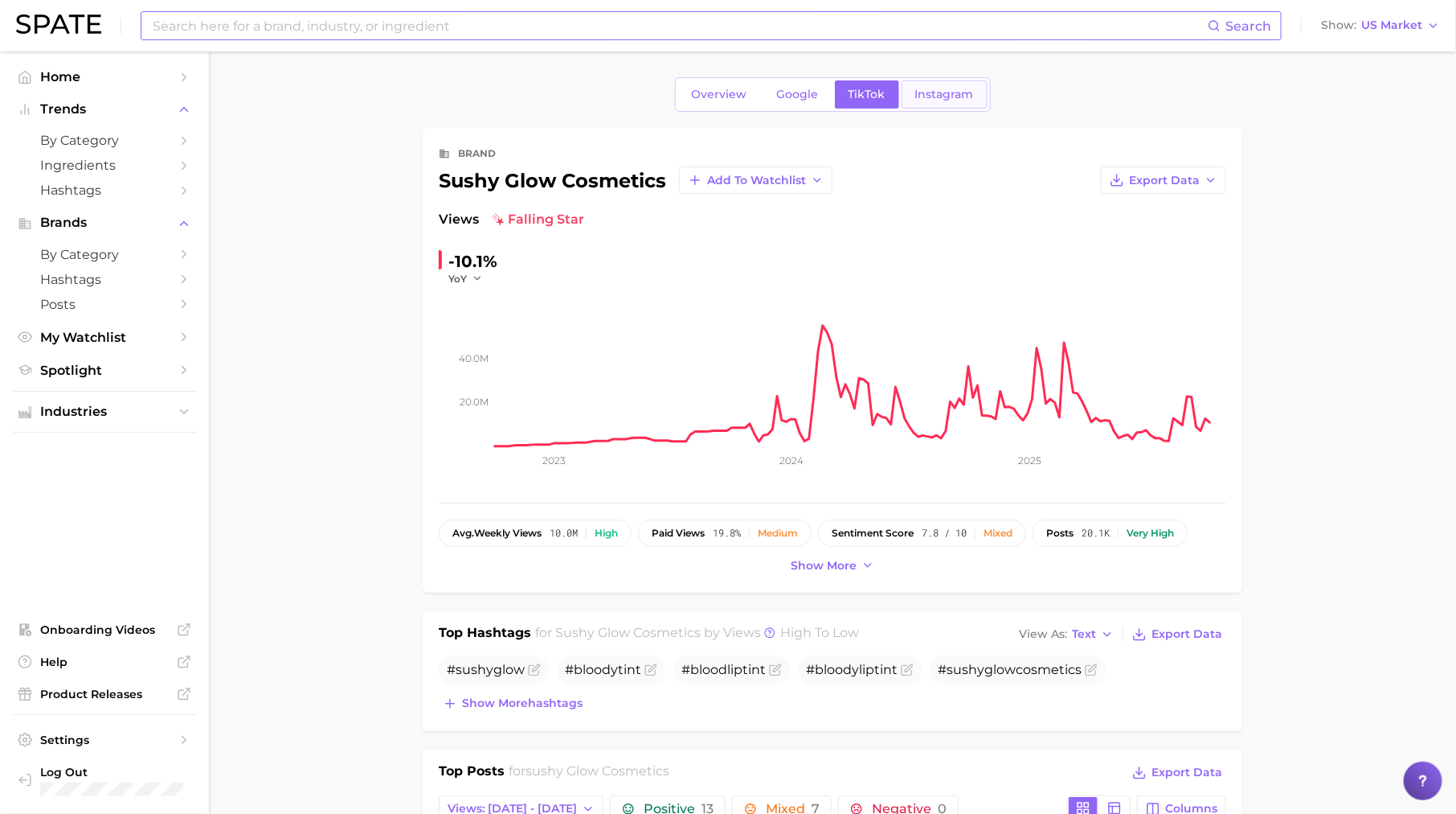
click at [921, 91] on span "Instagram" at bounding box center [945, 94] width 59 height 13
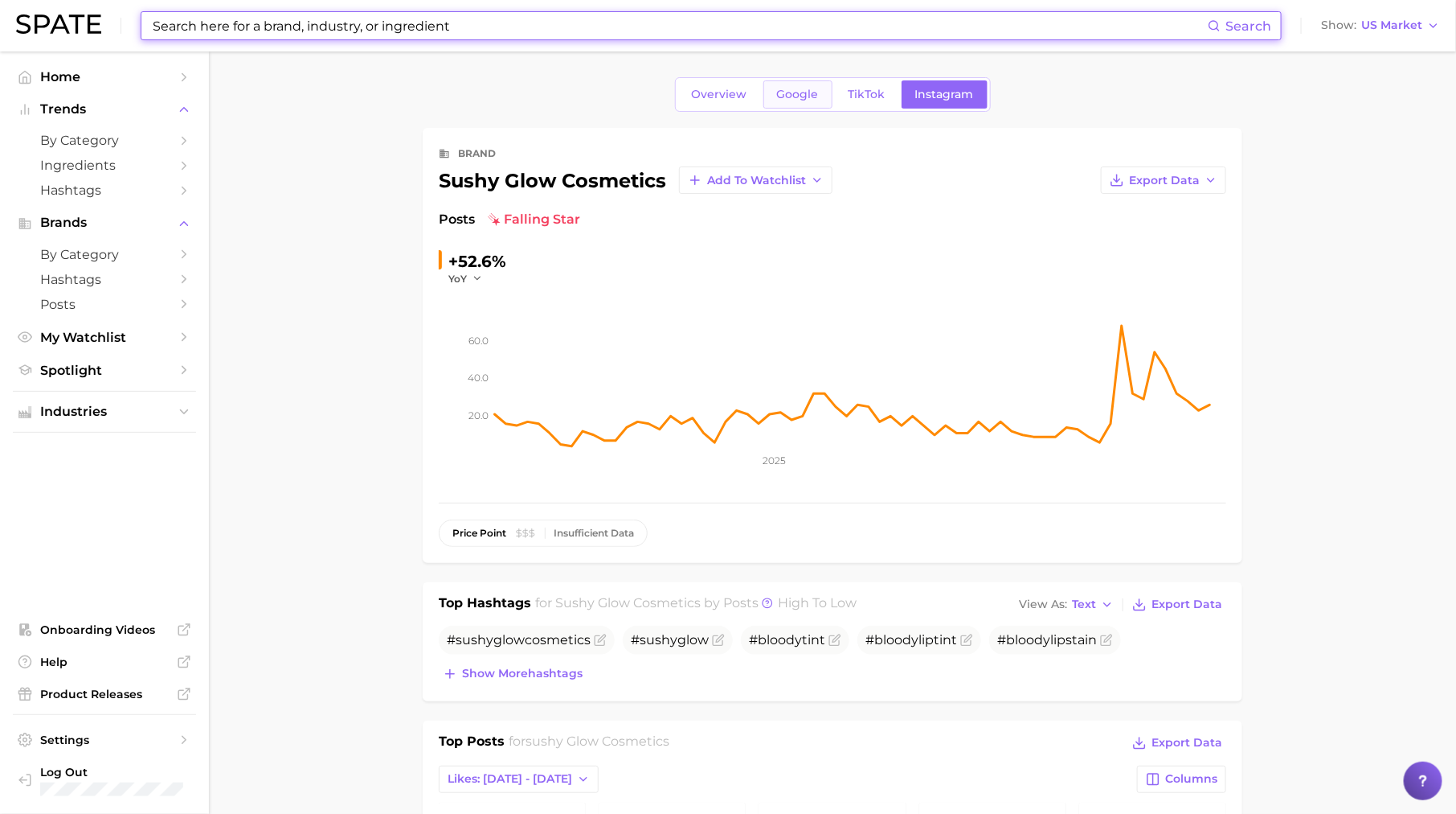
click at [795, 96] on span "Google" at bounding box center [798, 94] width 42 height 13
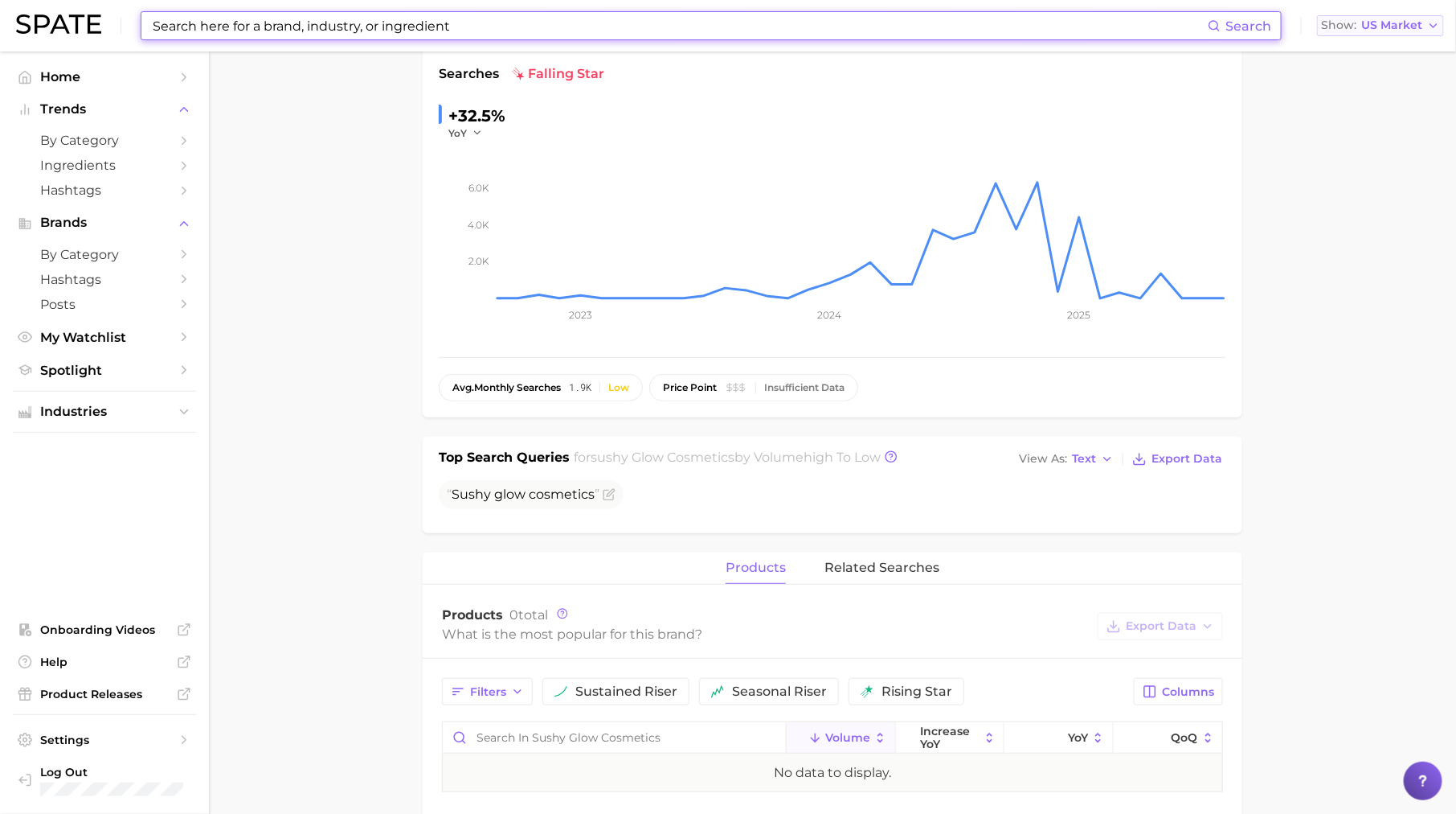
click at [1378, 15] on button "Show US Market" at bounding box center [1381, 26] width 127 height 21
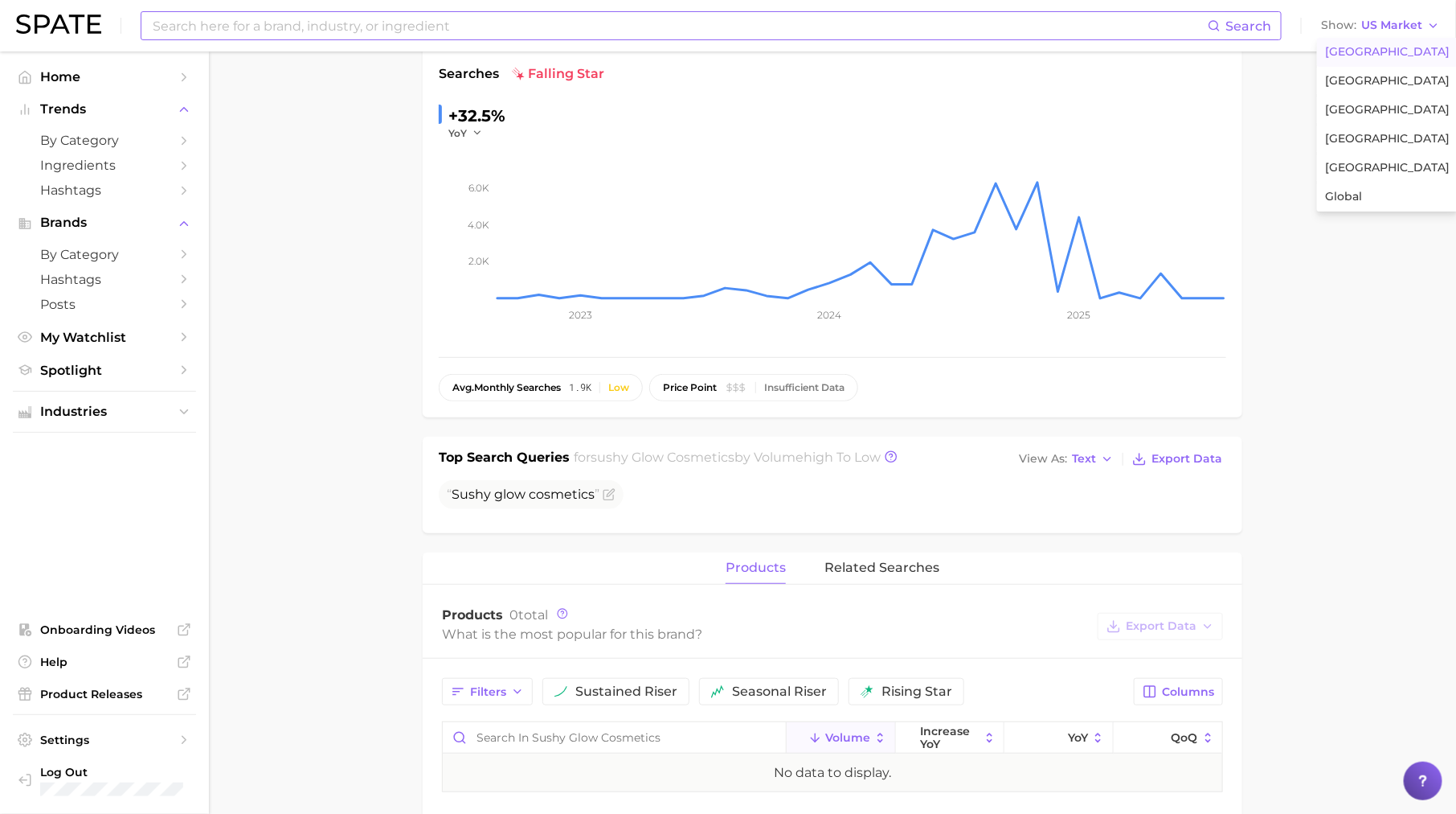
click at [1363, 60] on button "[GEOGRAPHIC_DATA]" at bounding box center [1388, 52] width 141 height 29
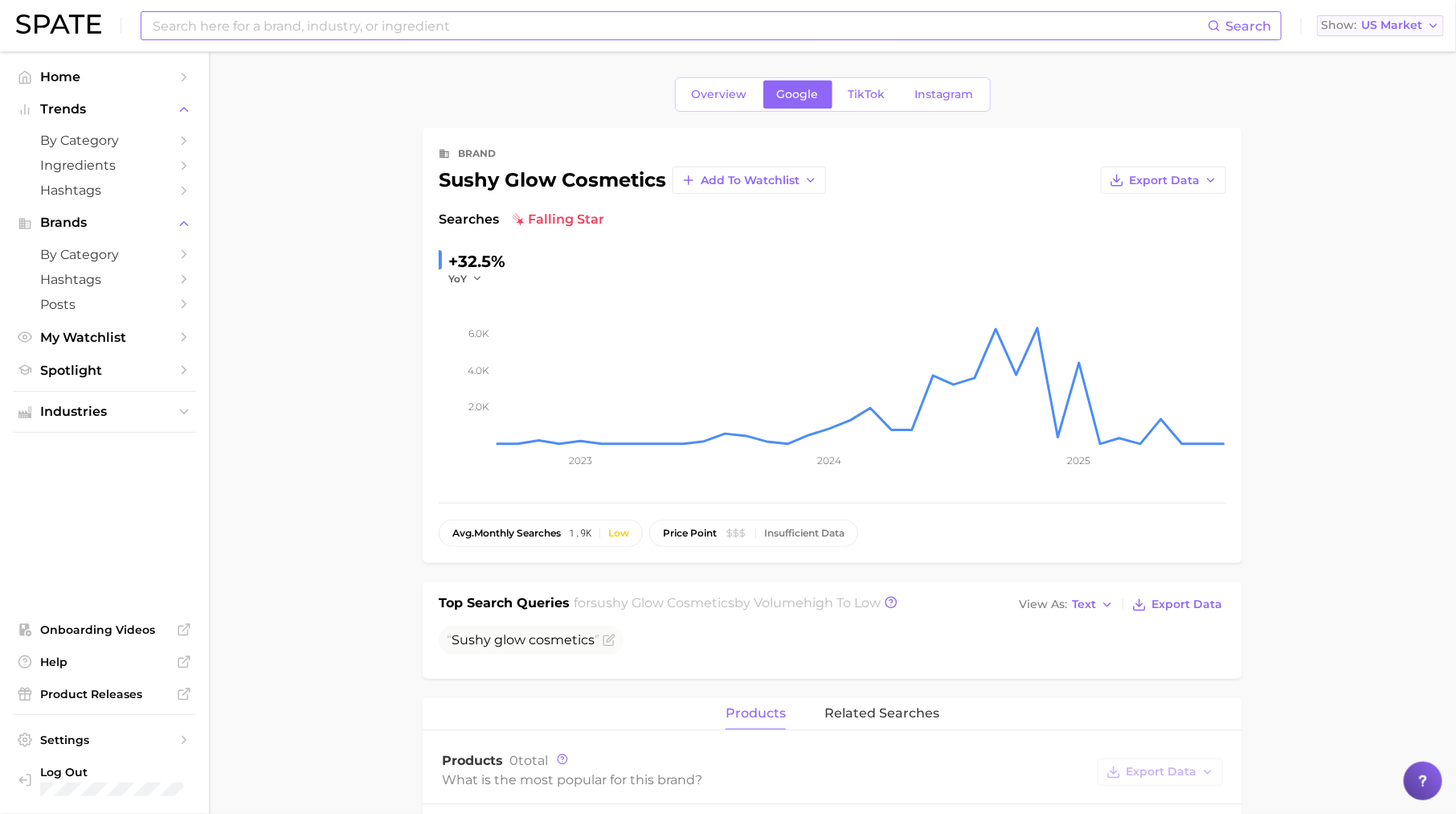
click at [1389, 21] on span "US Market" at bounding box center [1392, 25] width 61 height 9
click at [1383, 75] on span "[GEOGRAPHIC_DATA]" at bounding box center [1388, 81] width 125 height 13
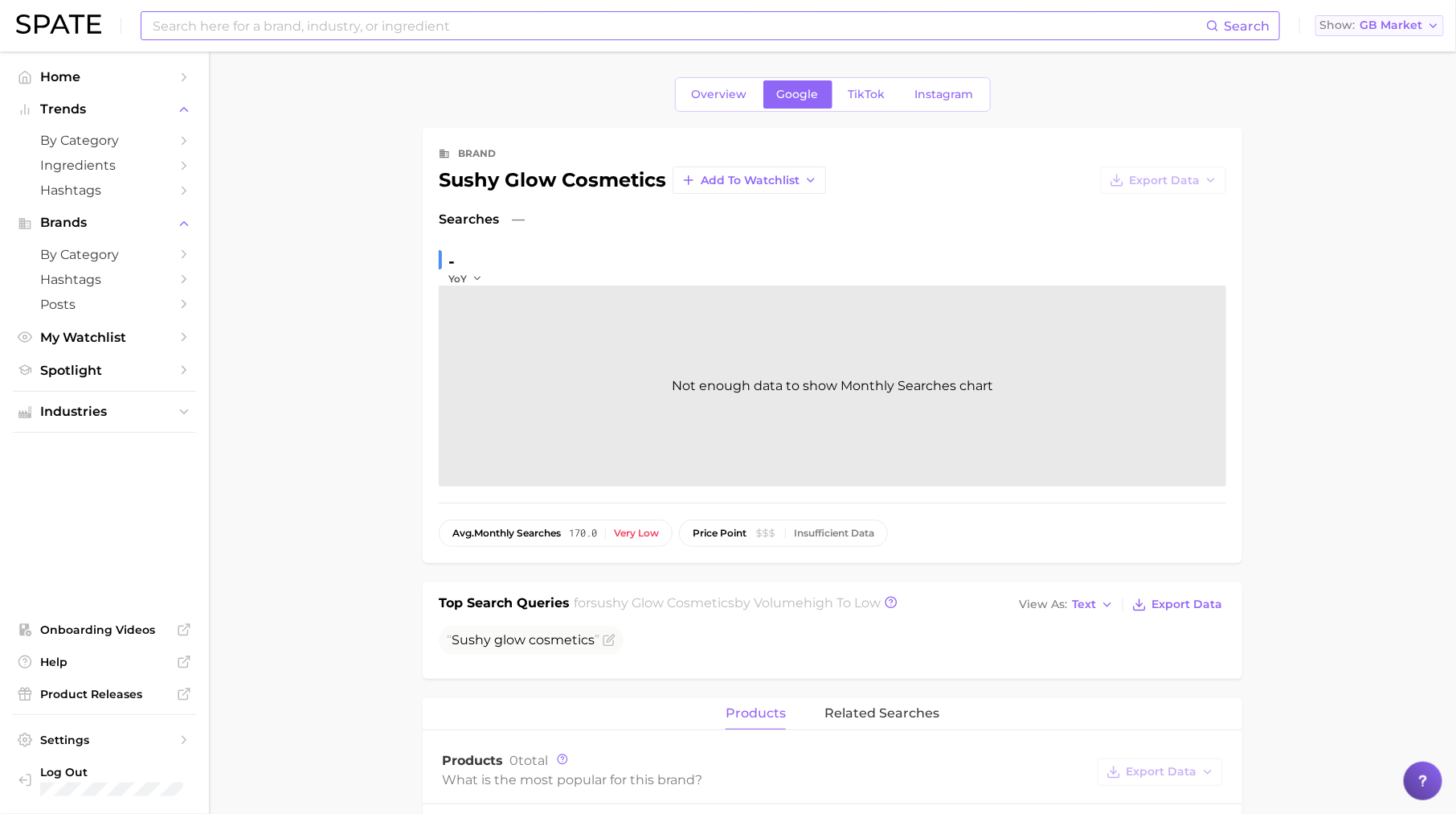
click at [1377, 29] on span "GB Market" at bounding box center [1391, 25] width 63 height 9
click at [1369, 48] on span "[GEOGRAPHIC_DATA]" at bounding box center [1386, 51] width 125 height 13
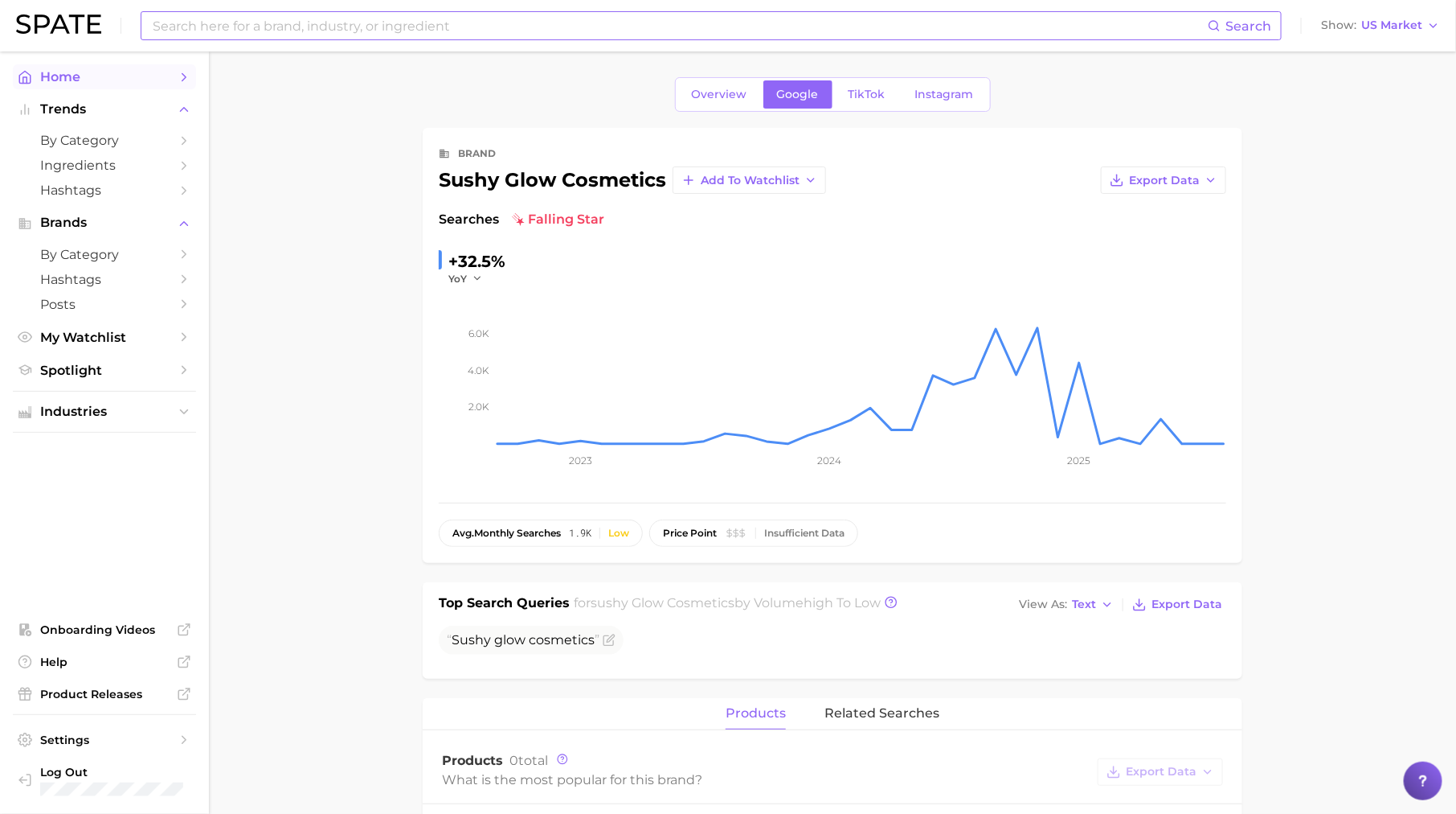
click at [86, 73] on span "Home" at bounding box center [104, 77] width 128 height 15
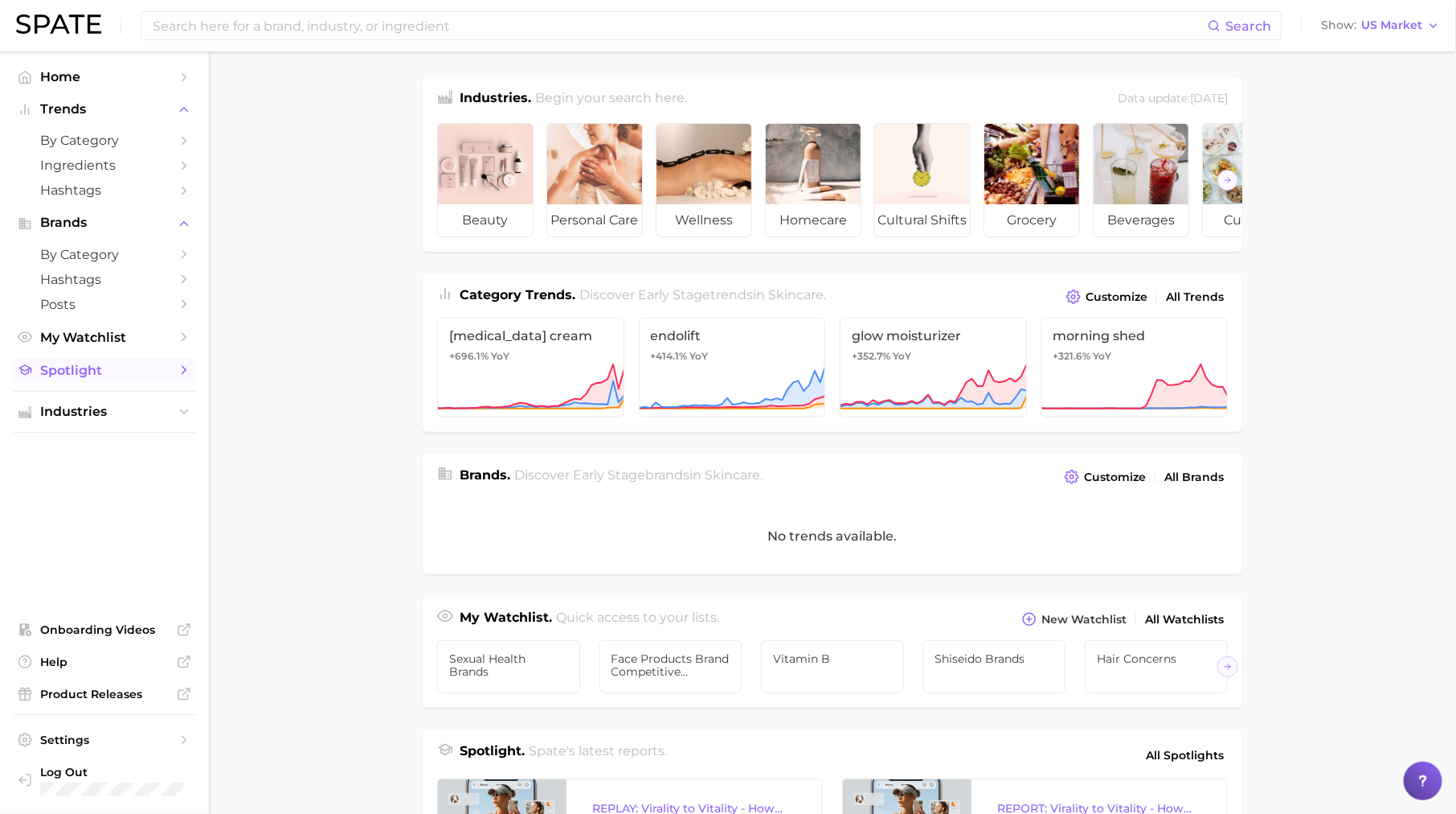
click at [154, 378] on span "Spotlight" at bounding box center [104, 370] width 128 height 15
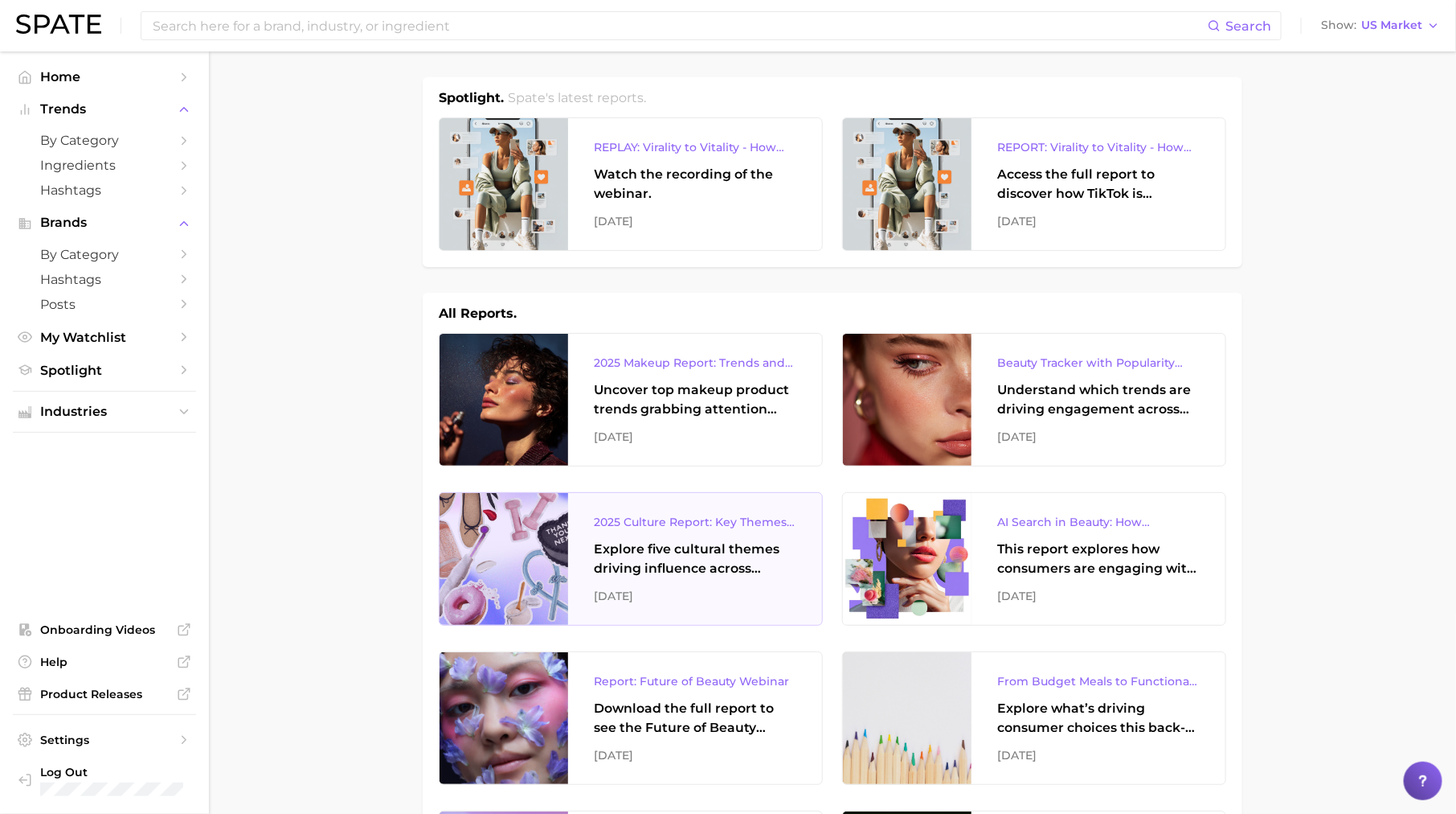
click at [694, 527] on div "2025 Culture Report: Key Themes That Are Shaping Consumer Demand" at bounding box center [695, 522] width 202 height 19
